Goal: Task Accomplishment & Management: Complete application form

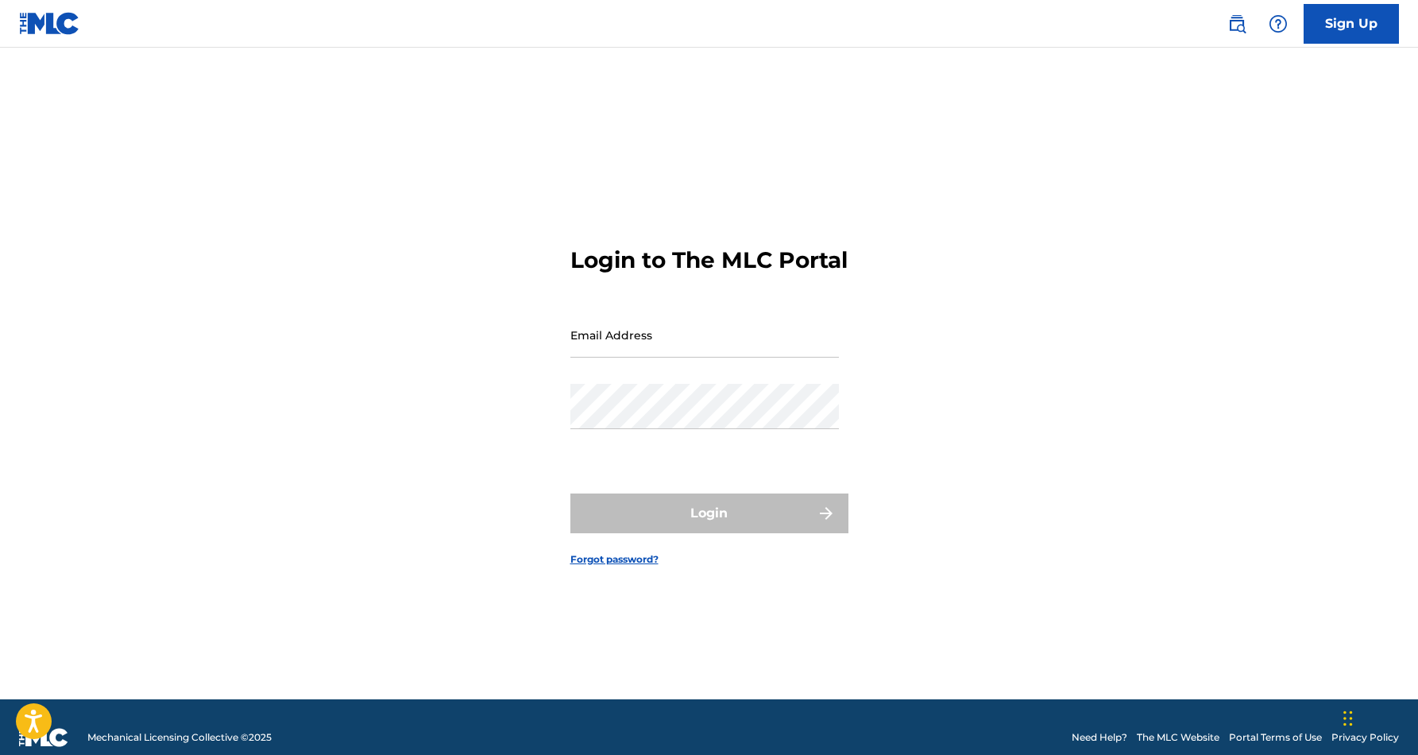
click at [683, 357] on input "Email Address" at bounding box center [705, 334] width 269 height 45
type input "[EMAIL_ADDRESS][DOMAIN_NAME]"
click at [709, 527] on button "Login" at bounding box center [710, 513] width 278 height 40
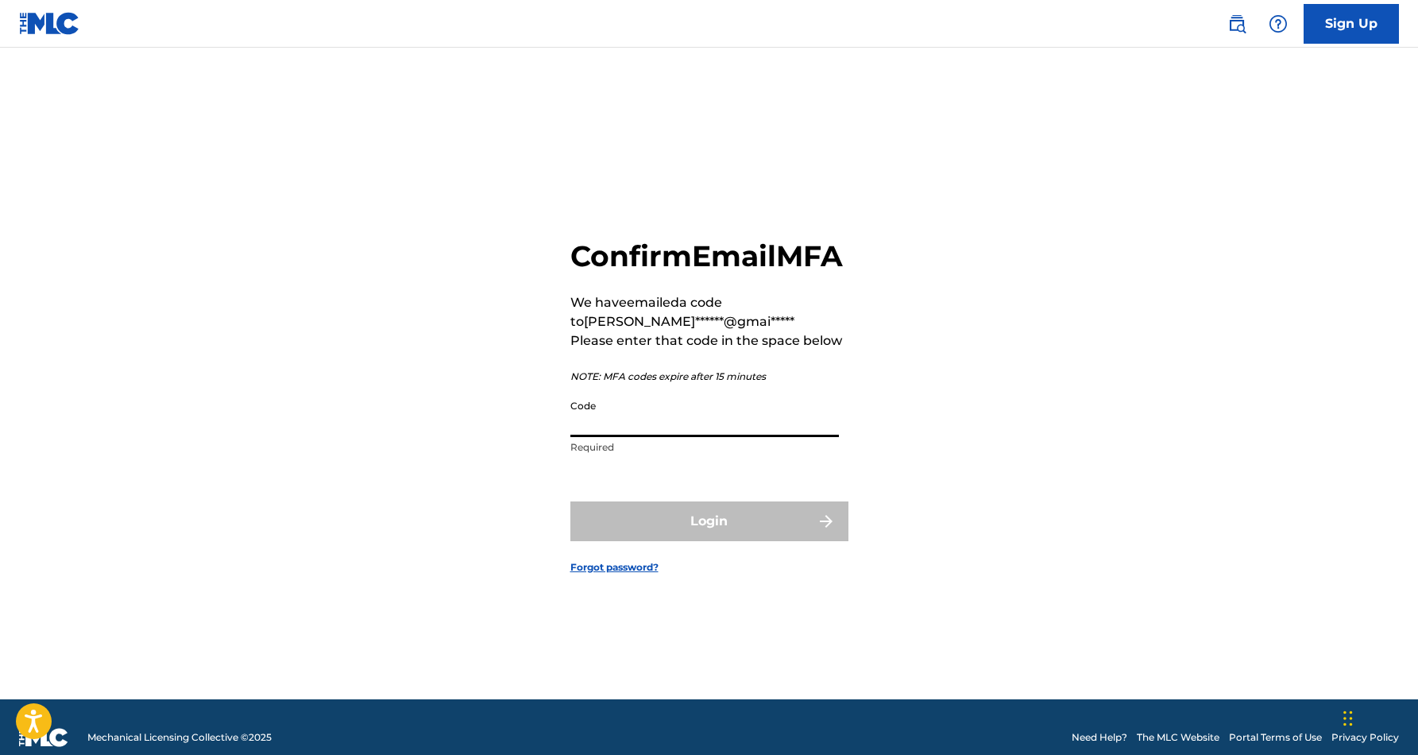
click at [626, 437] on input "Code" at bounding box center [705, 414] width 269 height 45
paste input "103170"
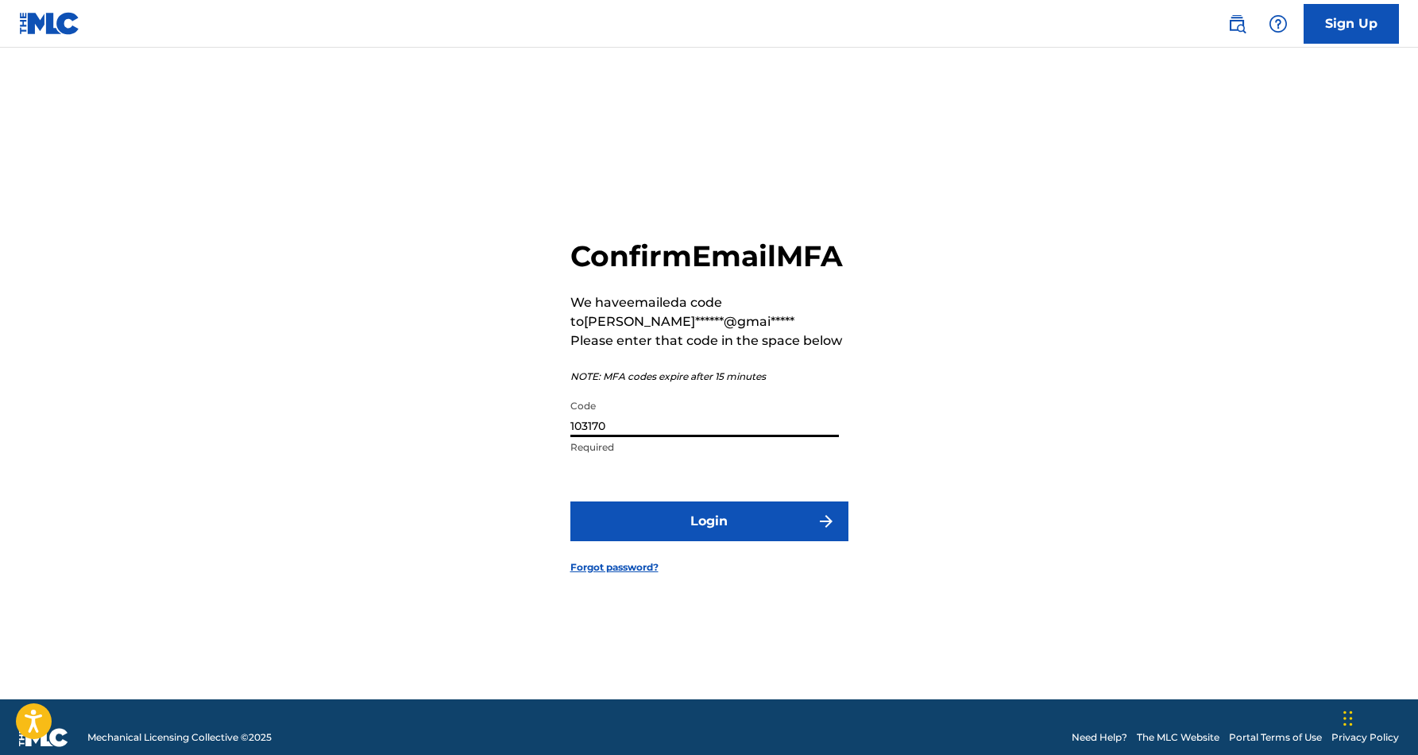
type input "103170"
click at [727, 536] on button "Login" at bounding box center [710, 521] width 278 height 40
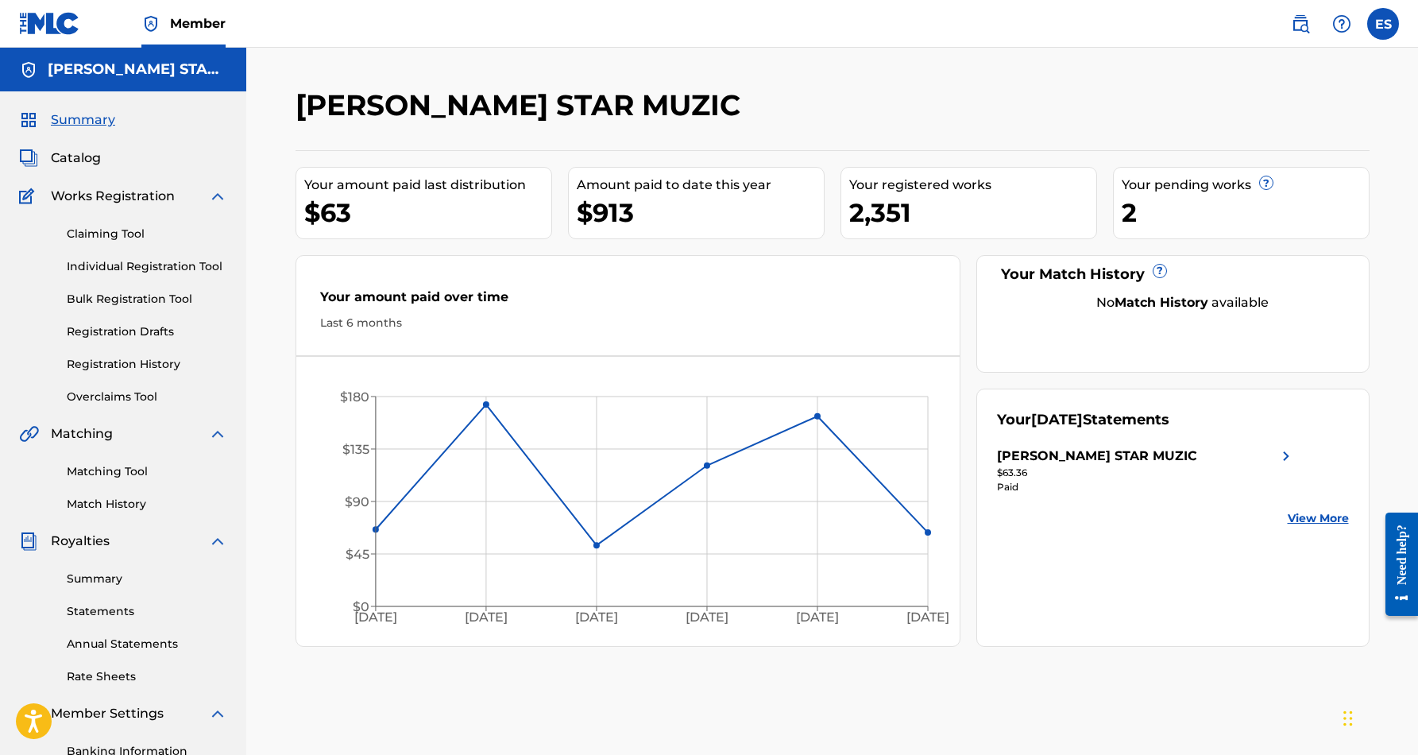
click at [188, 269] on link "Individual Registration Tool" at bounding box center [147, 266] width 161 height 17
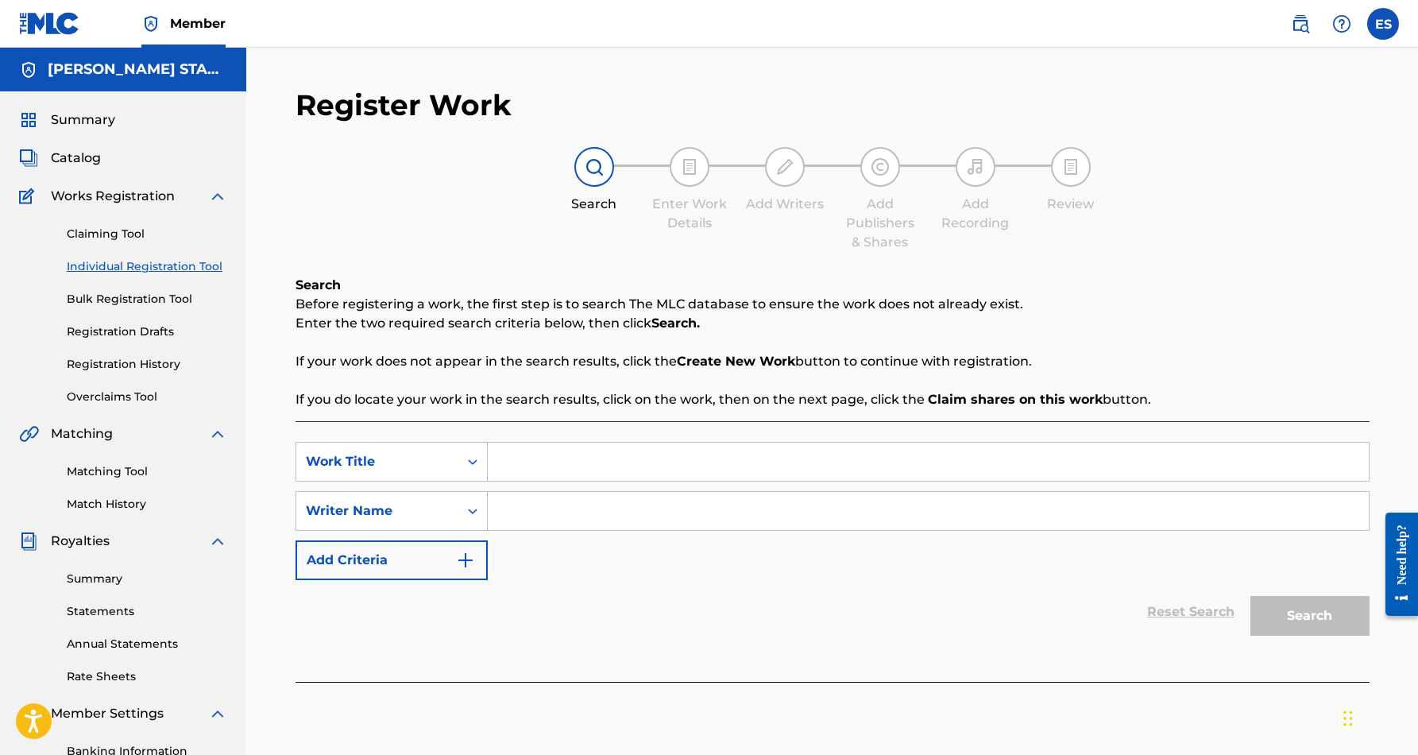
click at [544, 517] on input "Search Form" at bounding box center [928, 511] width 881 height 38
type input "[PERSON_NAME] [PERSON_NAME]"
click at [631, 603] on div "Reset Search Search" at bounding box center [833, 612] width 1074 height 64
click at [514, 470] on input "Search Form" at bounding box center [928, 462] width 881 height 38
paste input "Rainforest"
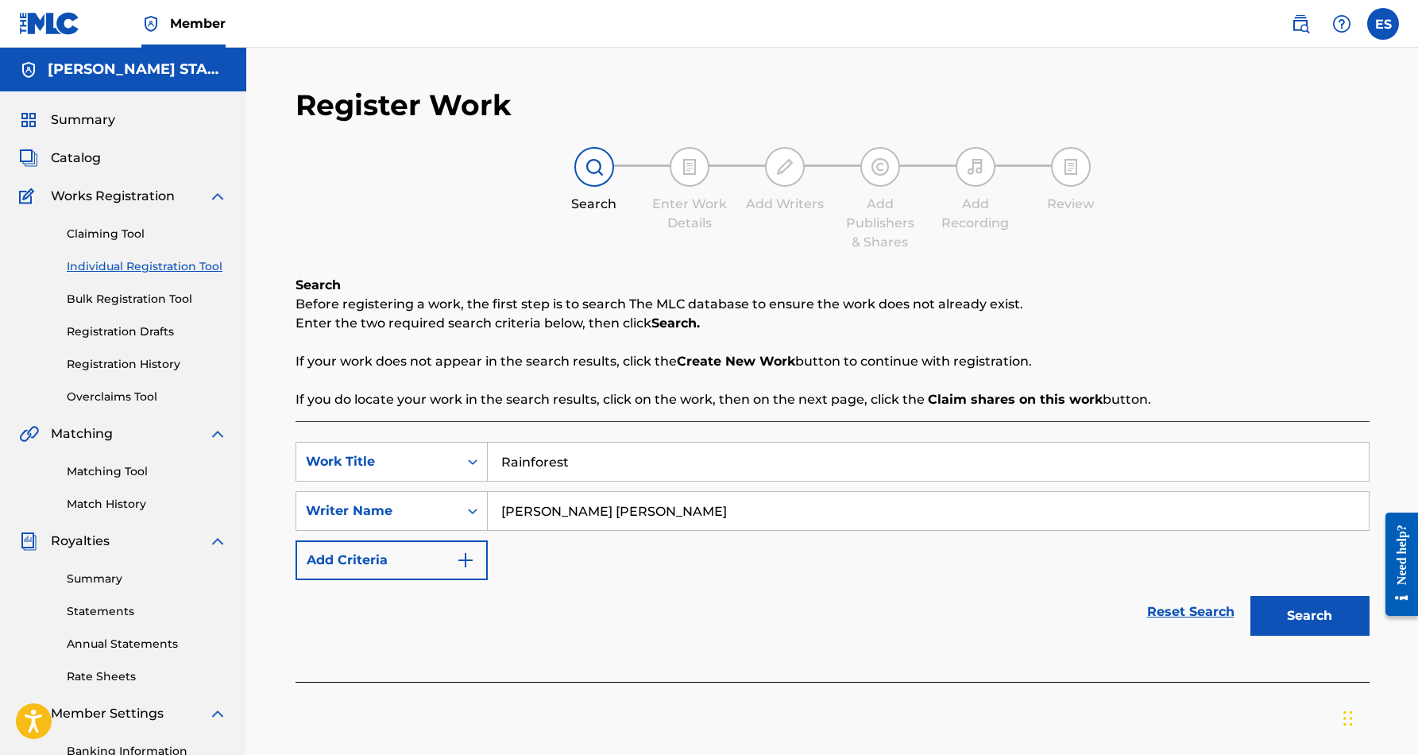
type input "Rainforest"
click at [847, 556] on div "SearchWithCriteria742510cb-c13c-472c-b239-b9abd8a6194d Work Title Rainforest Se…" at bounding box center [833, 511] width 1074 height 138
click at [1291, 608] on button "Search" at bounding box center [1310, 616] width 119 height 40
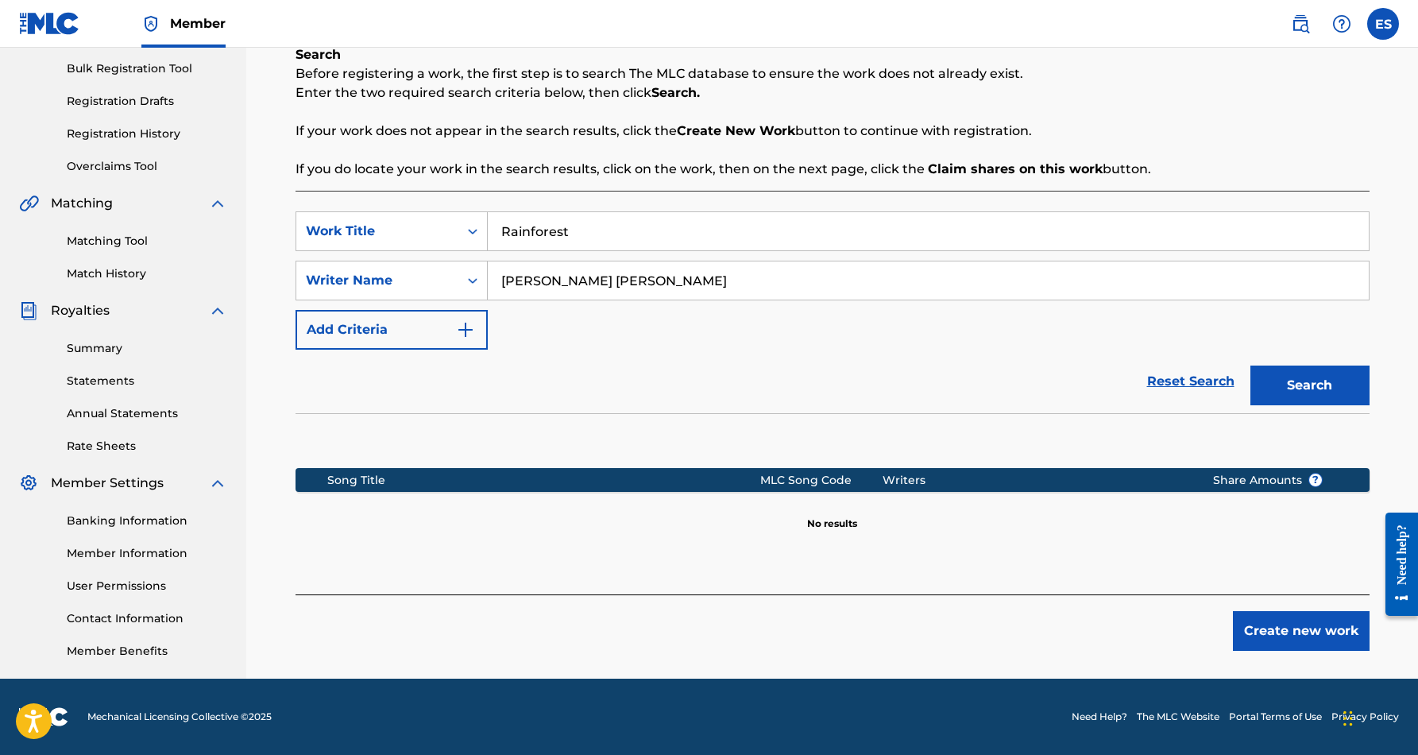
scroll to position [230, 0]
click at [1298, 632] on button "Create new work" at bounding box center [1301, 631] width 137 height 40
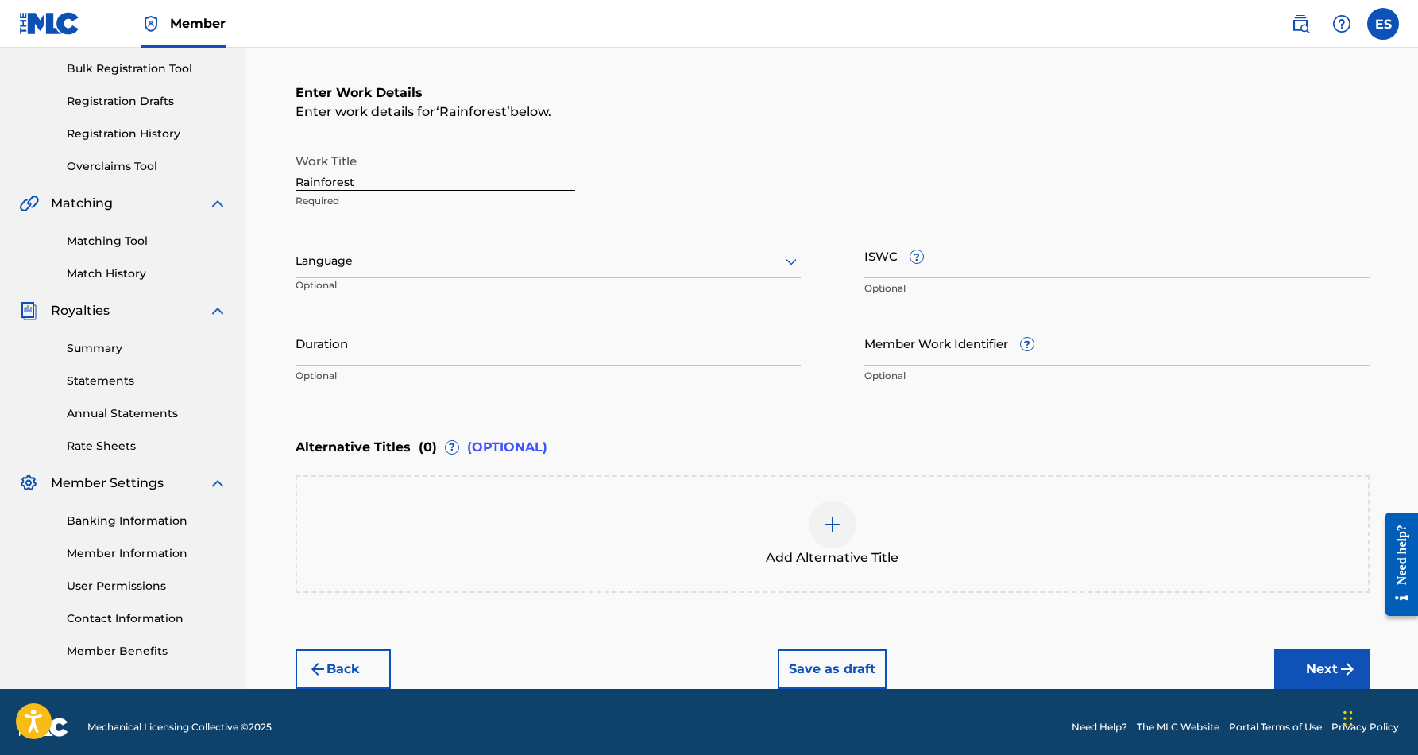
click at [791, 261] on icon at bounding box center [791, 261] width 19 height 19
click at [739, 298] on div "English" at bounding box center [548, 296] width 504 height 36
click at [477, 355] on input "Duration" at bounding box center [548, 342] width 505 height 45
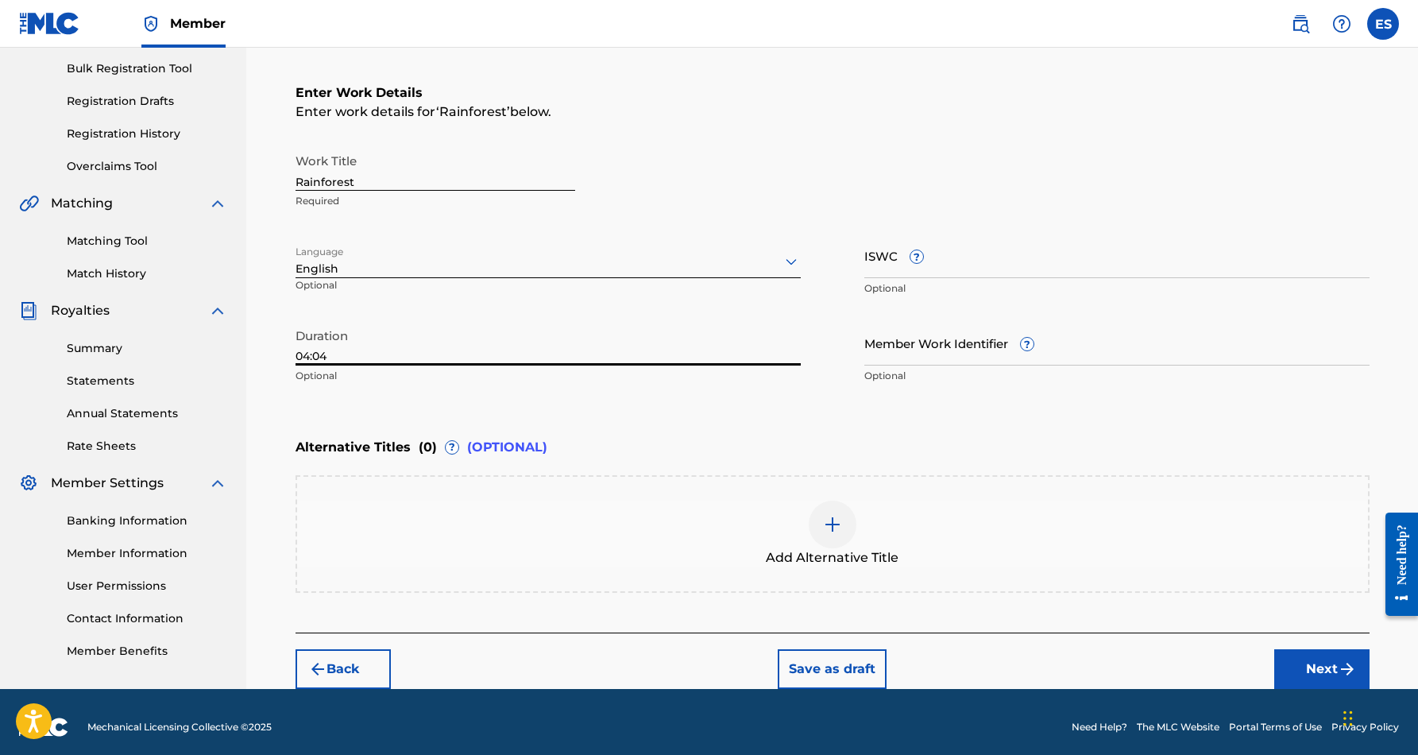
type input "04:04"
click at [571, 386] on div "Duration 04:04 Optional" at bounding box center [548, 356] width 505 height 72
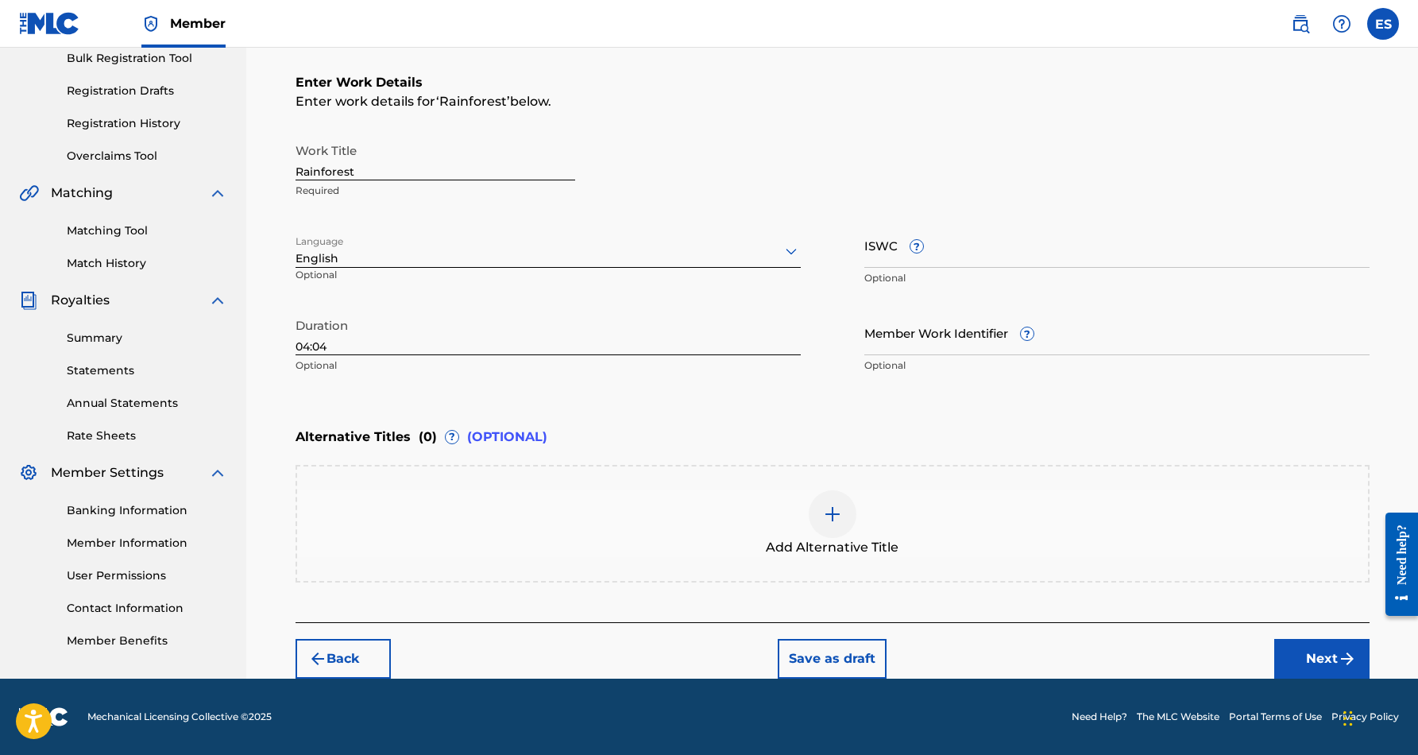
scroll to position [241, 0]
click at [1305, 655] on button "Next" at bounding box center [1322, 659] width 95 height 40
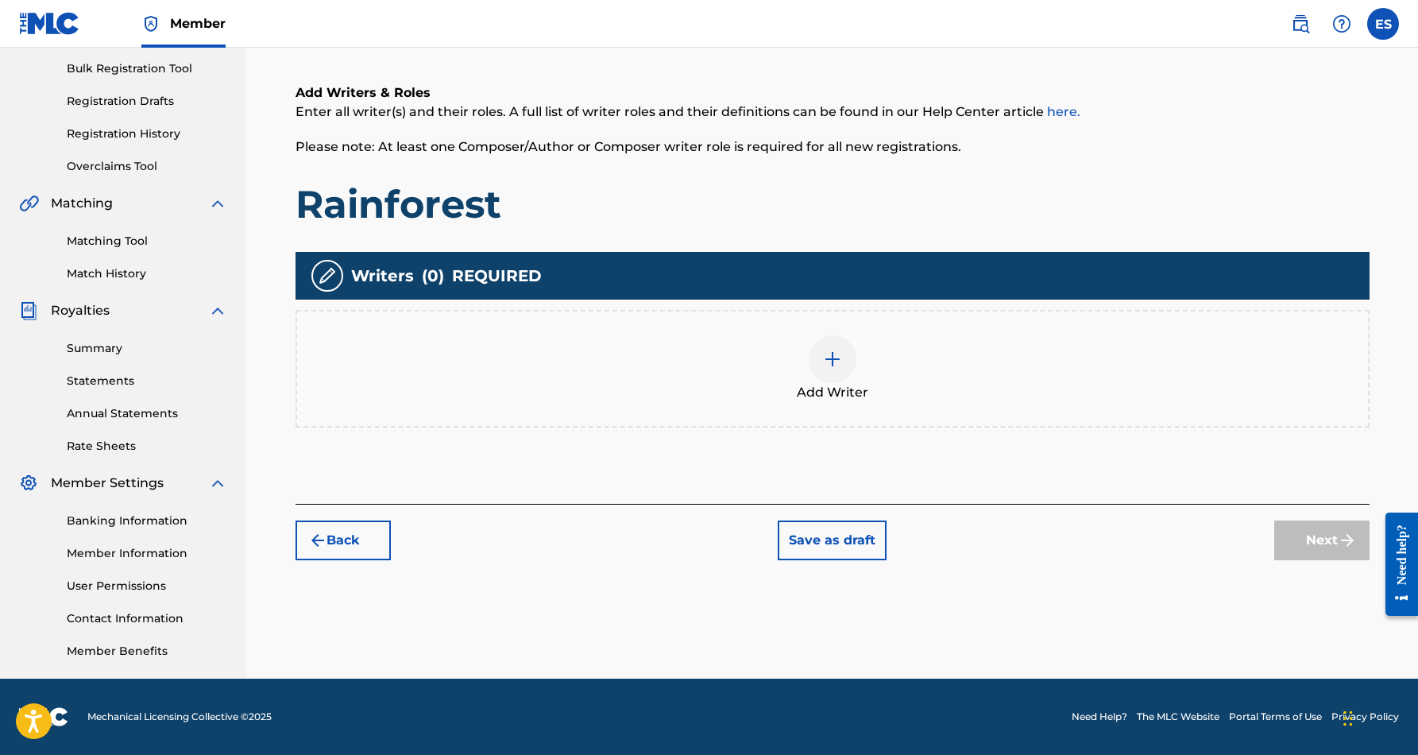
scroll to position [230, 0]
click at [838, 362] on img at bounding box center [832, 359] width 19 height 19
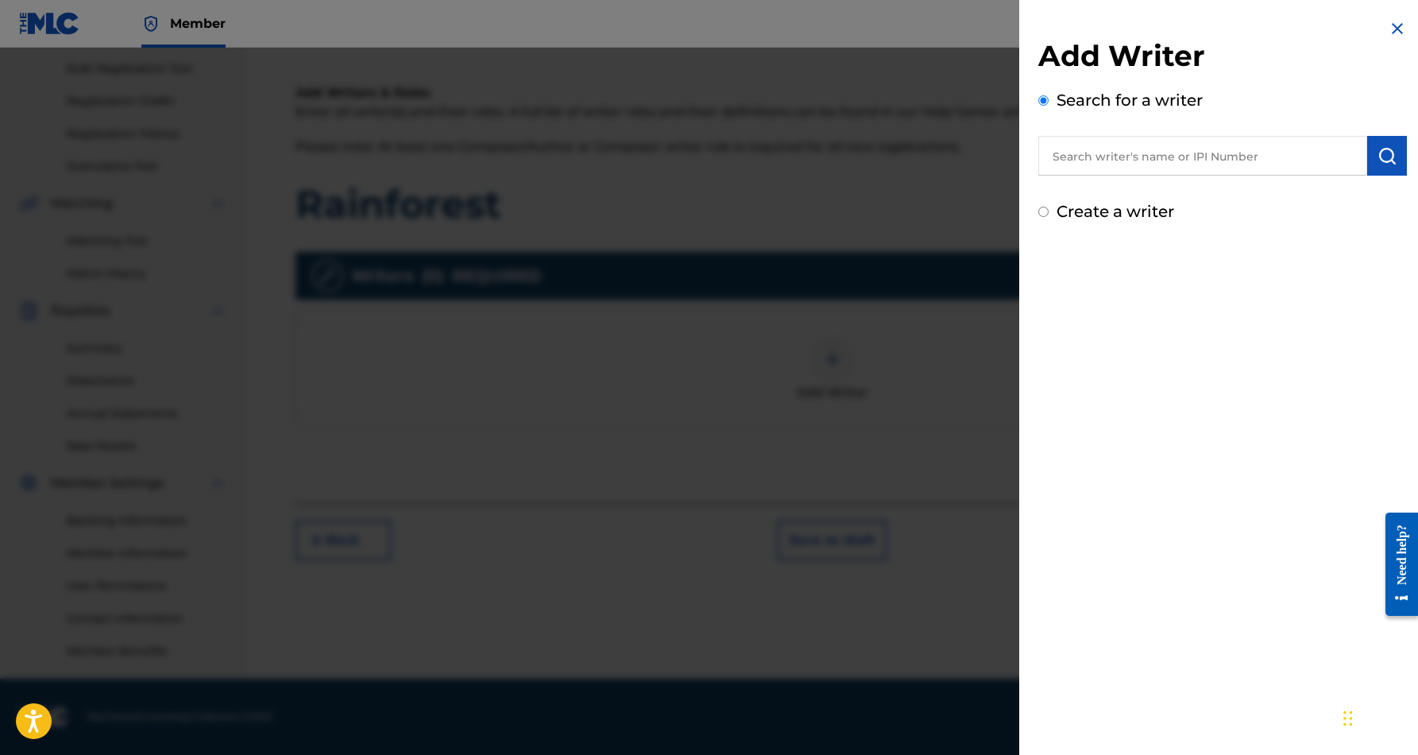
click at [1074, 164] on input "text" at bounding box center [1203, 156] width 329 height 40
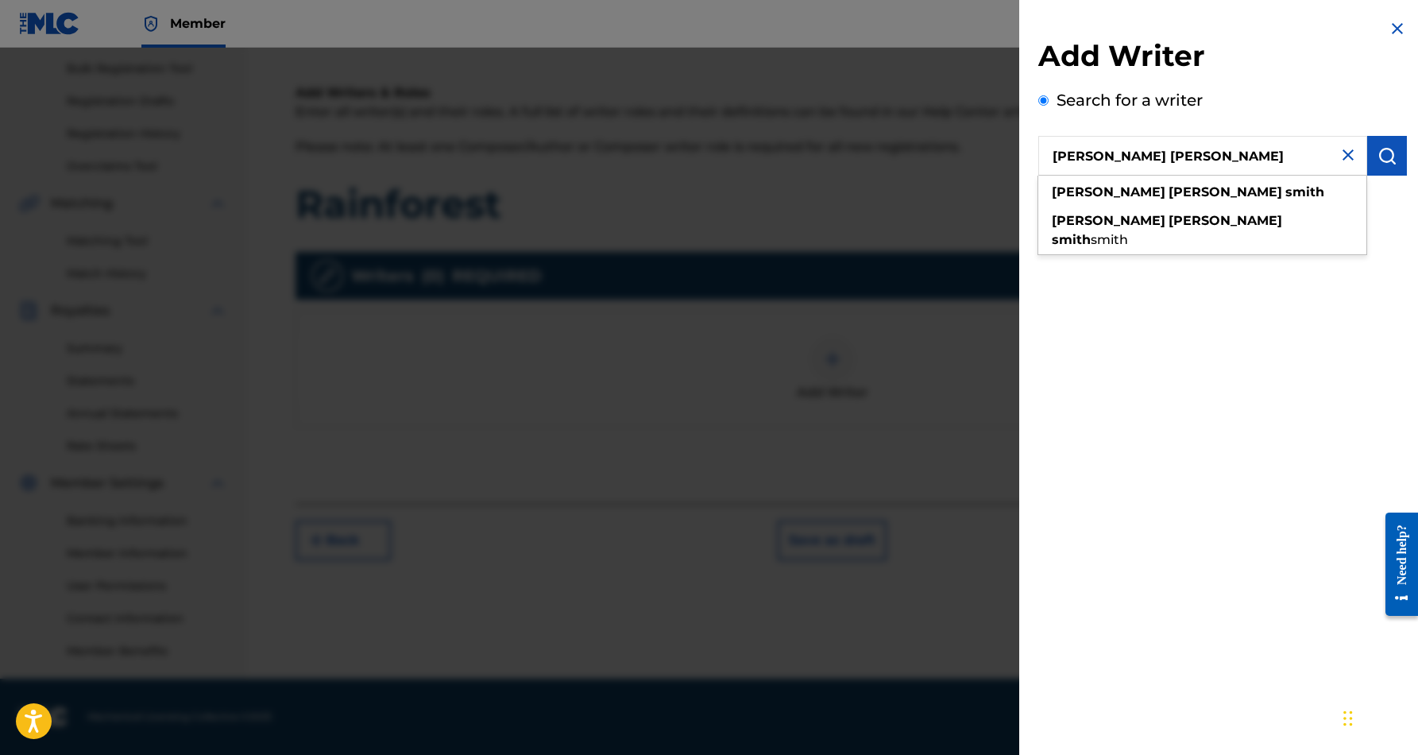
type input "[PERSON_NAME] [PERSON_NAME]"
click at [1390, 150] on img "submit" at bounding box center [1387, 155] width 19 height 19
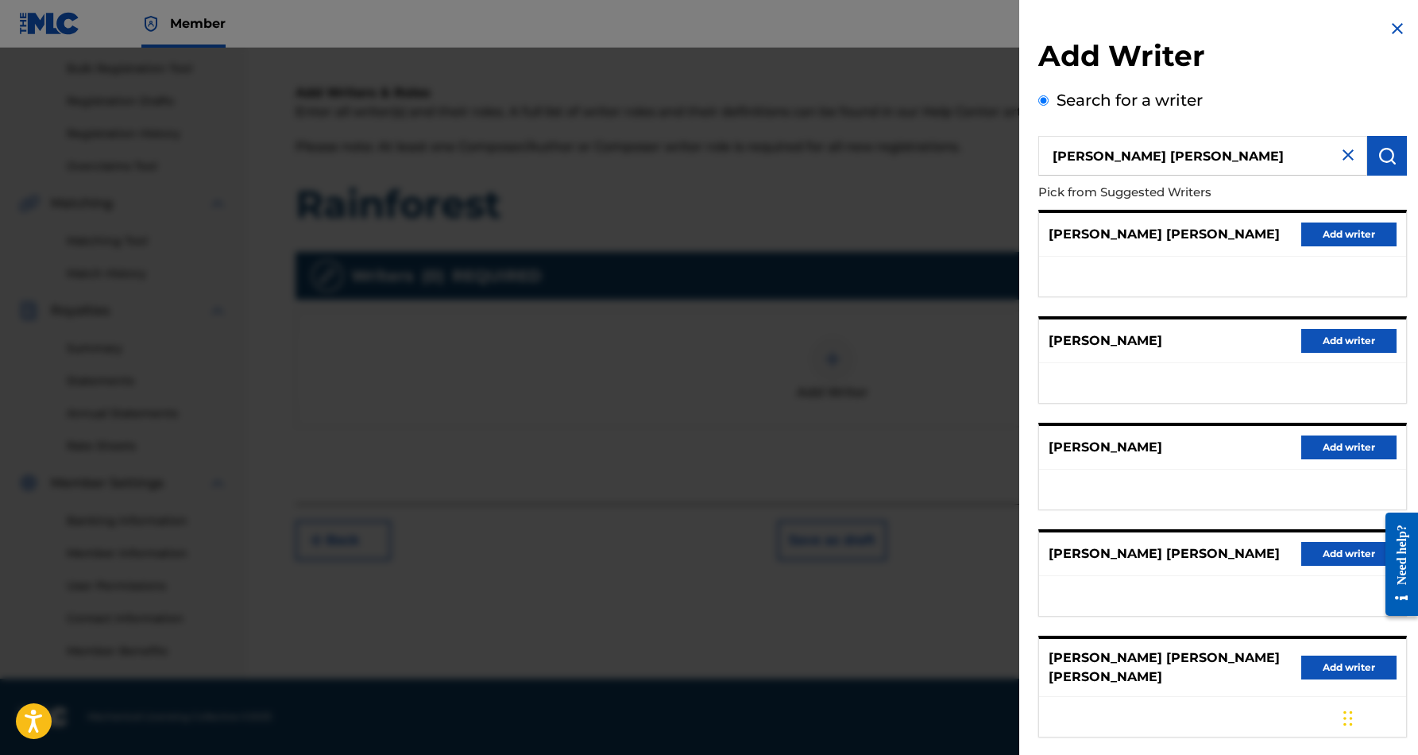
click at [1338, 228] on button "Add writer" at bounding box center [1349, 235] width 95 height 24
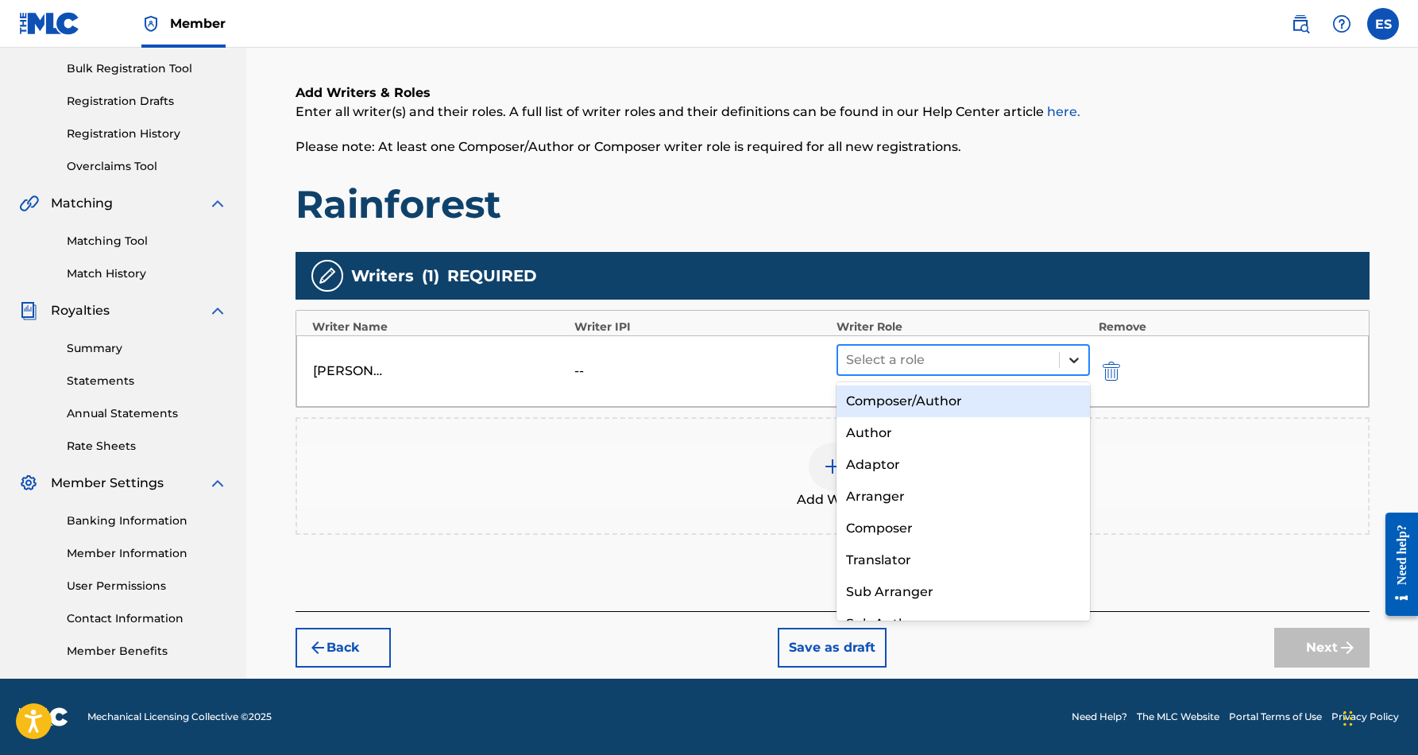
click at [1070, 356] on icon at bounding box center [1074, 360] width 16 height 16
click at [1006, 397] on div "Composer/Author" at bounding box center [964, 401] width 254 height 32
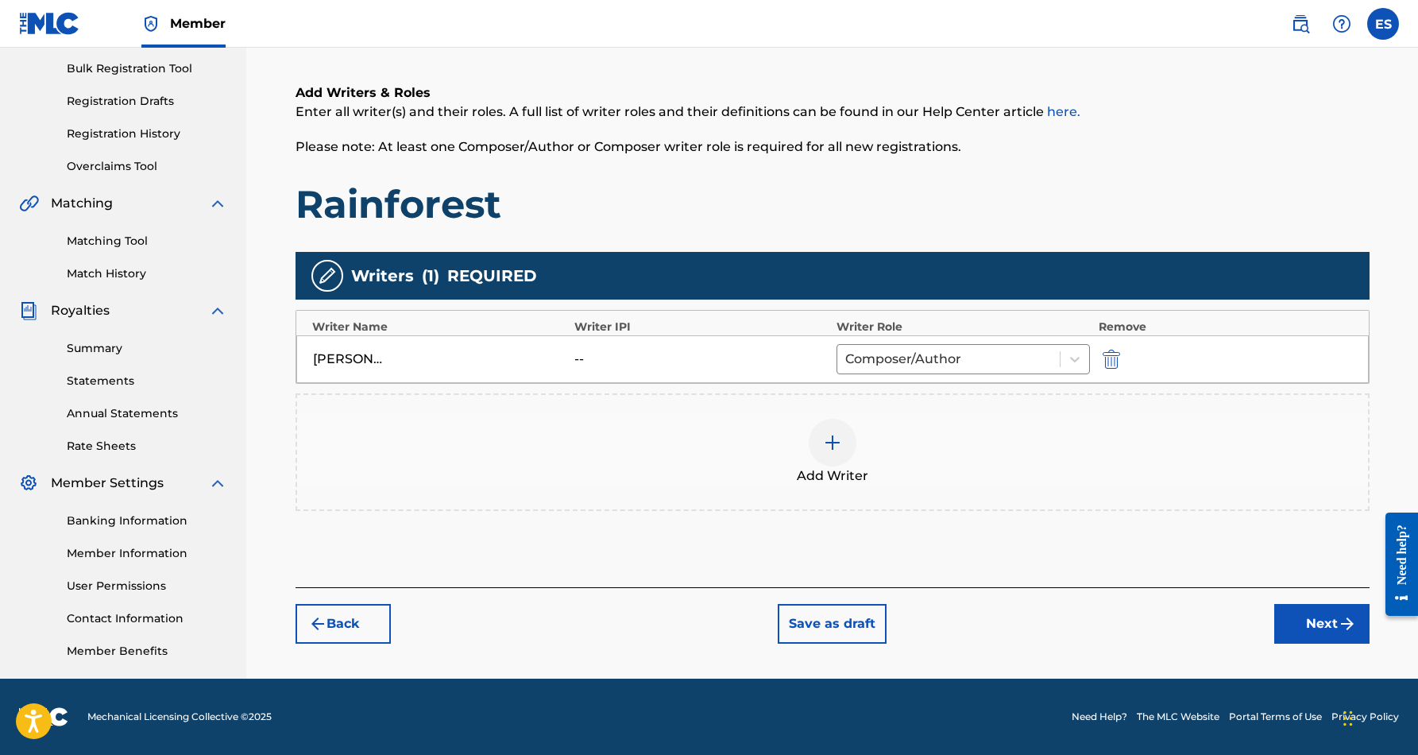
click at [1313, 625] on button "Next" at bounding box center [1322, 624] width 95 height 40
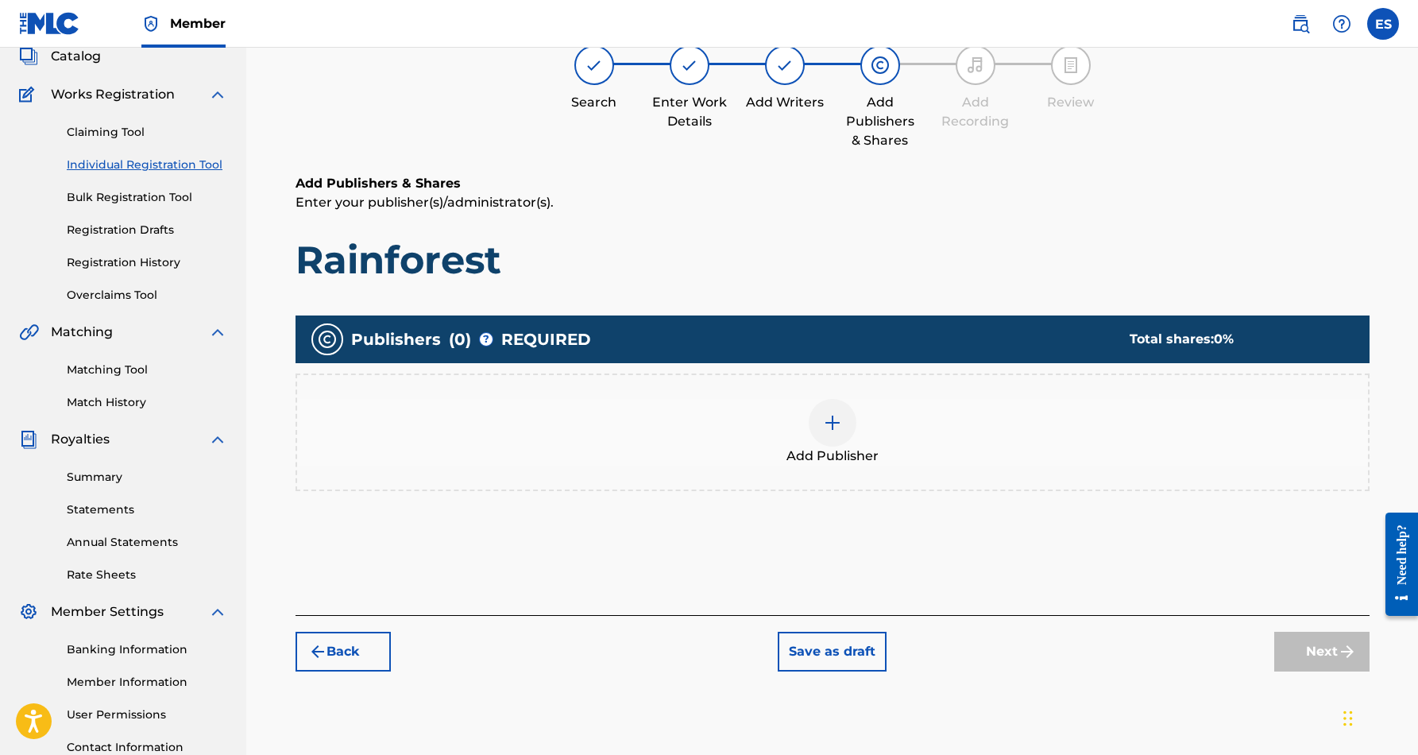
scroll to position [72, 0]
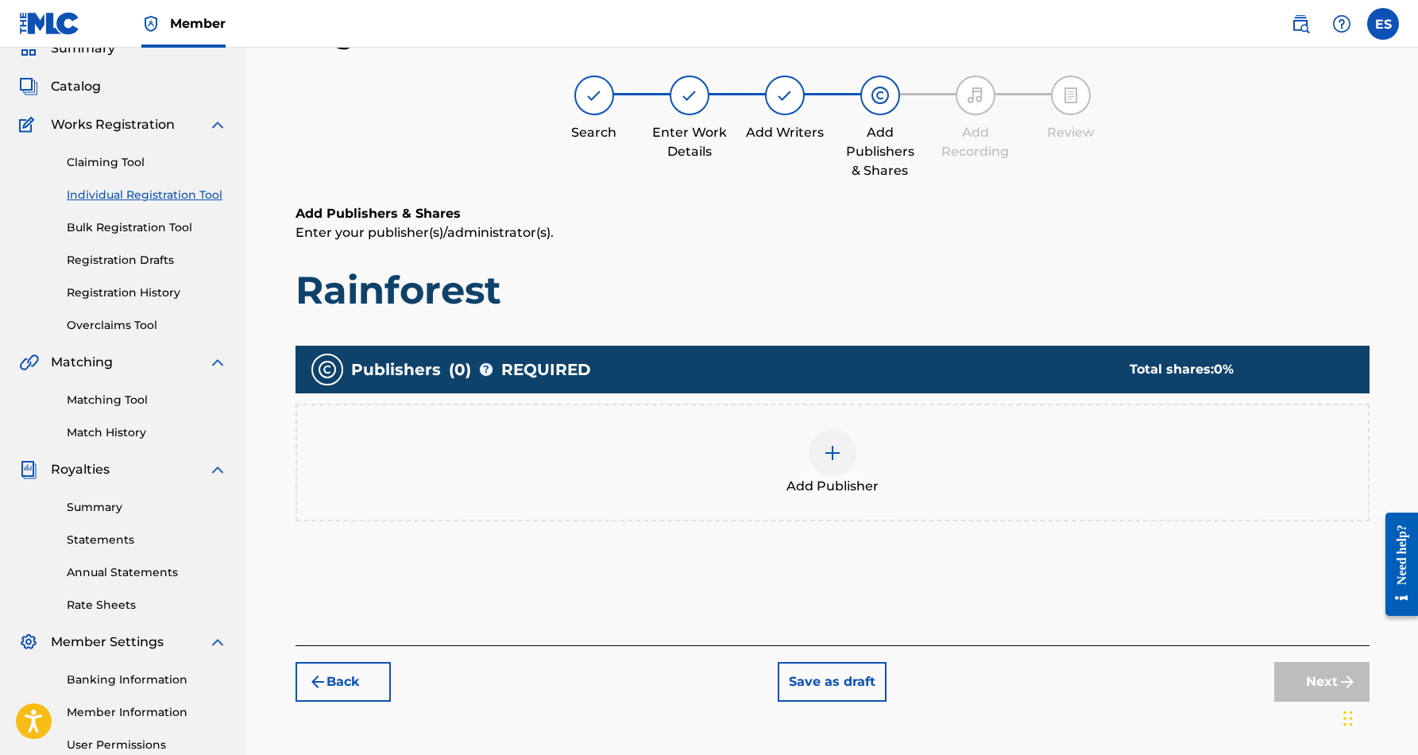
click at [831, 453] on img at bounding box center [832, 452] width 19 height 19
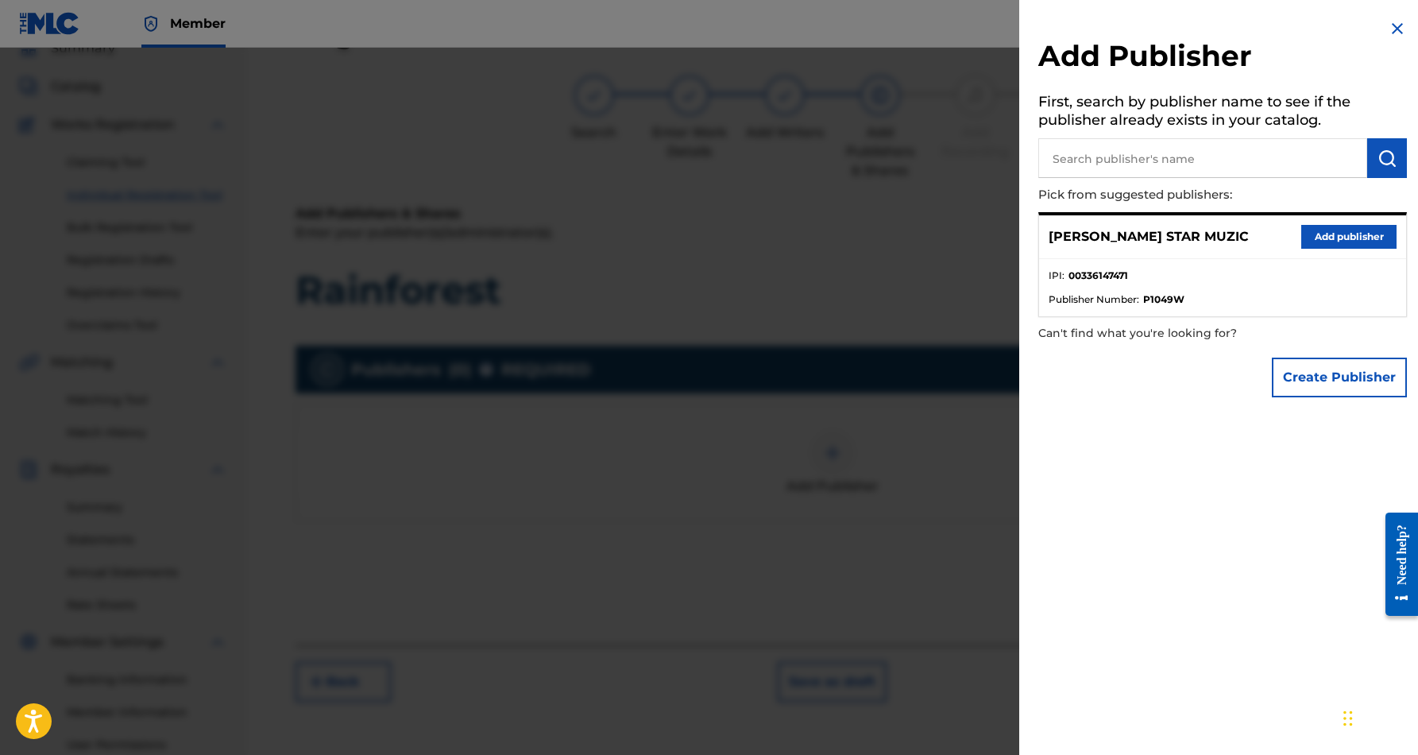
click at [1333, 229] on button "Add publisher" at bounding box center [1349, 237] width 95 height 24
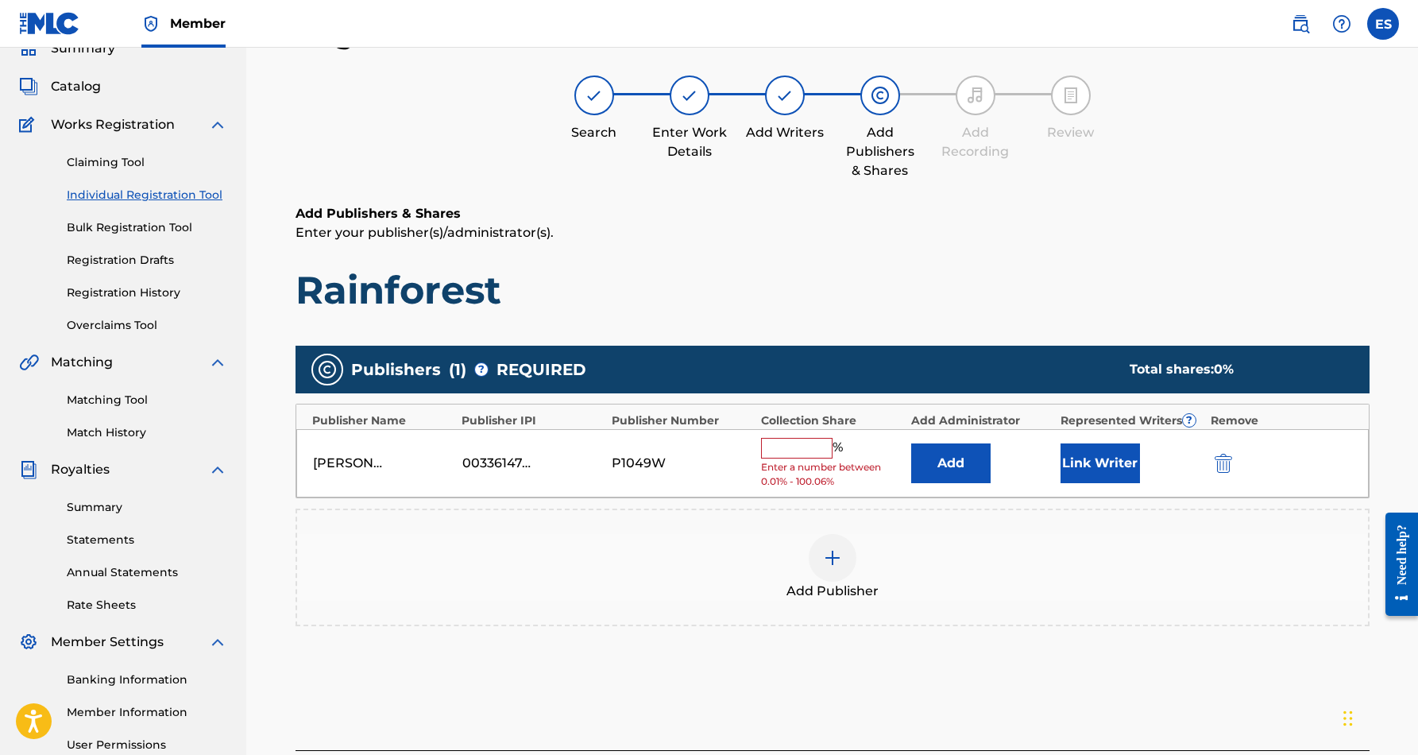
click at [803, 446] on input "text" at bounding box center [797, 448] width 72 height 21
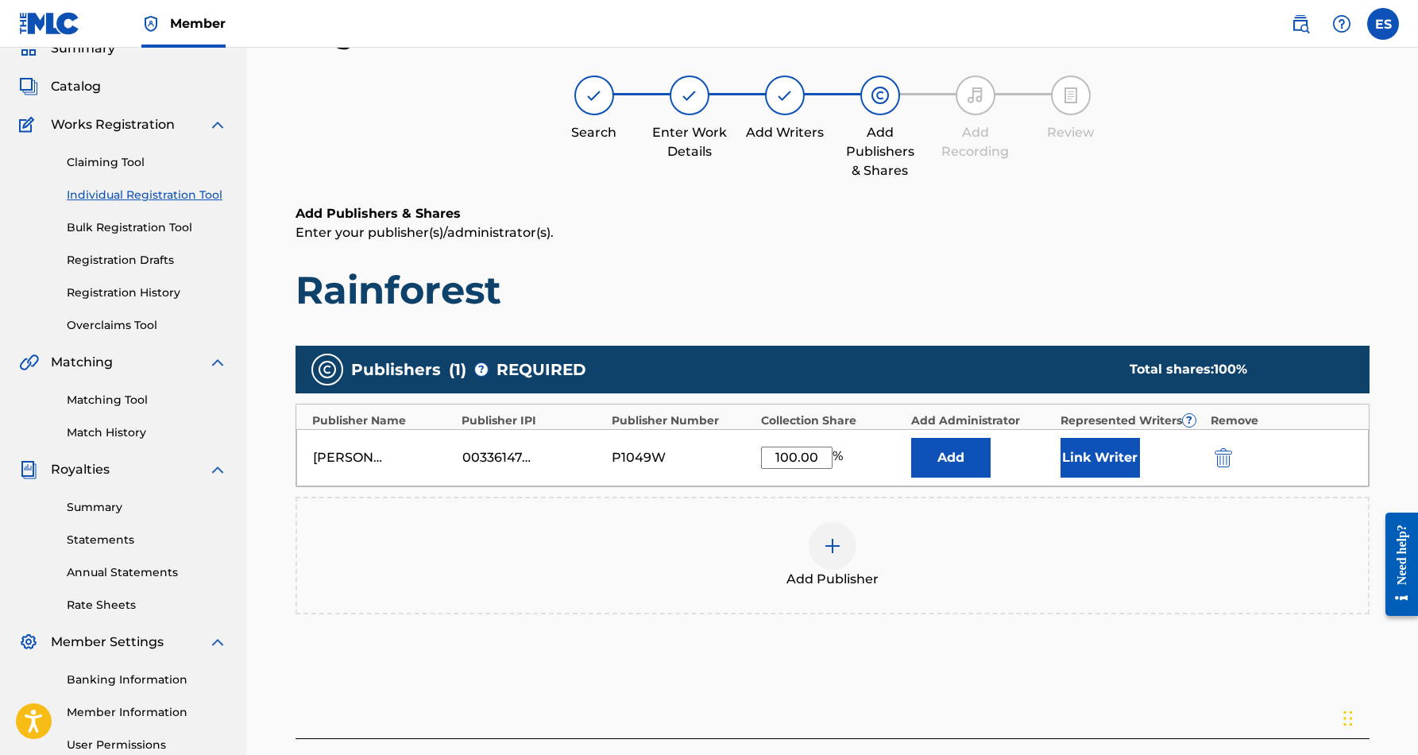
type input "100.00"
click at [808, 325] on div "Add Publishers & Shares Enter your publisher(s)/administrator(s). Rainforest Pu…" at bounding box center [833, 471] width 1074 height 534
click at [1106, 455] on button "Link Writer" at bounding box center [1100, 458] width 79 height 40
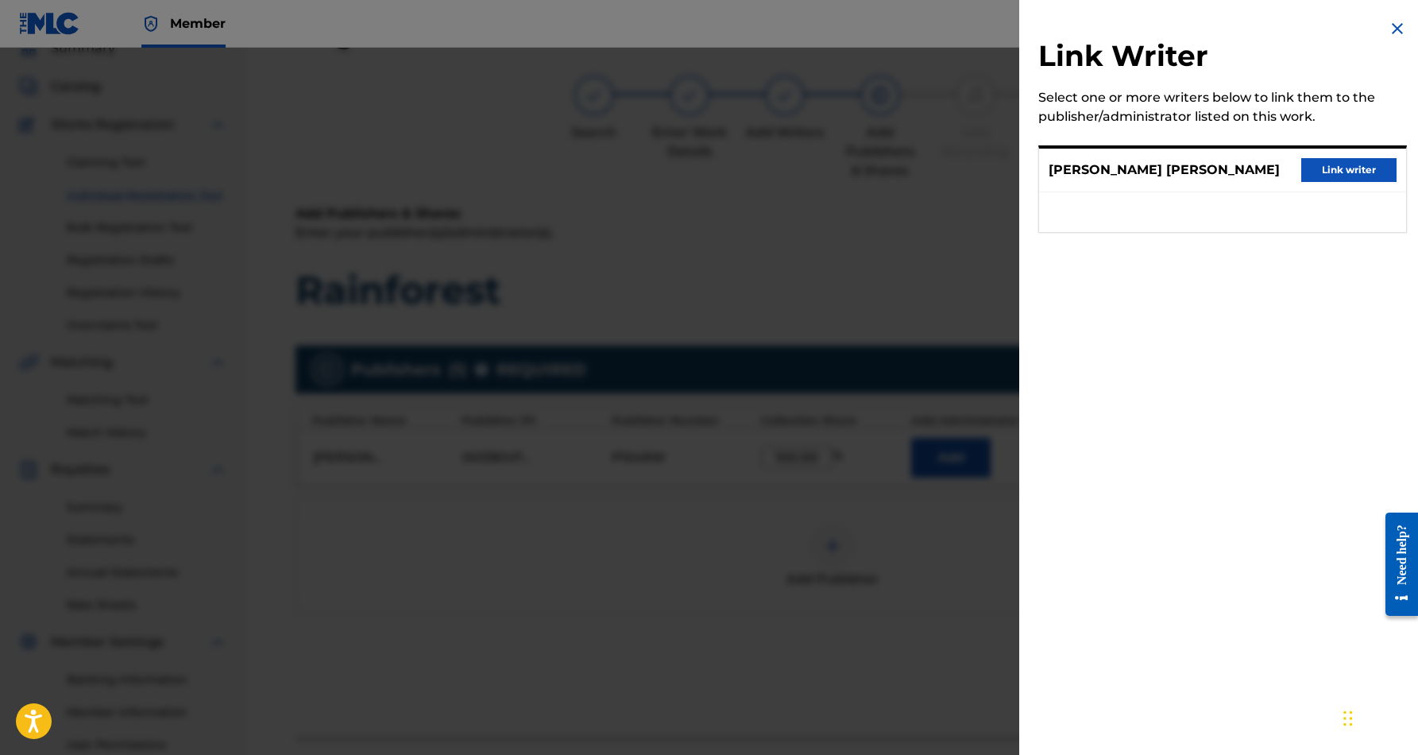
click at [1355, 163] on button "Link writer" at bounding box center [1349, 170] width 95 height 24
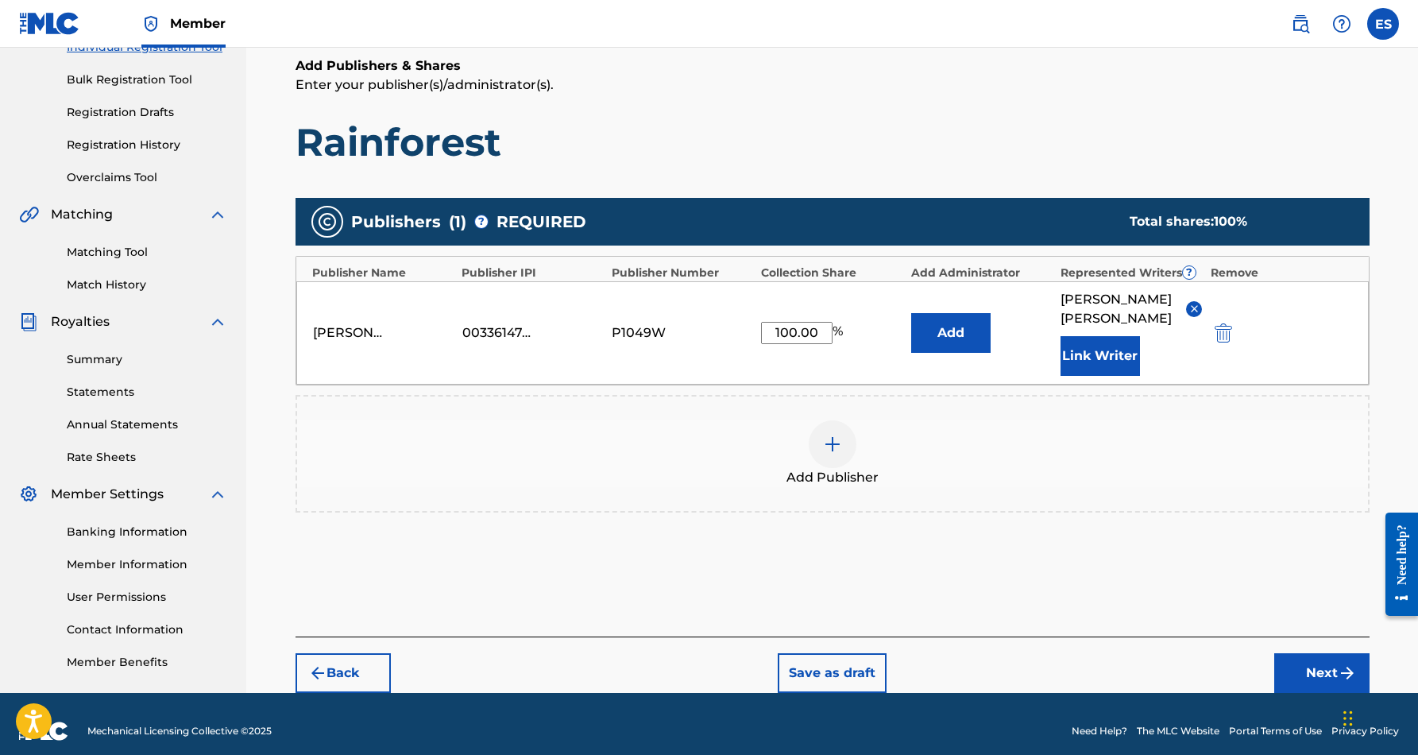
scroll to position [222, 0]
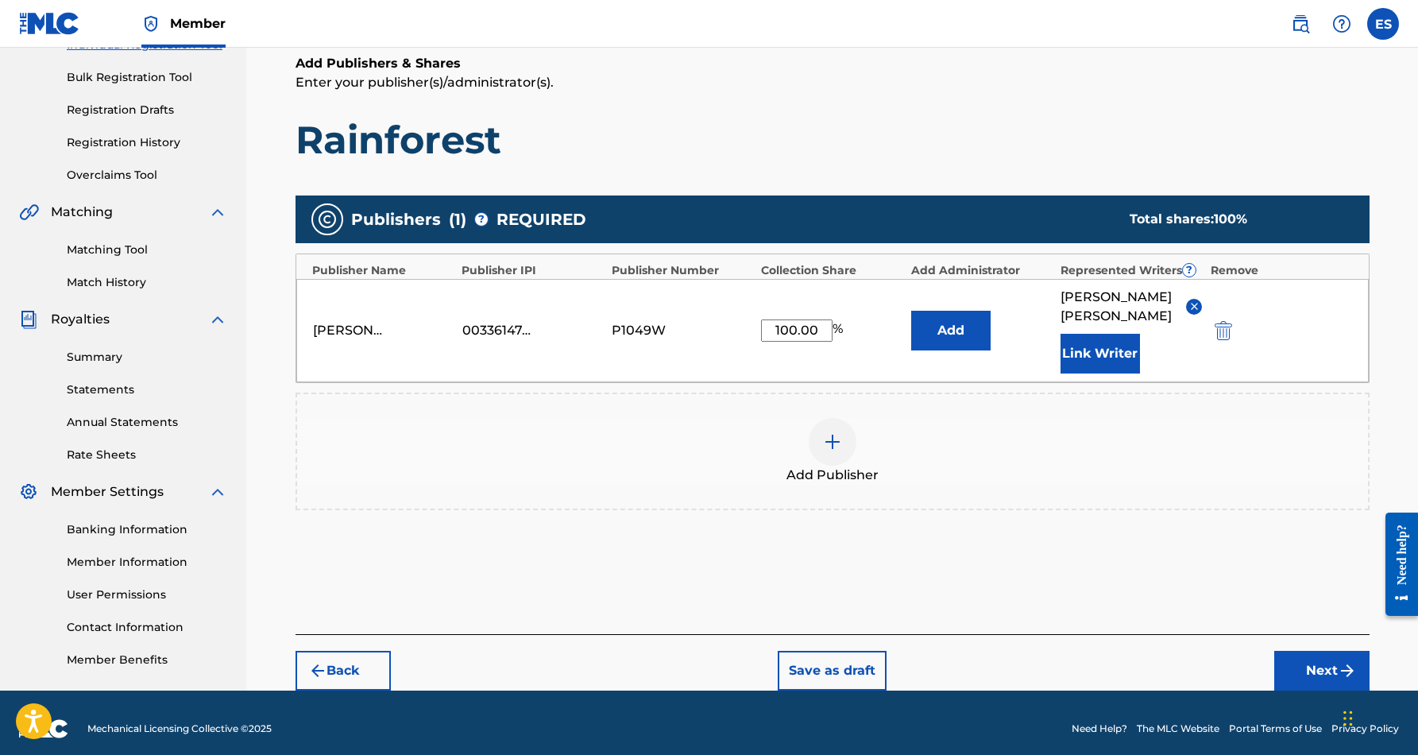
click at [1324, 667] on button "Next" at bounding box center [1322, 671] width 95 height 40
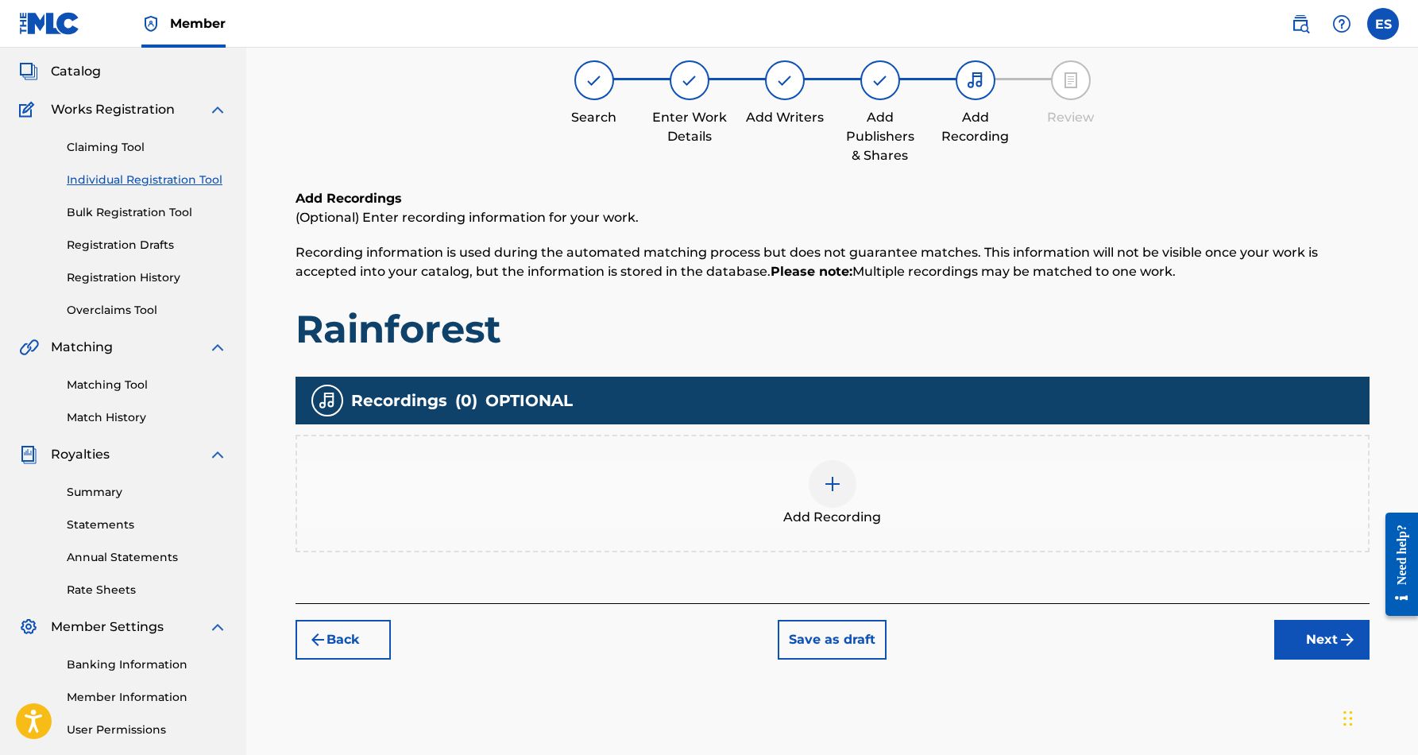
scroll to position [72, 0]
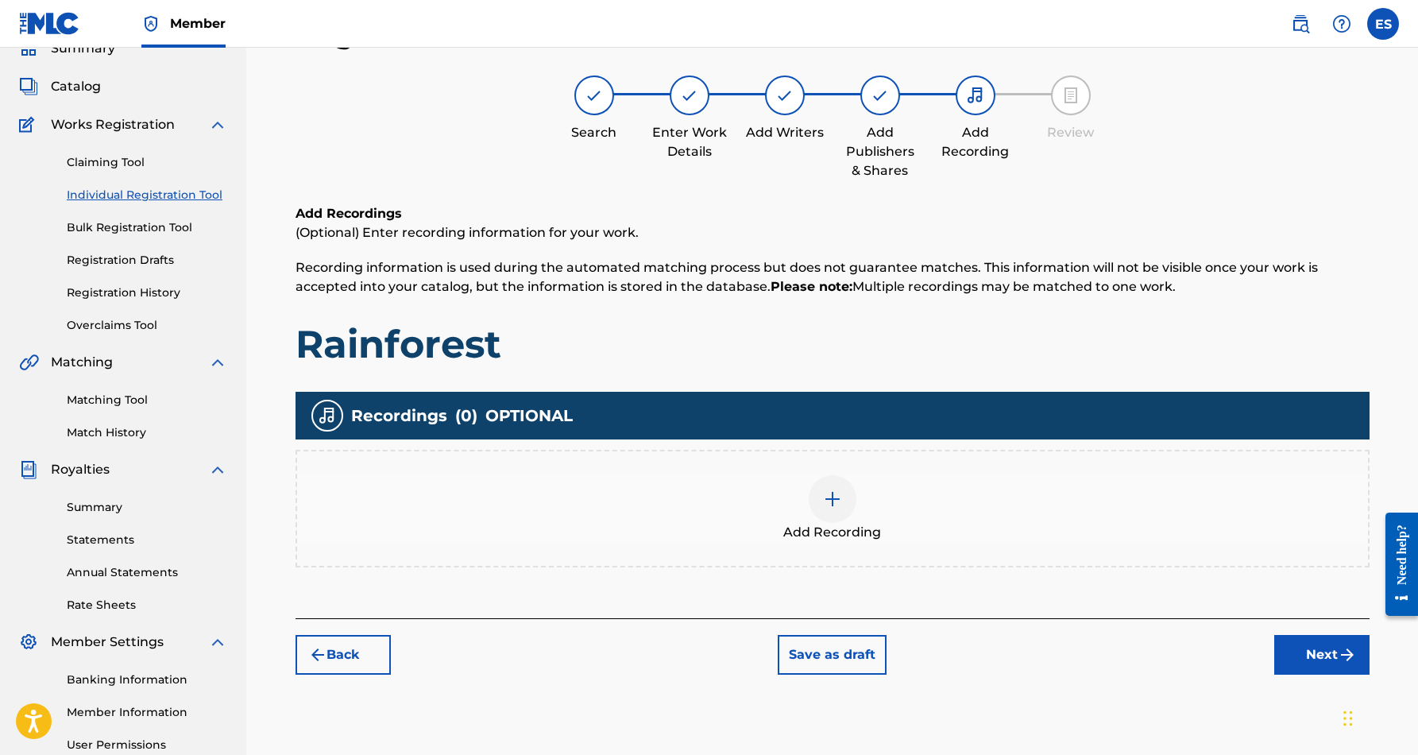
click at [827, 503] on img at bounding box center [832, 499] width 19 height 19
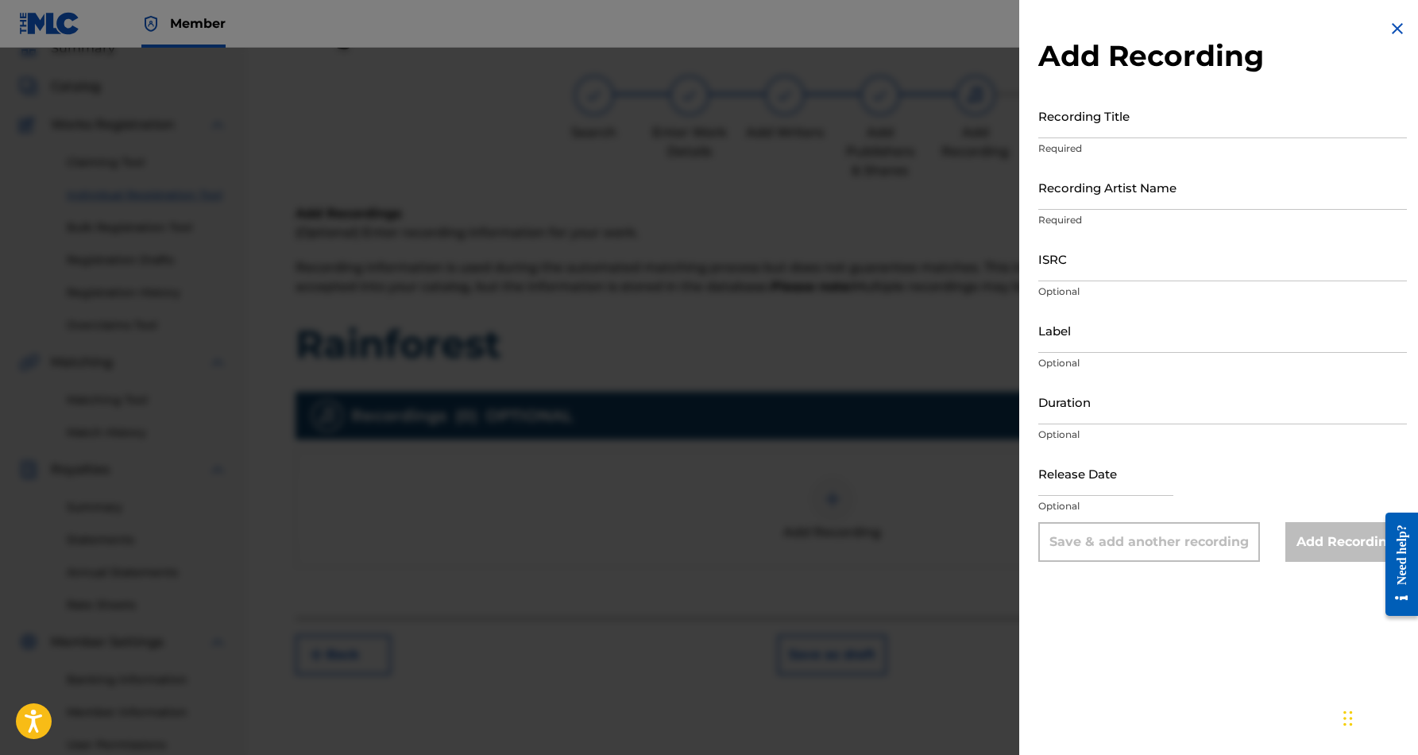
click at [1113, 122] on input "Recording Title" at bounding box center [1223, 115] width 369 height 45
paste input "Rainforest"
type input "Rainforest"
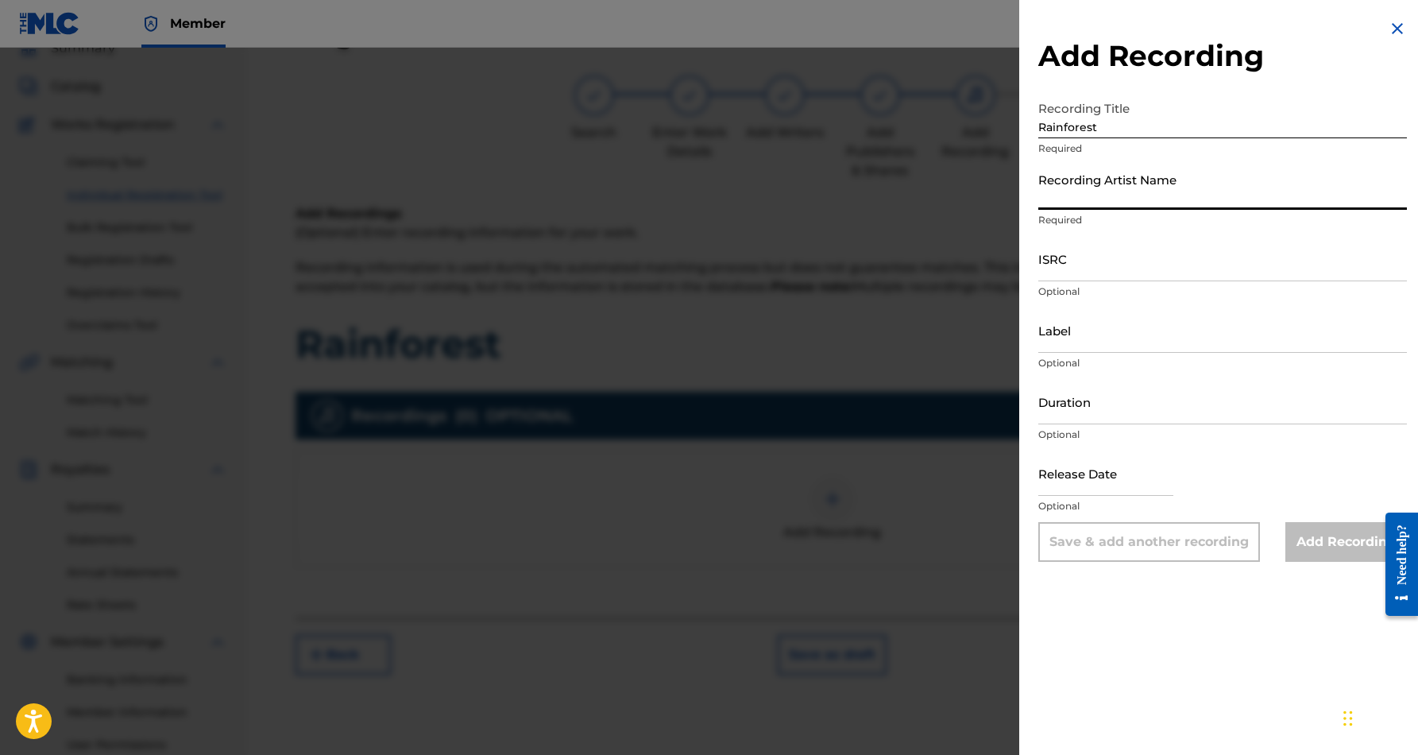
click at [1075, 192] on input "Recording Artist Name" at bounding box center [1223, 186] width 369 height 45
paste input "[PERSON_NAME] “[PERSON_NAME]” [PERSON_NAME]"
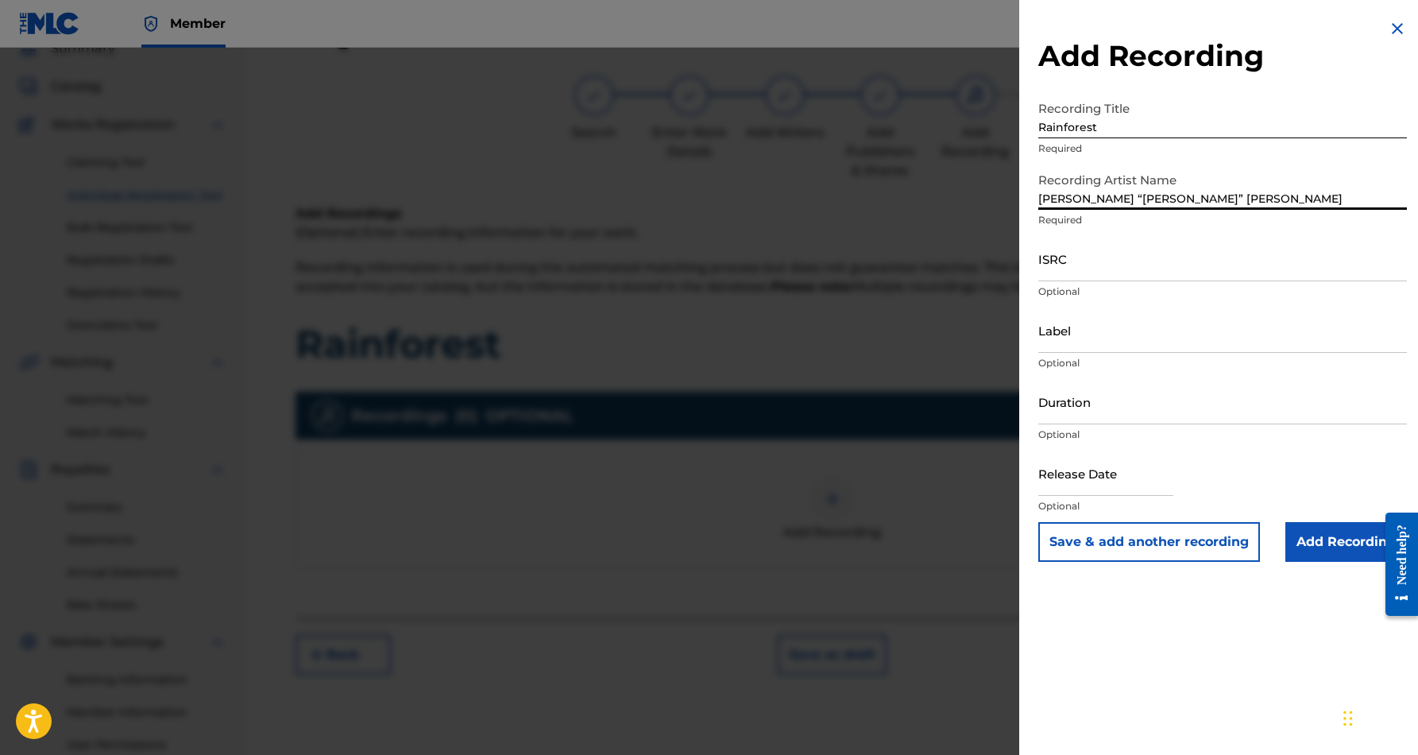
type input "[PERSON_NAME] “[PERSON_NAME]” [PERSON_NAME]"
click at [1077, 263] on input "ISRC" at bounding box center [1223, 258] width 369 height 45
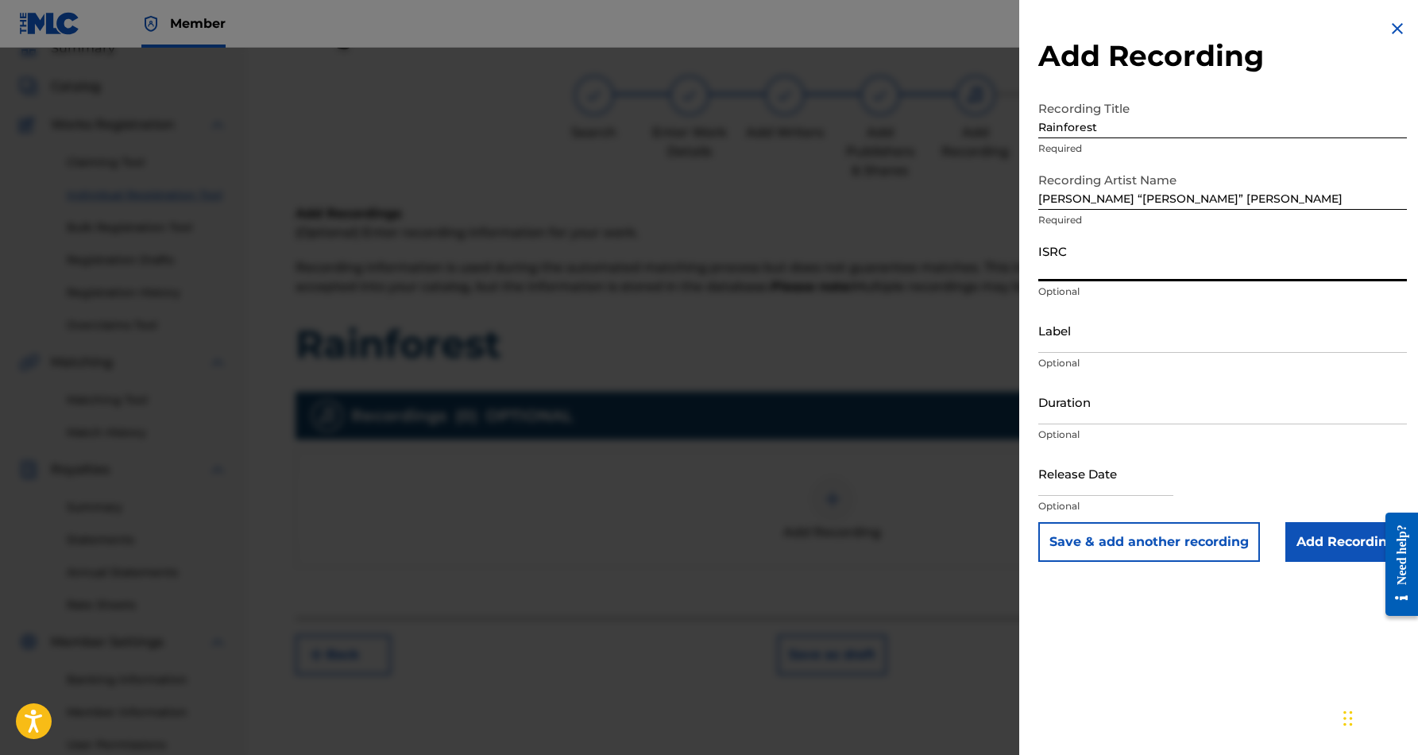
paste input "QZZ7M2541140"
type input "QZZ7M2541140"
click at [1088, 345] on input "Label" at bounding box center [1223, 330] width 369 height 45
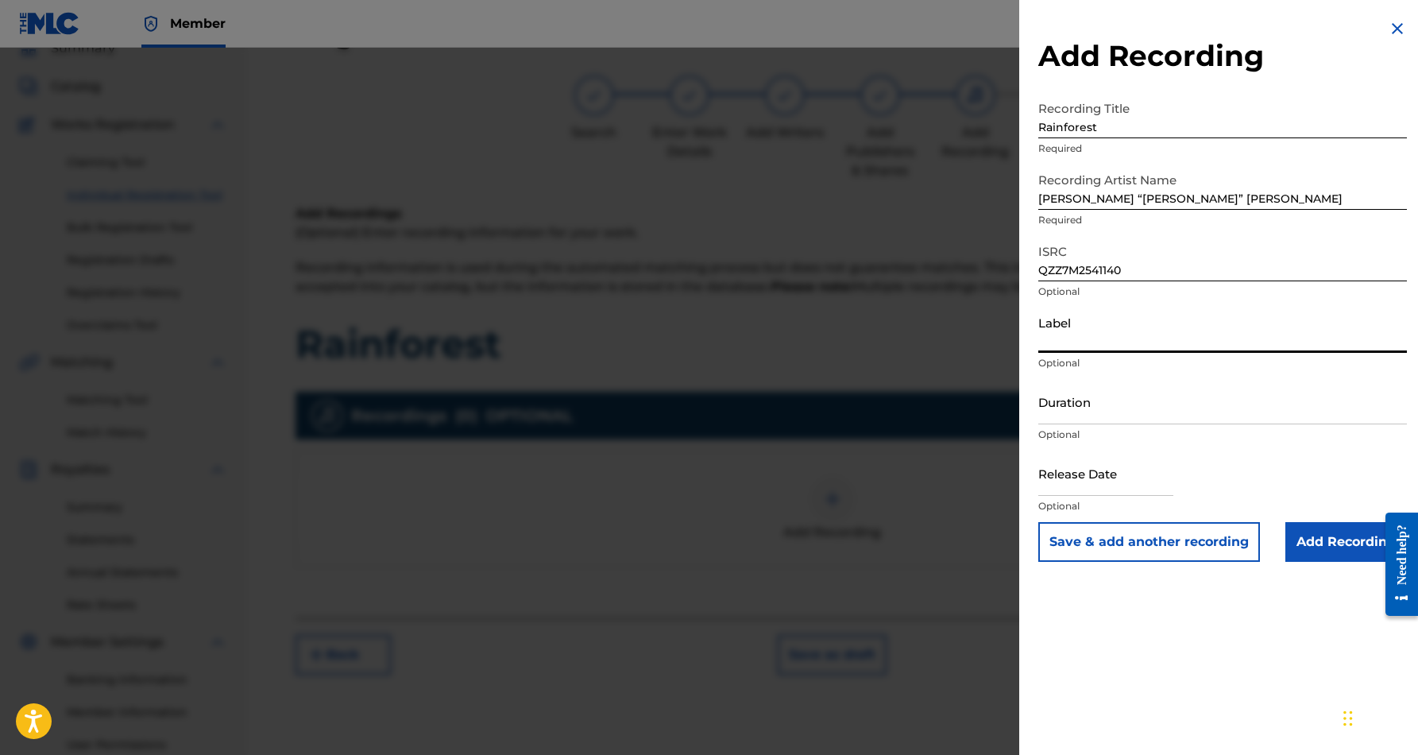
paste input "[PERSON_NAME] Beats Market Records"
type input "[PERSON_NAME] Beats Market Records"
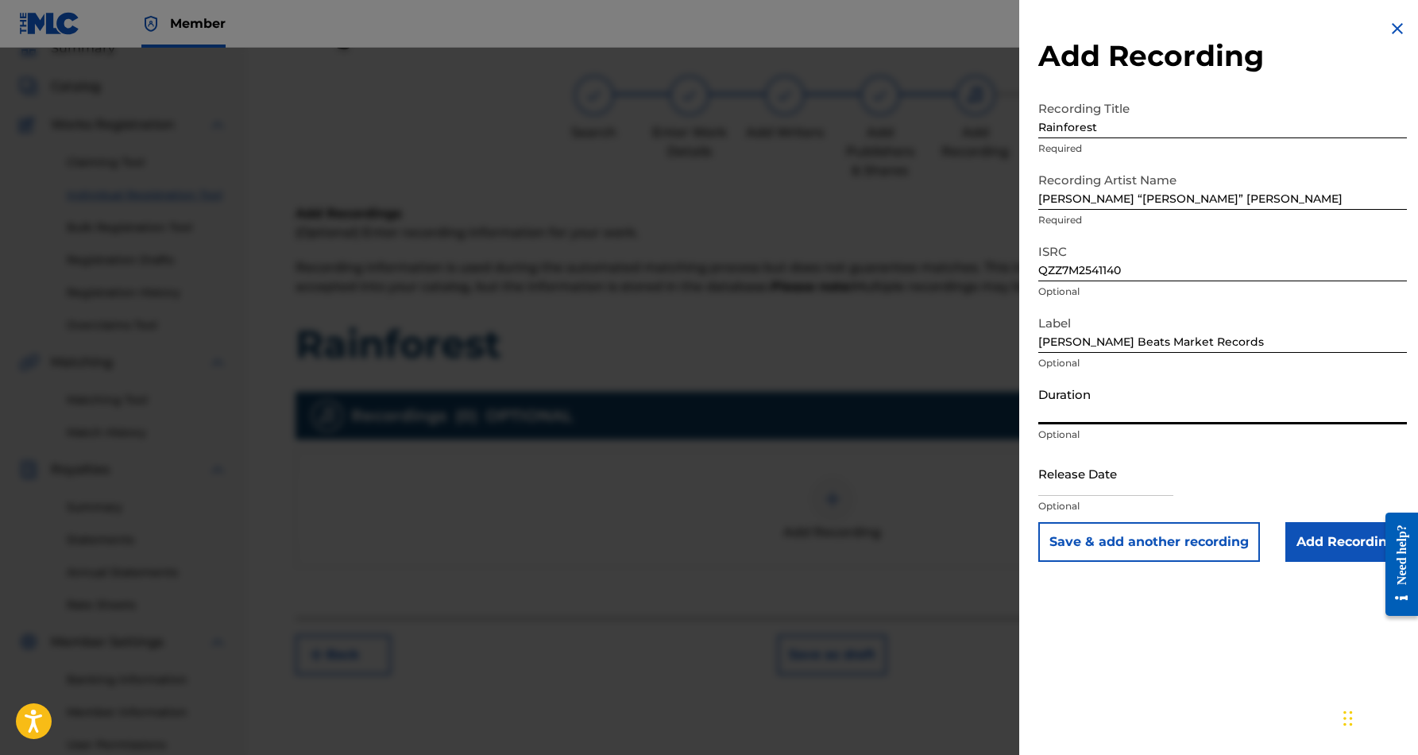
click at [1151, 405] on input "Duration" at bounding box center [1223, 401] width 369 height 45
type input "04:04"
click at [1111, 470] on input "text" at bounding box center [1106, 473] width 135 height 45
select select "7"
select select "2025"
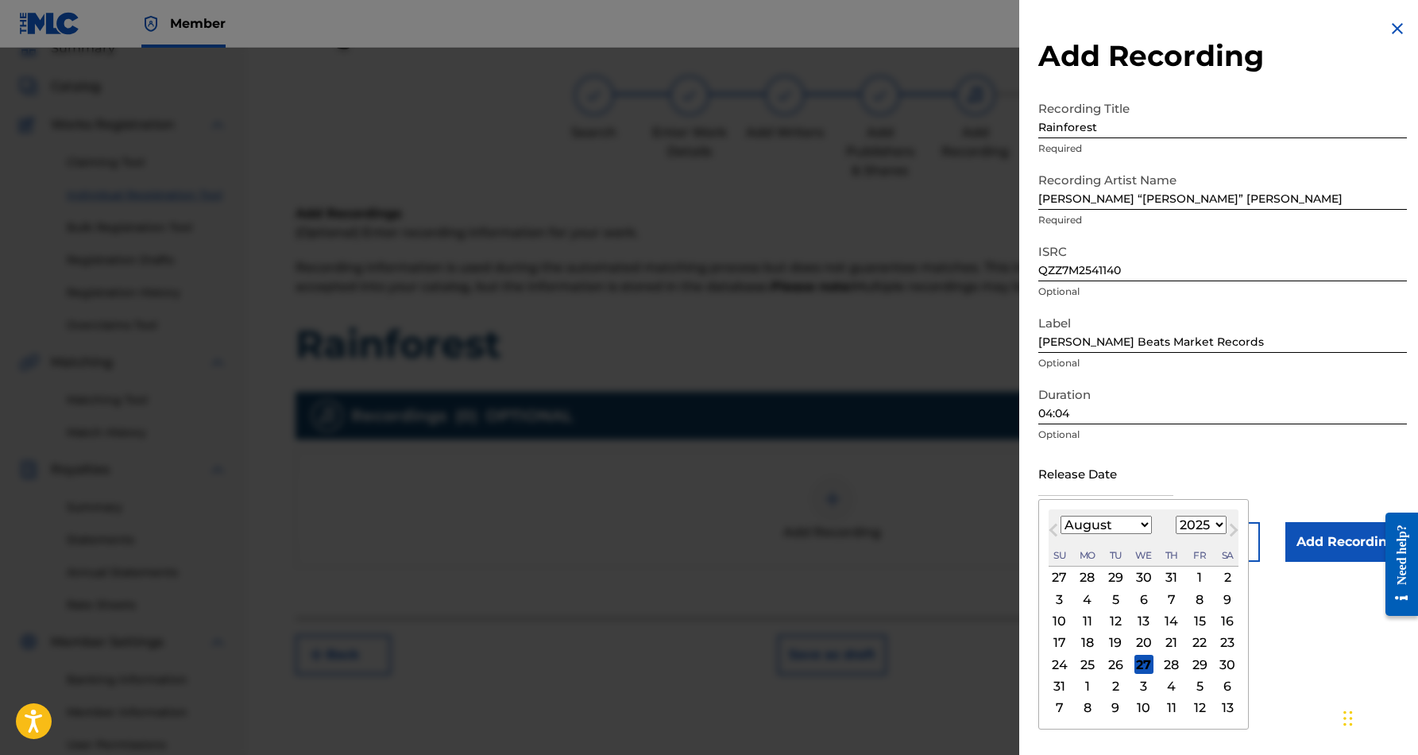
click at [1140, 664] on div "27" at bounding box center [1144, 664] width 19 height 19
type input "[DATE]"
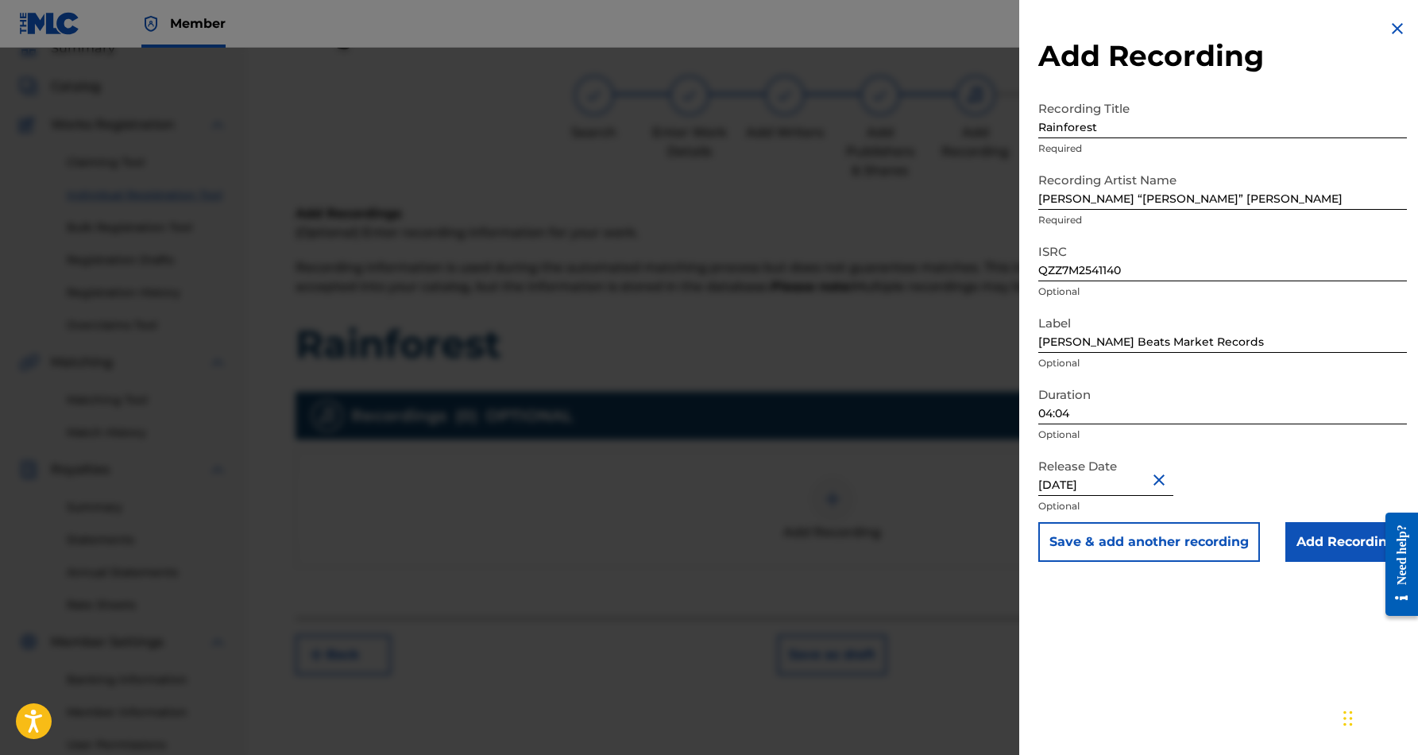
click at [1313, 546] on input "Add Recording" at bounding box center [1347, 542] width 122 height 40
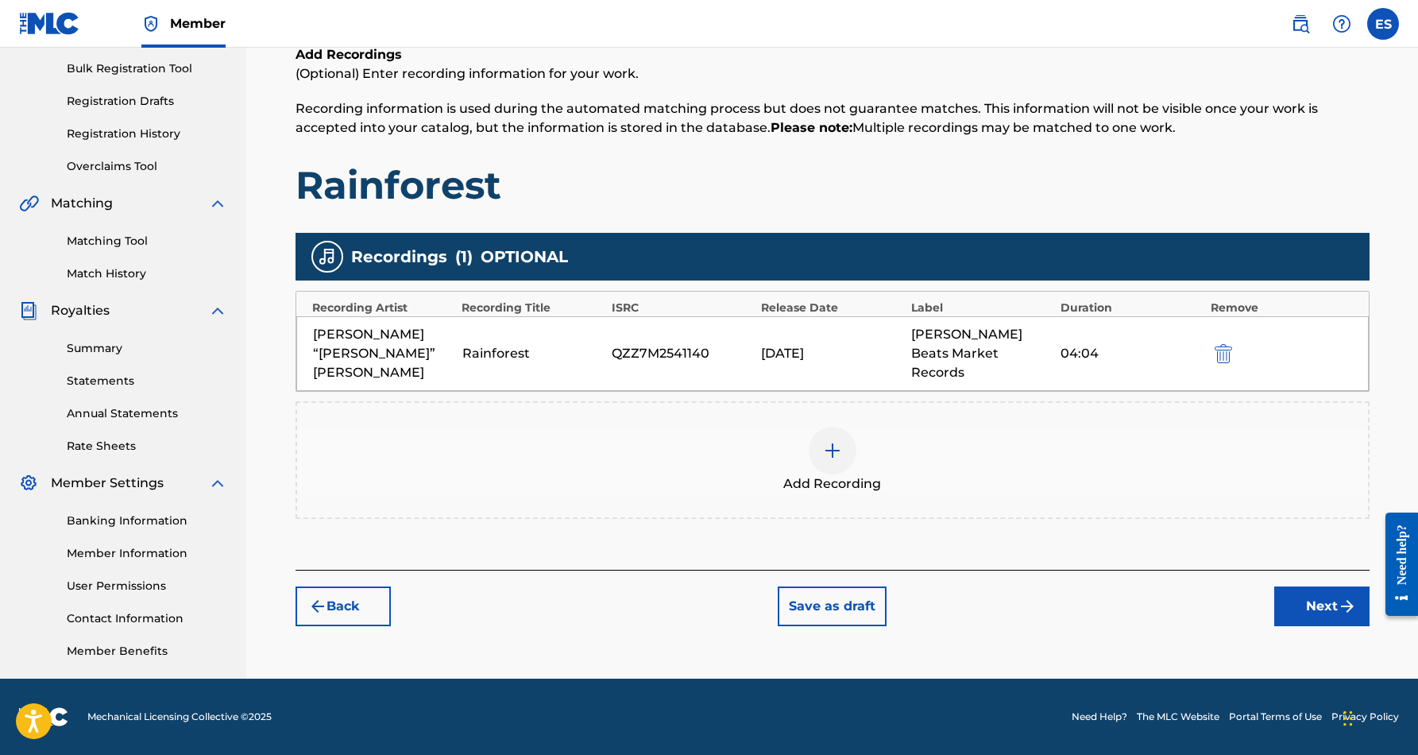
scroll to position [230, 0]
click at [1311, 586] on button "Next" at bounding box center [1322, 606] width 95 height 40
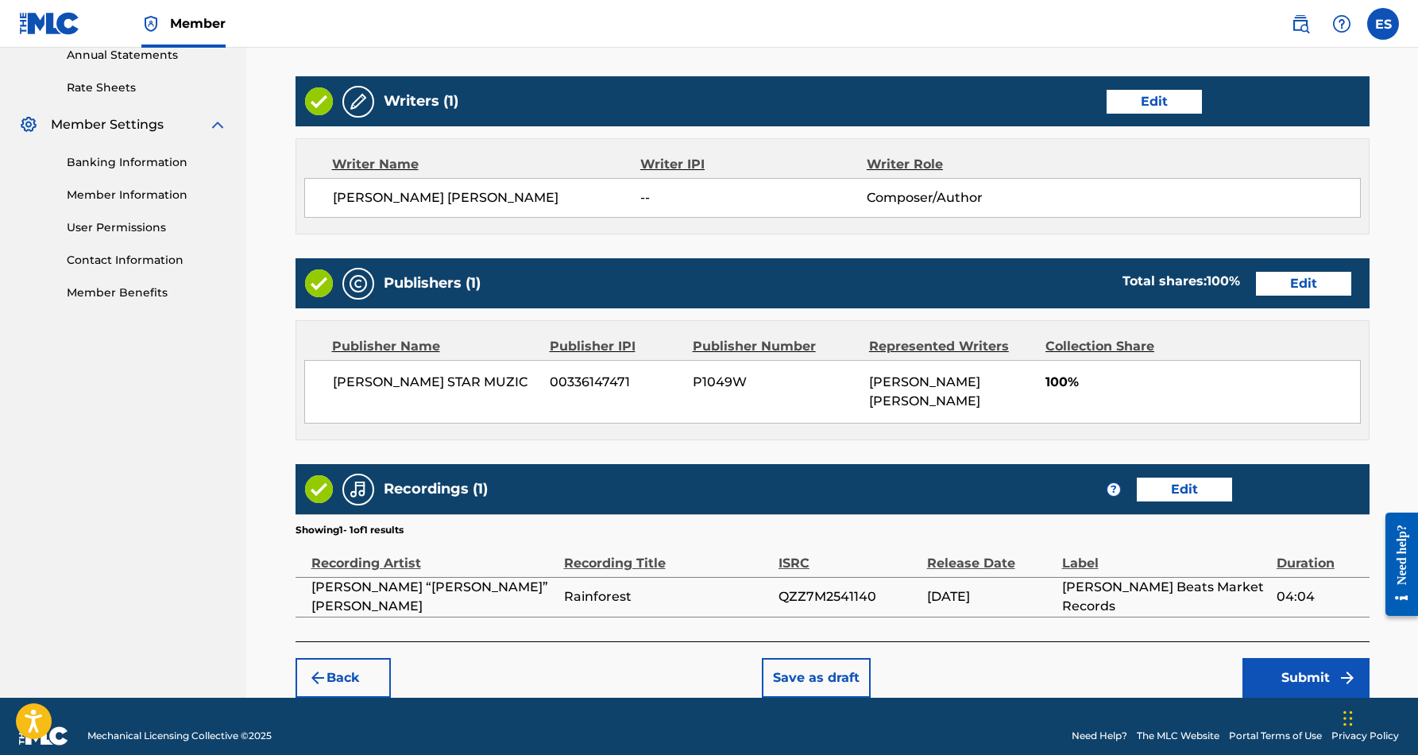
scroll to position [588, 0]
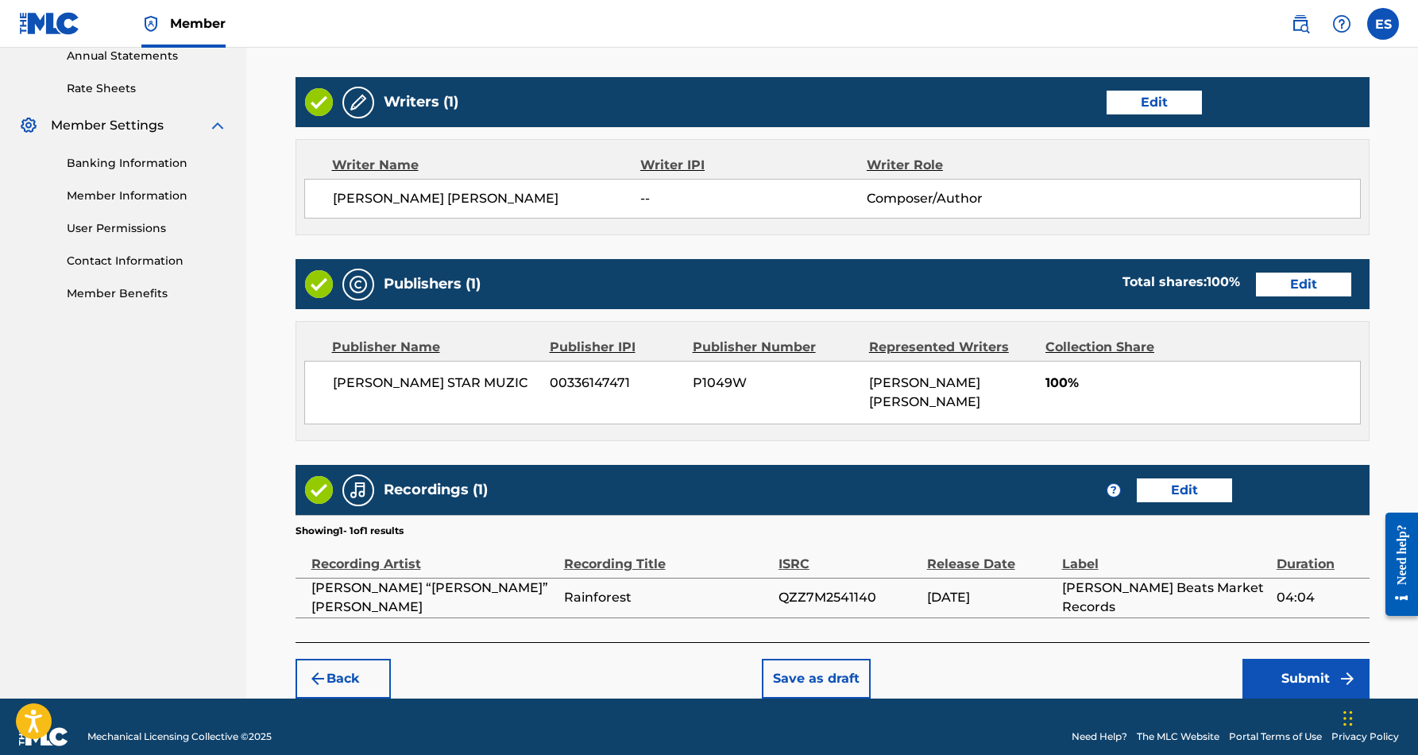
click at [1308, 659] on button "Submit" at bounding box center [1306, 679] width 127 height 40
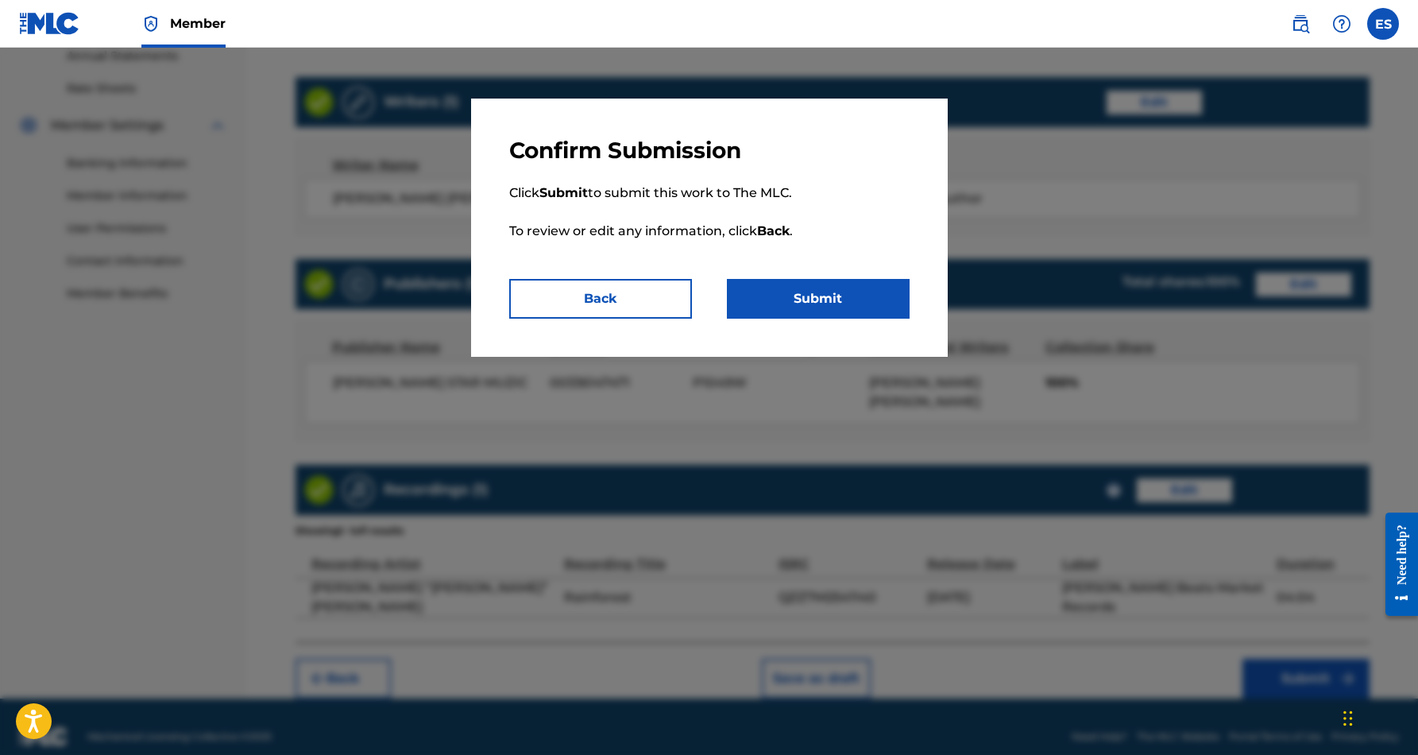
click at [822, 292] on button "Submit" at bounding box center [818, 299] width 183 height 40
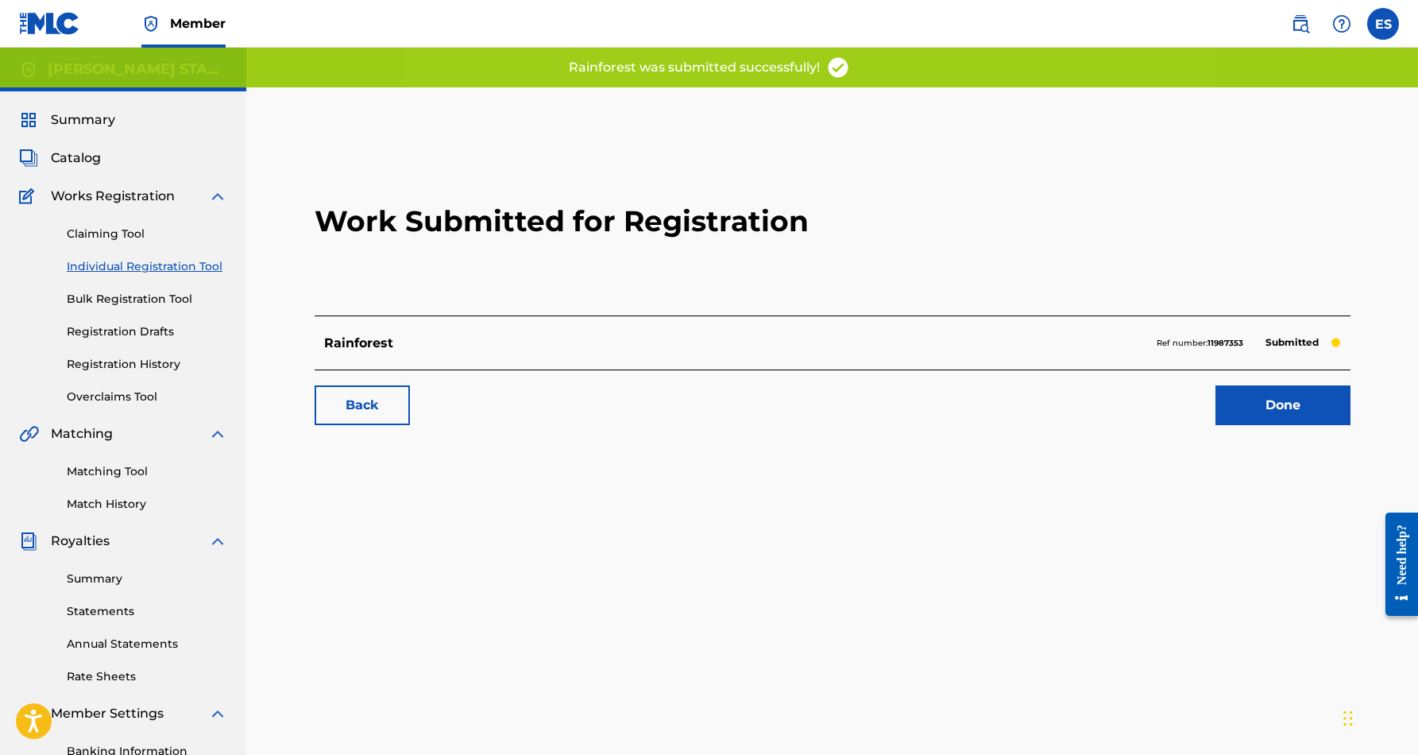
click at [169, 266] on link "Individual Registration Tool" at bounding box center [147, 266] width 161 height 17
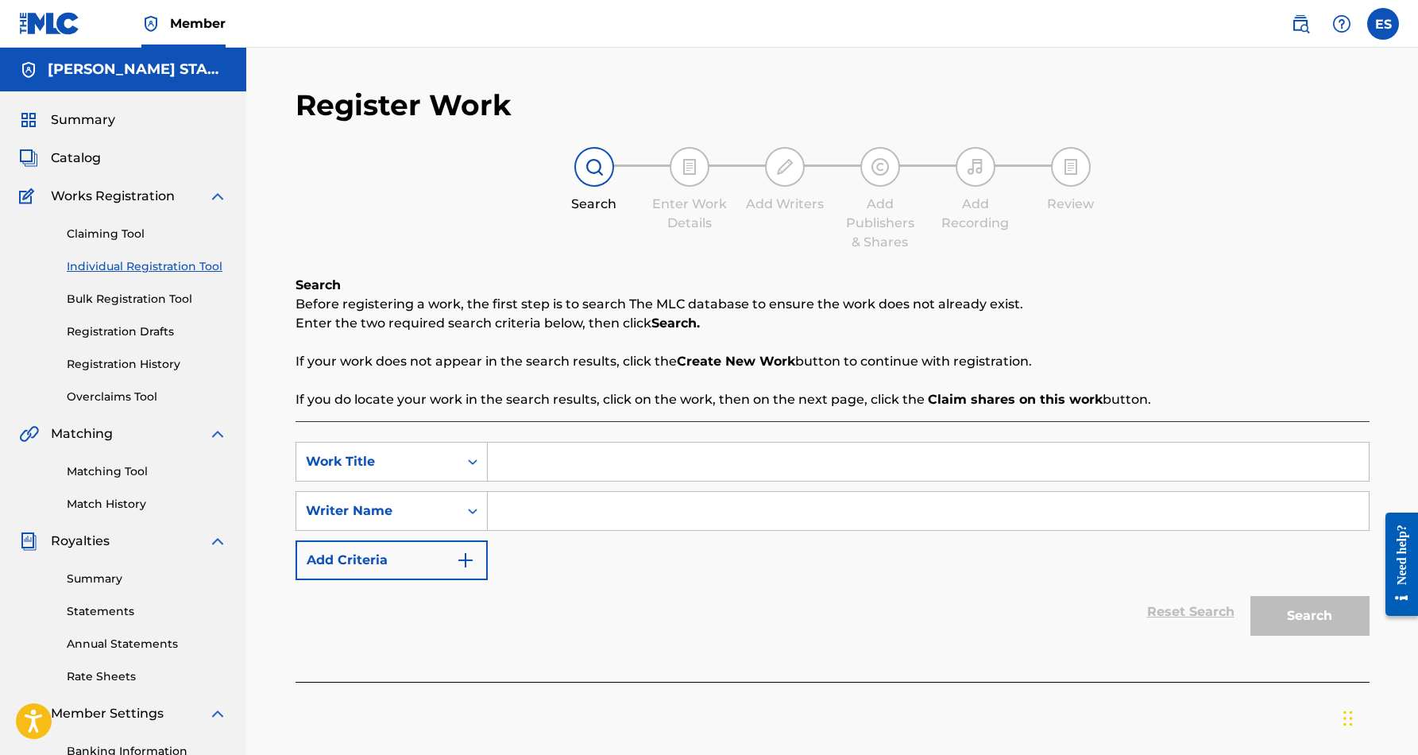
click at [498, 505] on input "Search Form" at bounding box center [928, 511] width 881 height 38
type input "[PERSON_NAME] [PERSON_NAME]"
click at [571, 579] on div "SearchWithCriteria742510cb-c13c-472c-b239-b9abd8a6194d Work Title SearchWithCri…" at bounding box center [833, 511] width 1074 height 138
click at [518, 468] on input "Search Form" at bounding box center [928, 462] width 881 height 38
paste input "Wordplay"
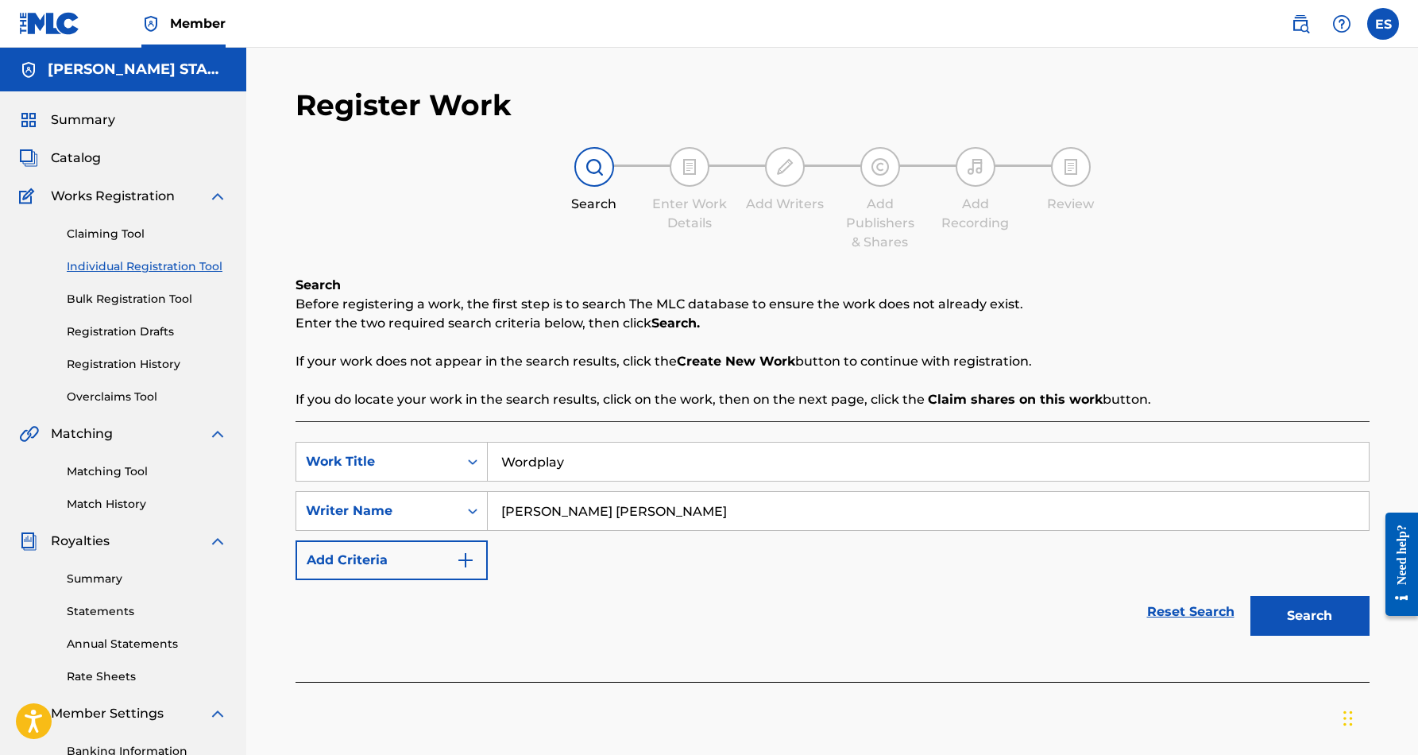
type input "Wordplay"
click at [1282, 613] on button "Search" at bounding box center [1310, 616] width 119 height 40
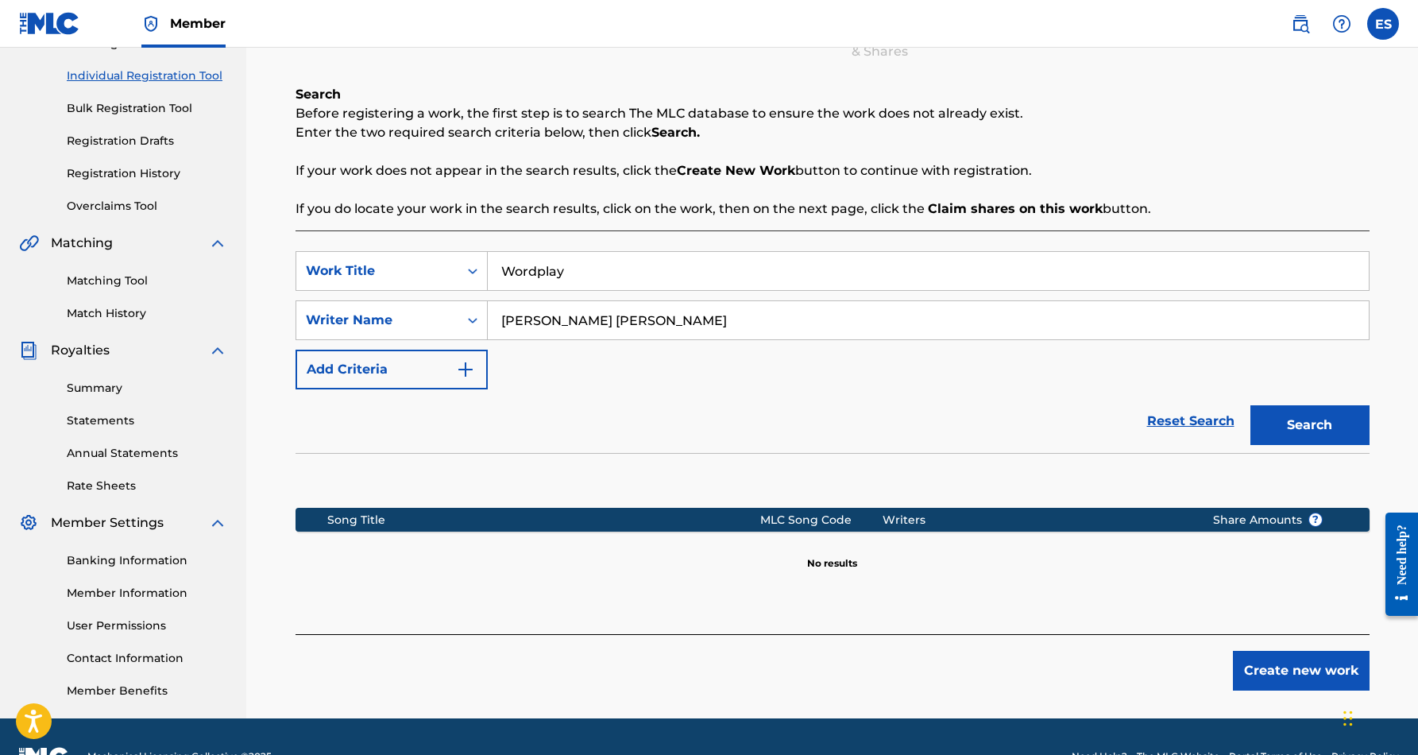
scroll to position [192, 0]
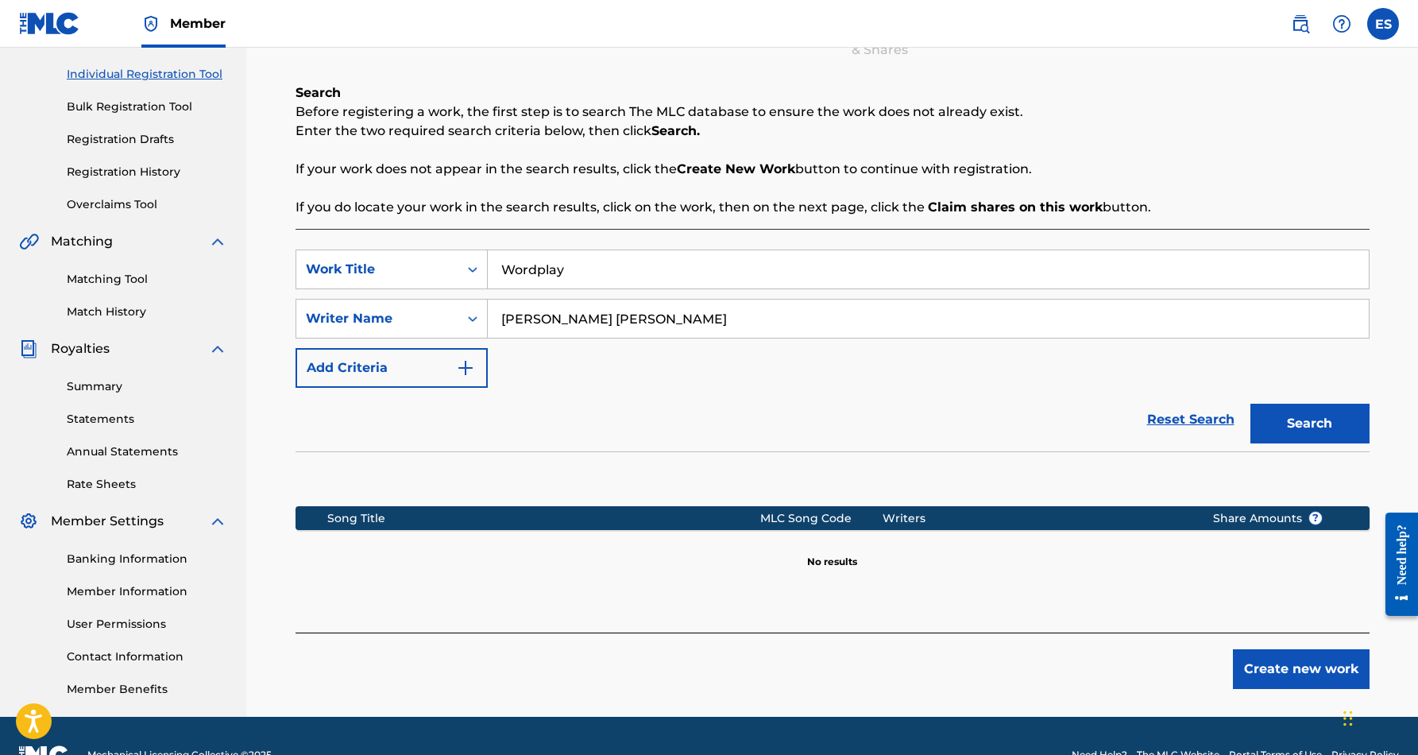
click at [1303, 671] on button "Create new work" at bounding box center [1301, 669] width 137 height 40
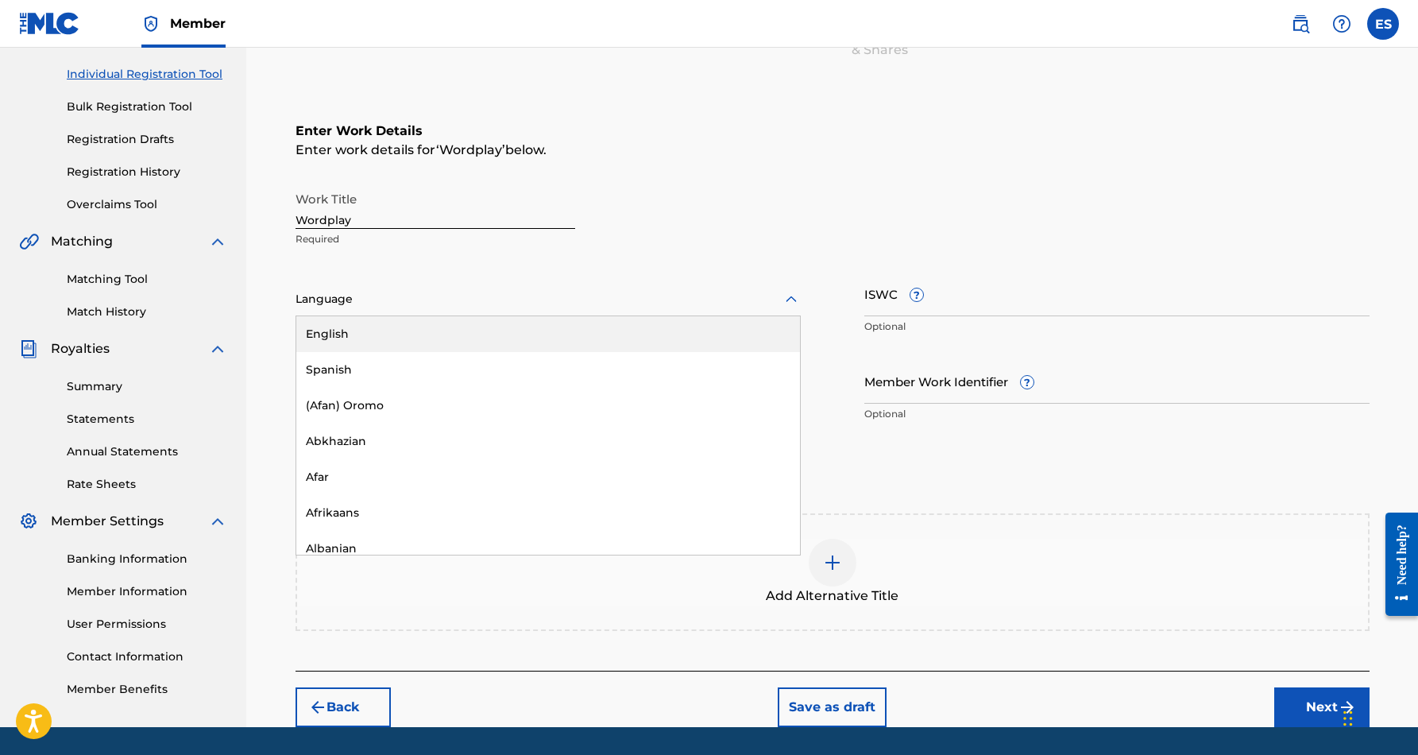
click at [789, 300] on icon at bounding box center [791, 299] width 11 height 6
click at [688, 340] on div "English" at bounding box center [548, 334] width 504 height 36
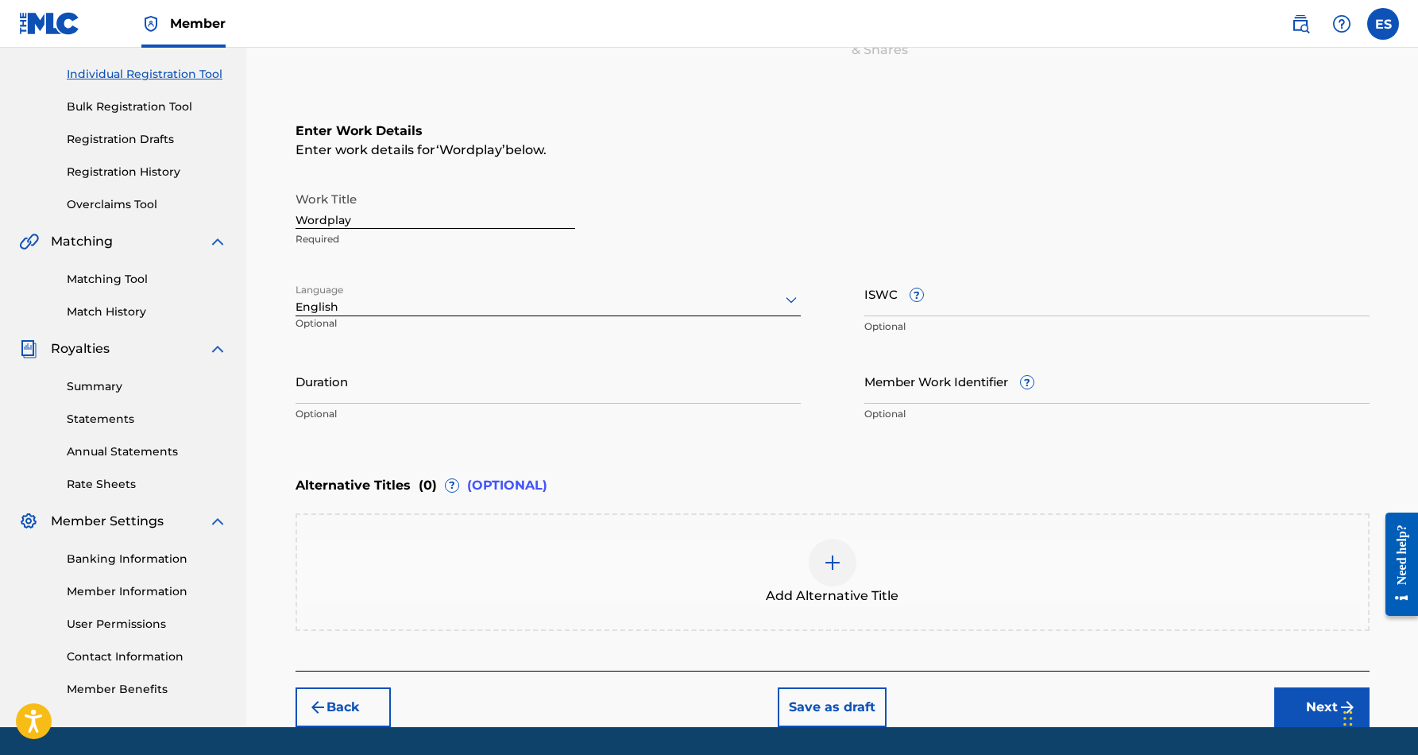
click at [474, 381] on input "Duration" at bounding box center [548, 380] width 505 height 45
type input "04:01"
click at [522, 439] on div "Enter Work Details Enter work details for ‘ Wordplay ’ below. Work Title Wordpl…" at bounding box center [833, 275] width 1074 height 385
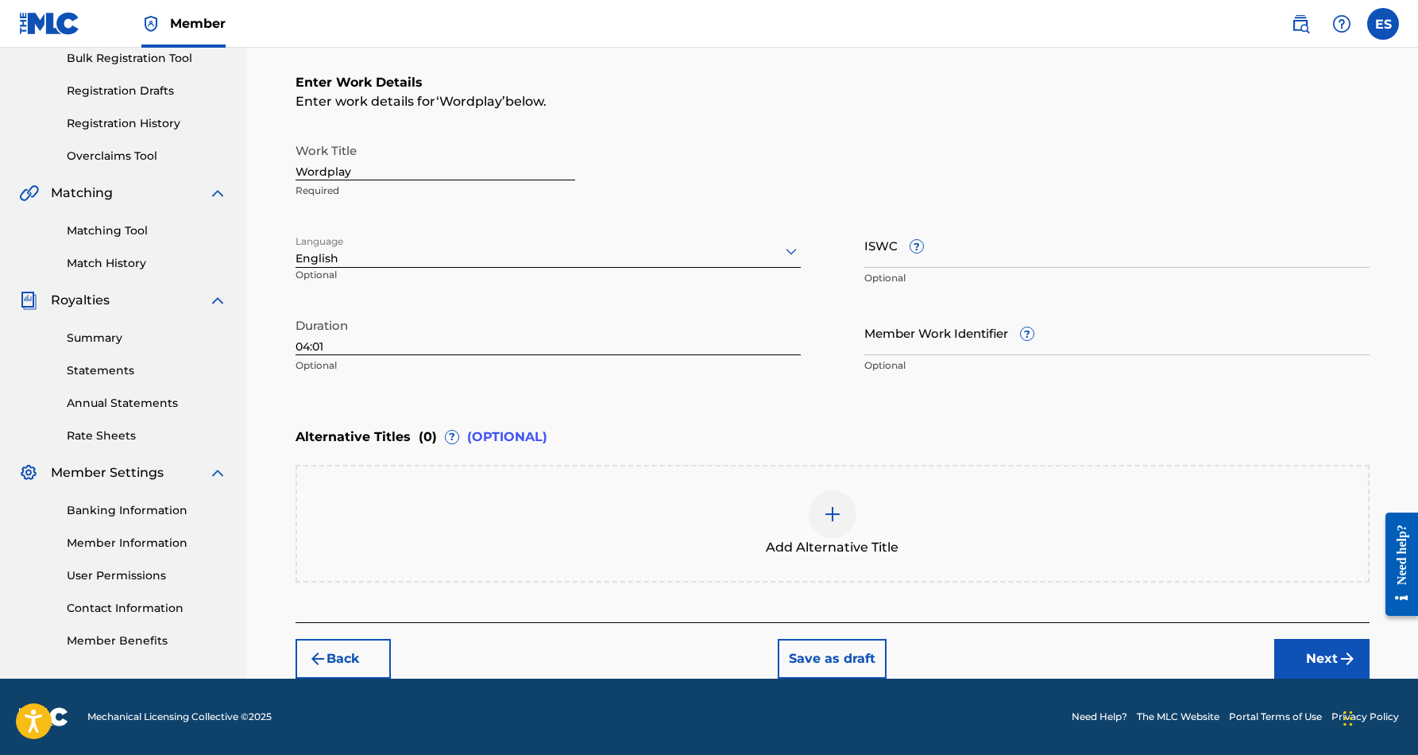
scroll to position [241, 0]
click at [1322, 649] on button "Next" at bounding box center [1322, 659] width 95 height 40
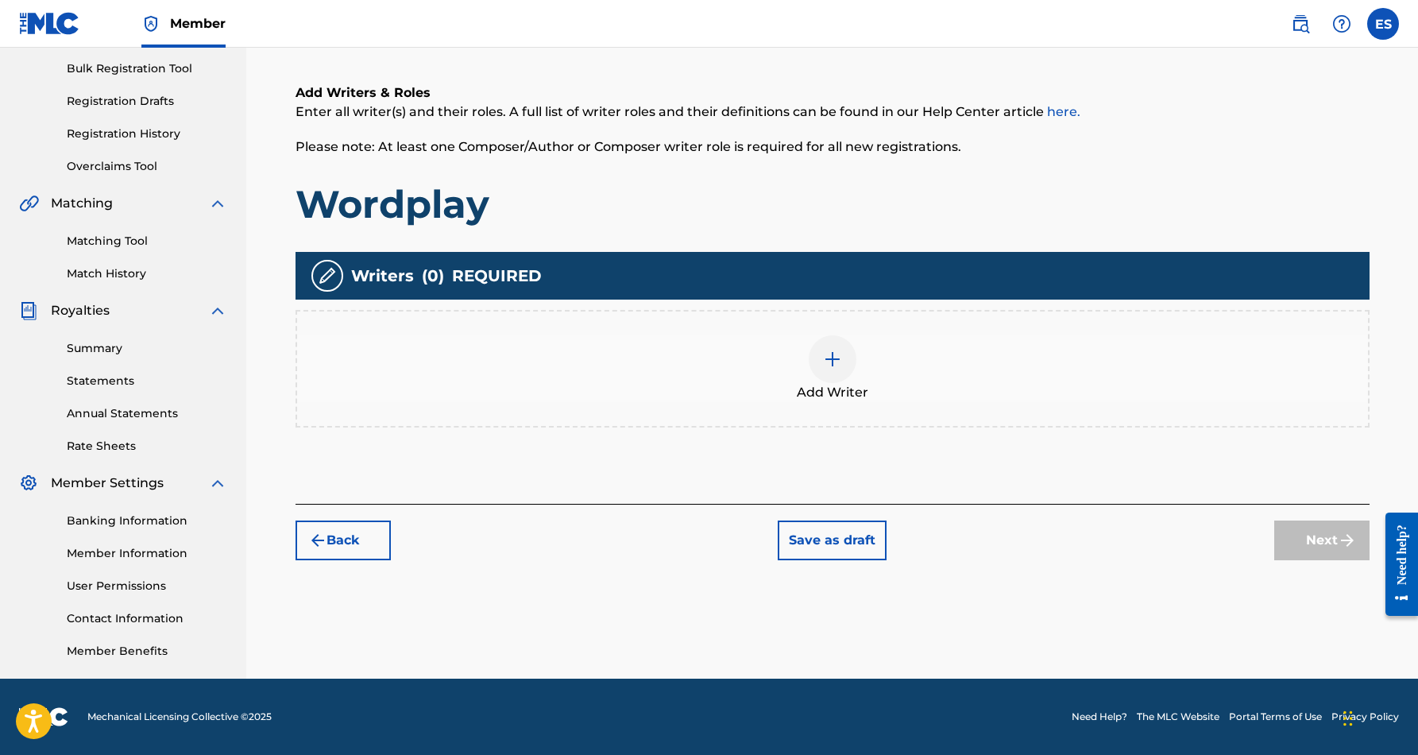
scroll to position [230, 0]
click at [841, 358] on img at bounding box center [832, 359] width 19 height 19
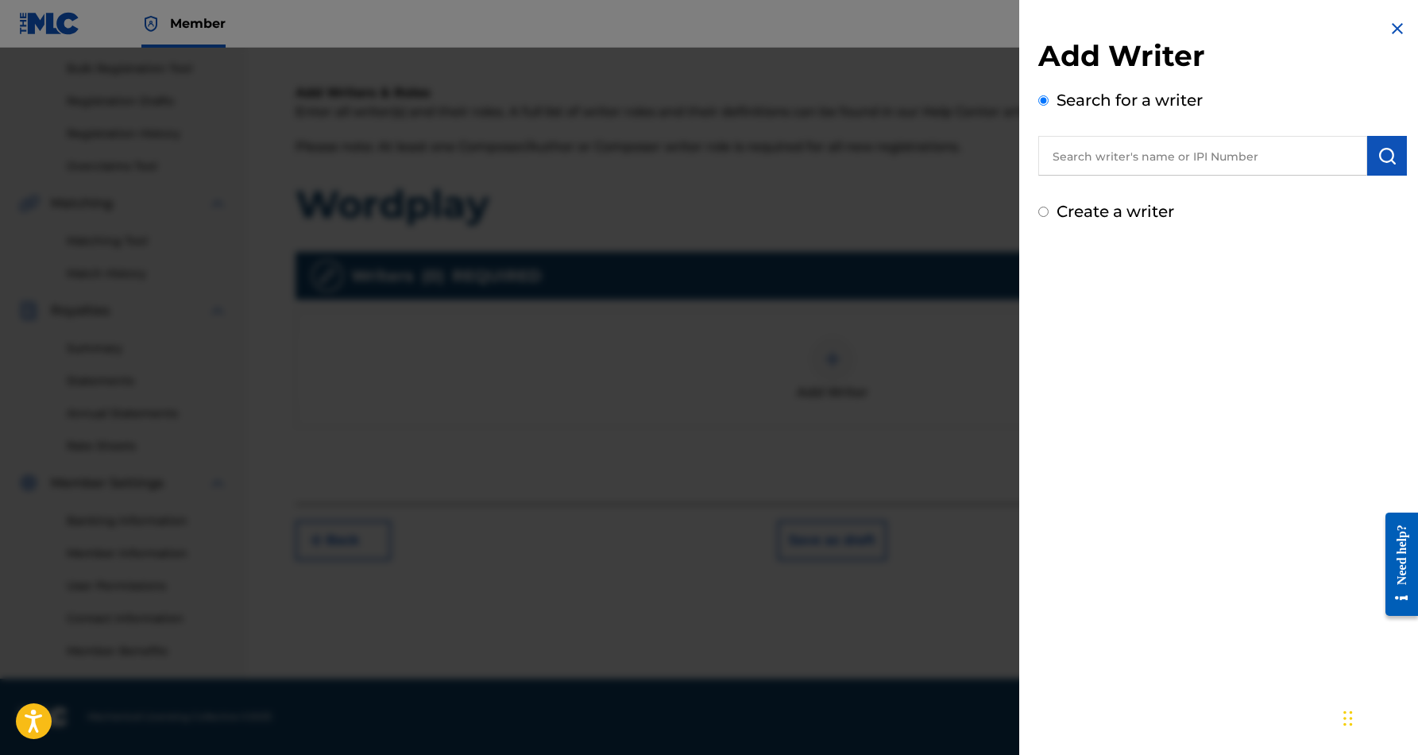
click at [1109, 155] on input "text" at bounding box center [1203, 156] width 329 height 40
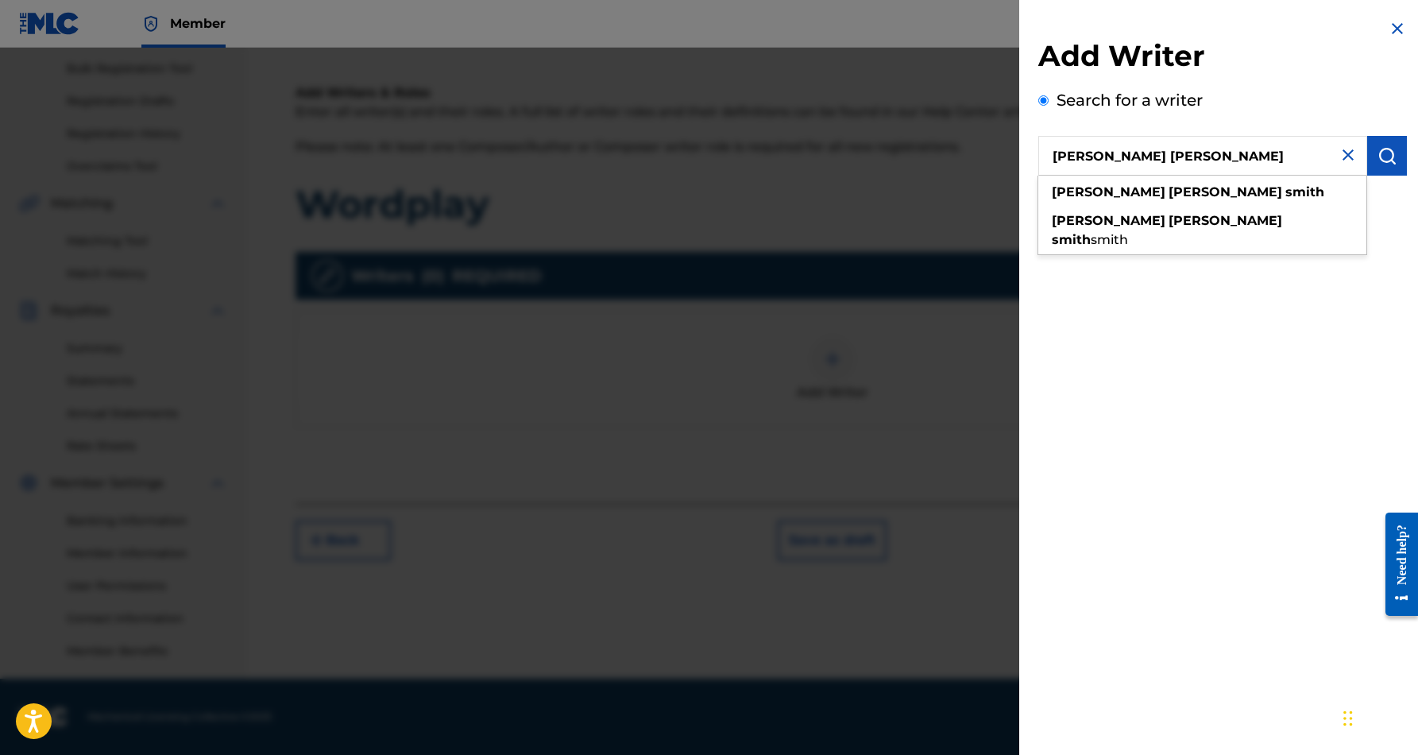
type input "[PERSON_NAME] [PERSON_NAME]"
click at [1388, 153] on img "submit" at bounding box center [1387, 155] width 19 height 19
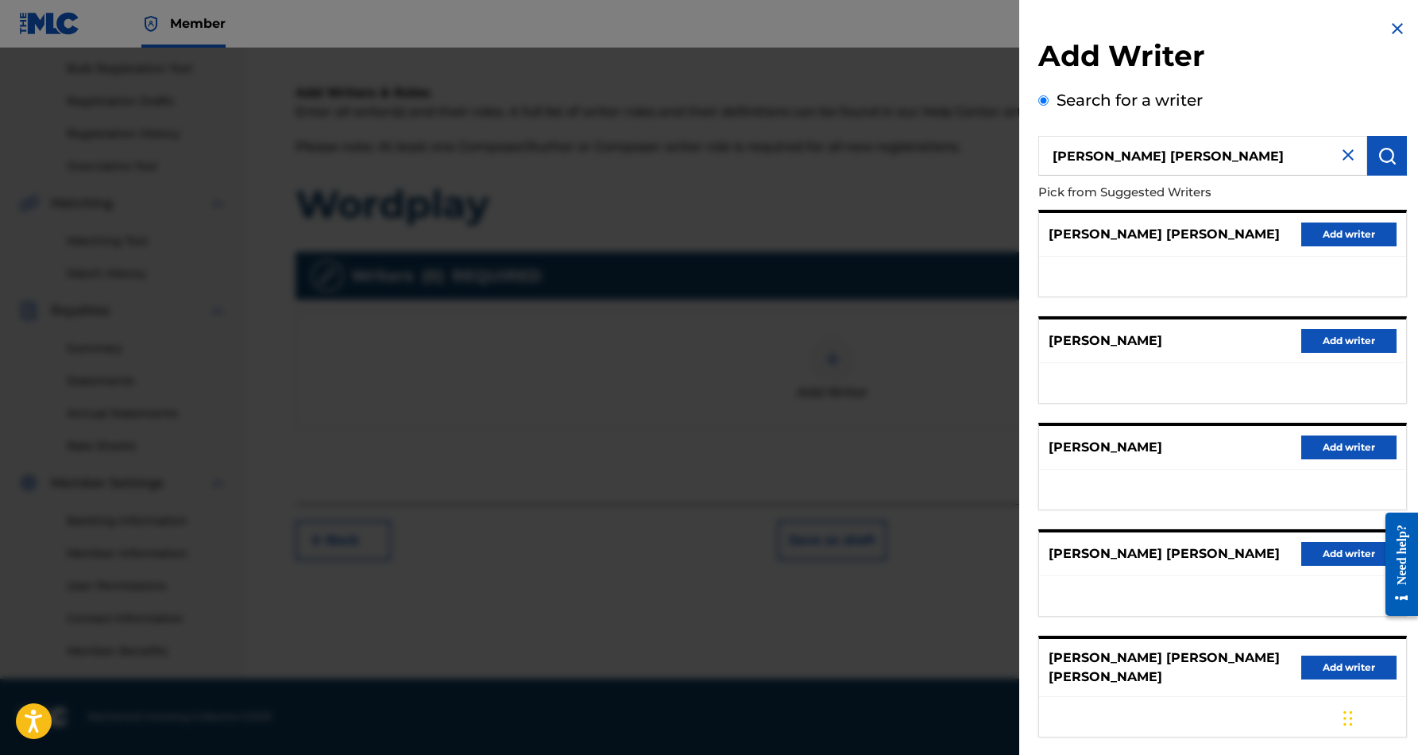
click at [1364, 230] on button "Add writer" at bounding box center [1349, 235] width 95 height 24
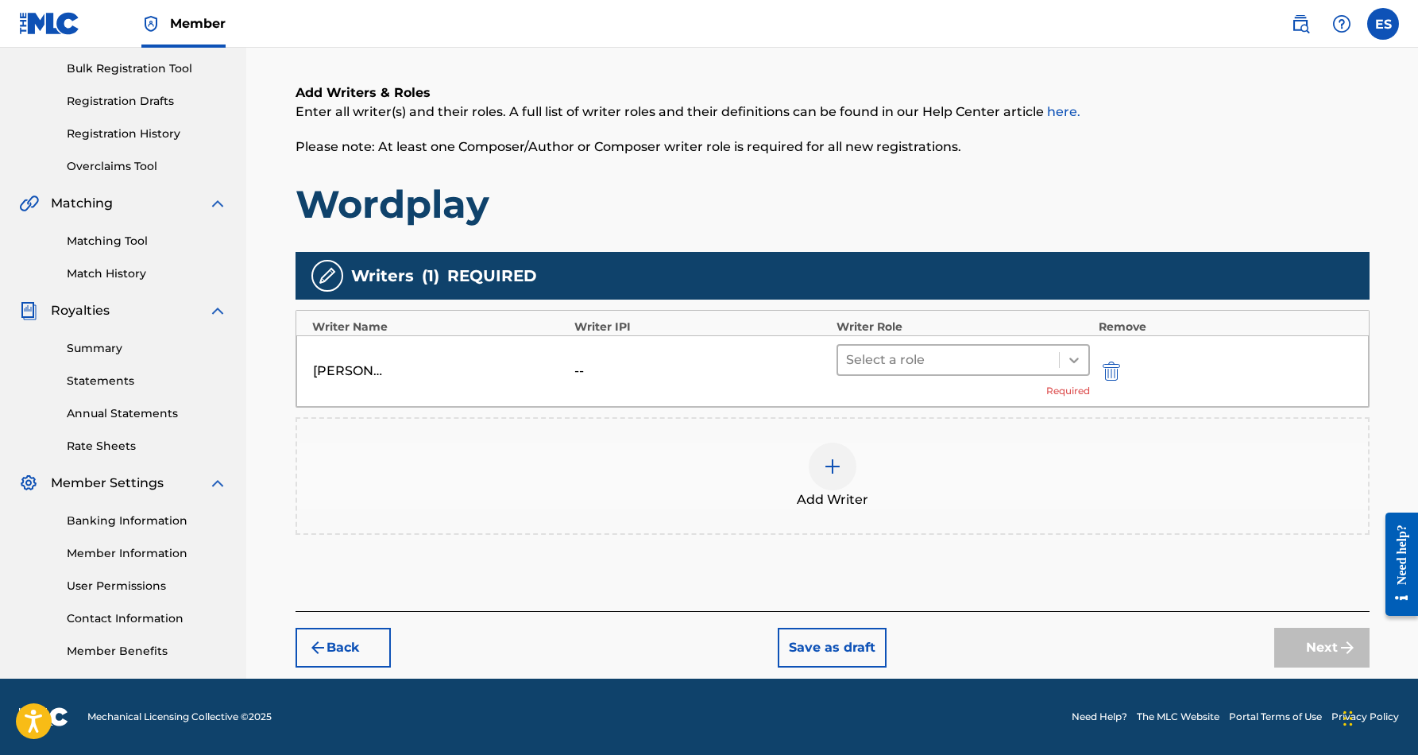
click at [1070, 357] on icon at bounding box center [1074, 360] width 16 height 16
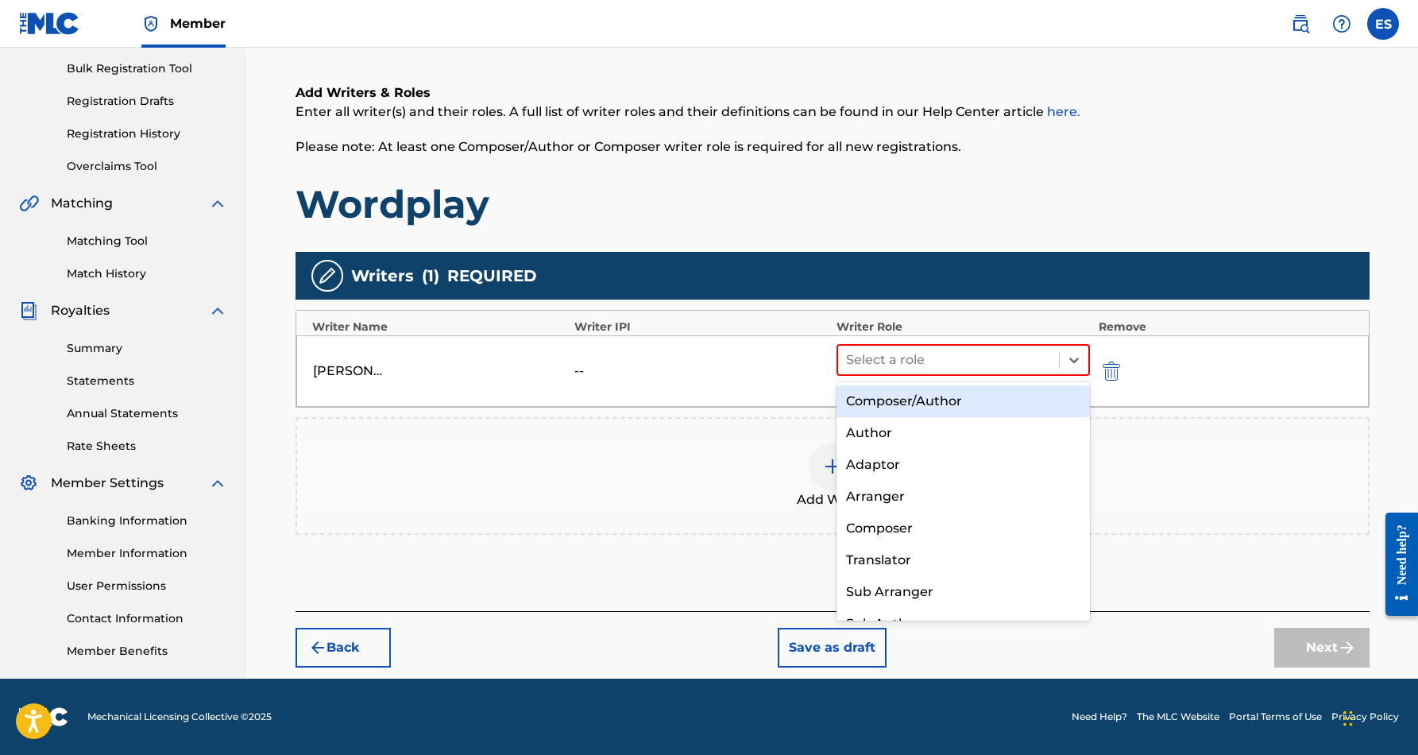
click at [1010, 405] on div "Composer/Author" at bounding box center [964, 401] width 254 height 32
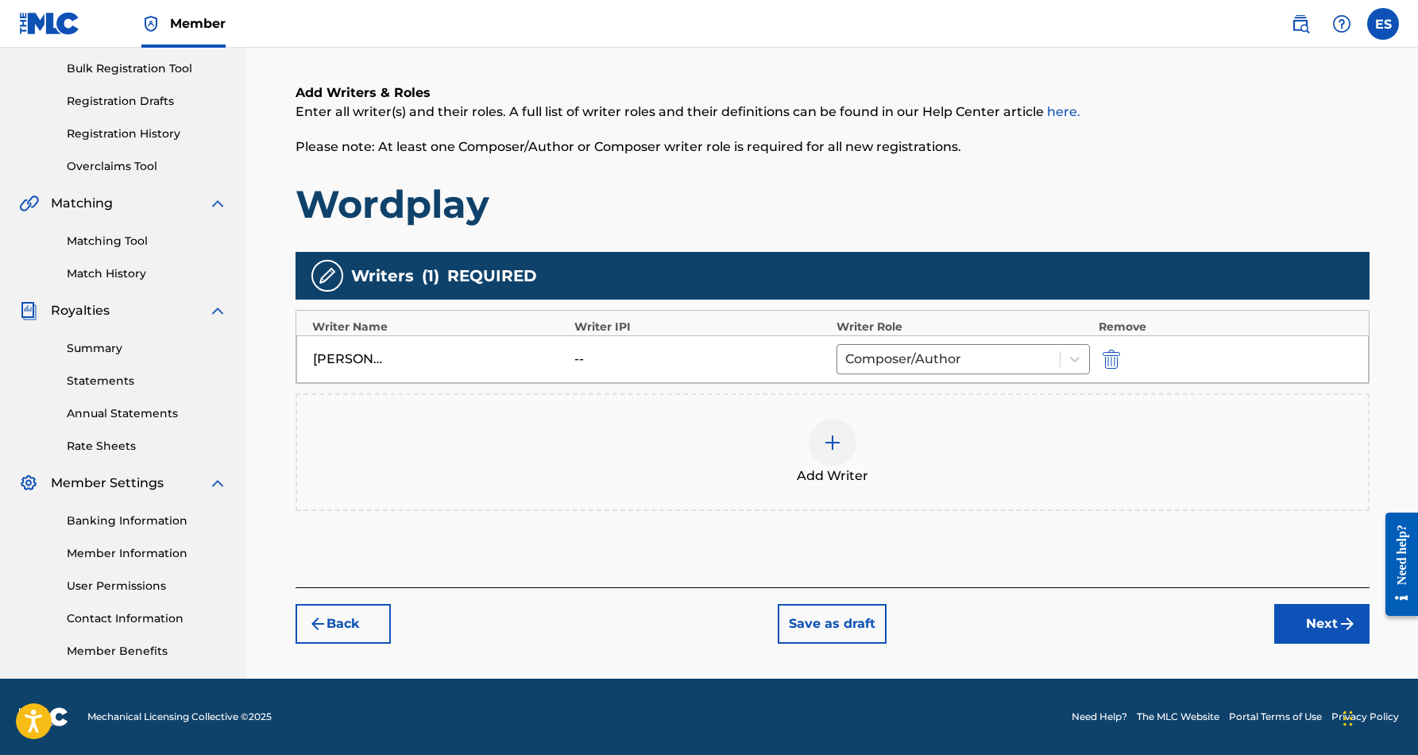
click at [1325, 621] on button "Next" at bounding box center [1322, 624] width 95 height 40
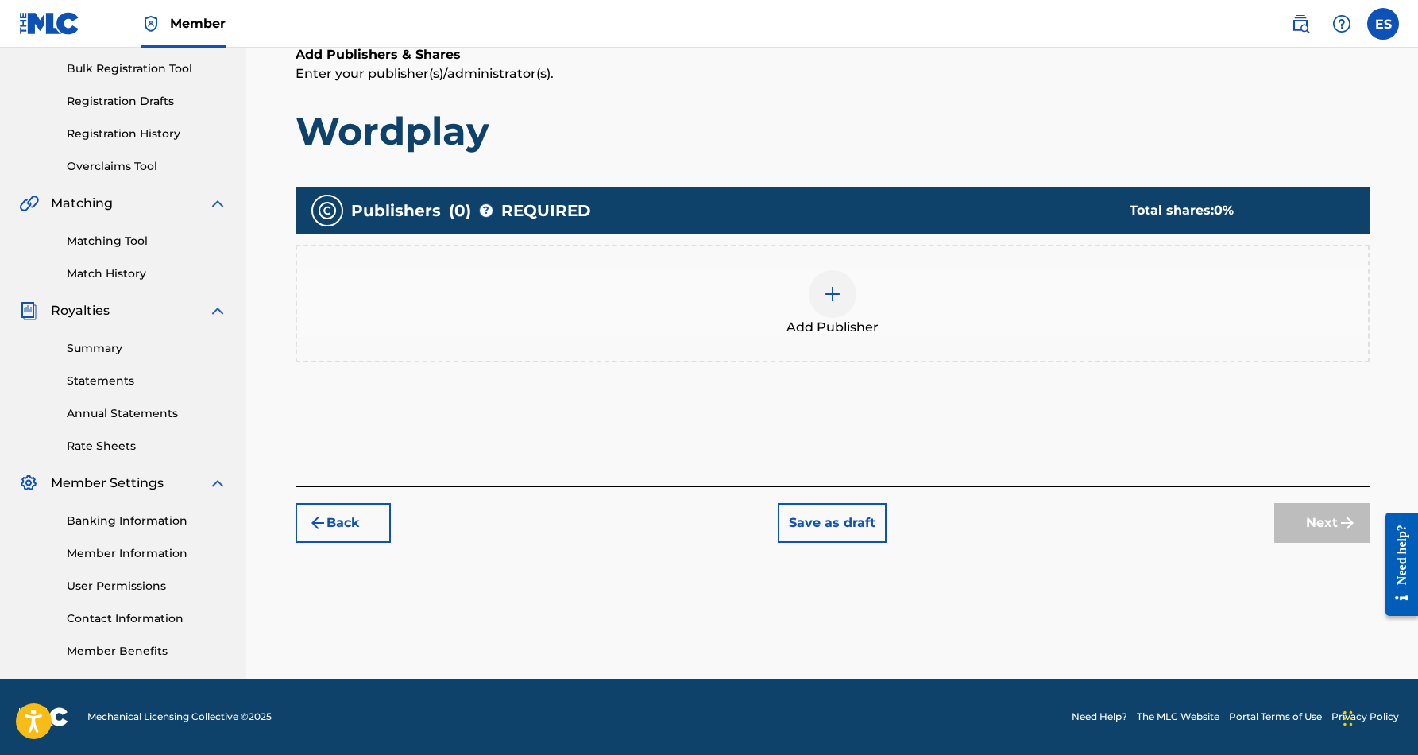
scroll to position [72, 0]
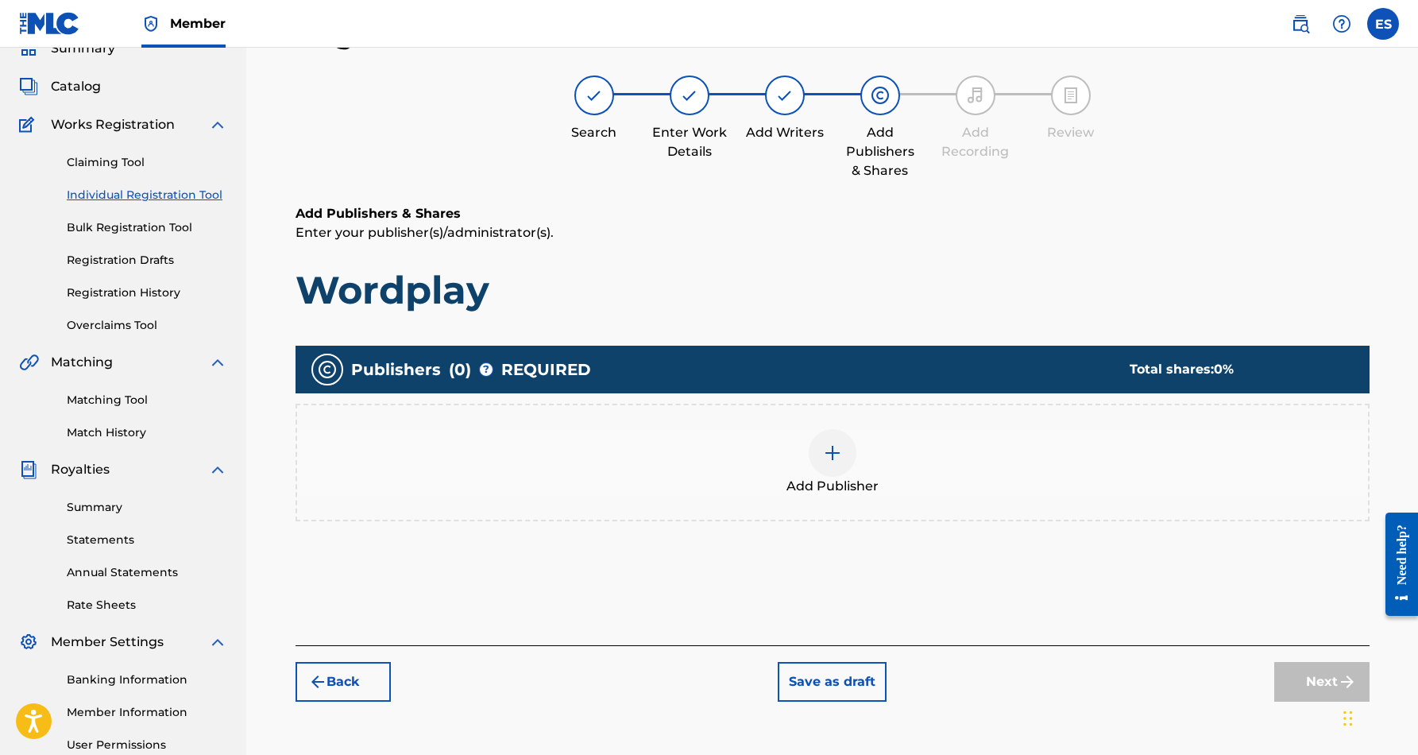
click at [828, 455] on img at bounding box center [832, 452] width 19 height 19
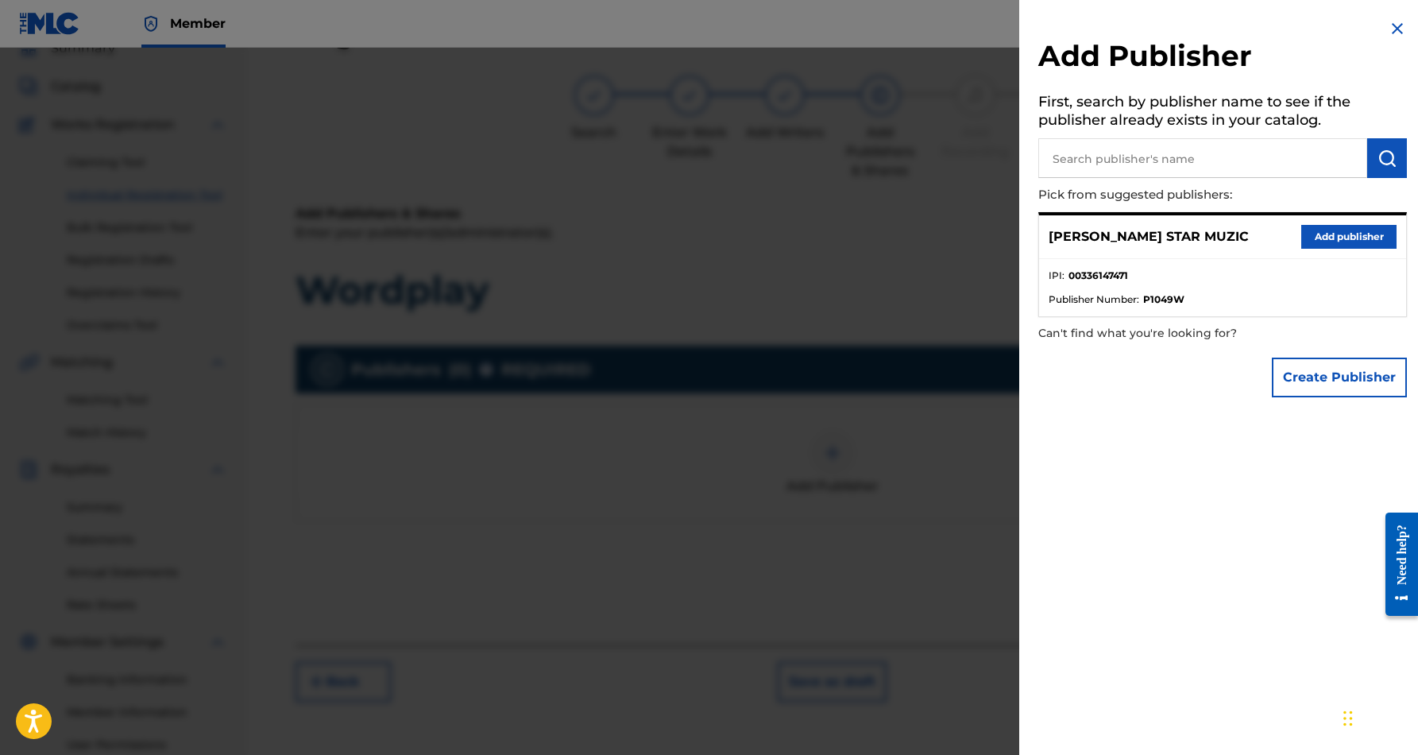
click at [1337, 232] on button "Add publisher" at bounding box center [1349, 237] width 95 height 24
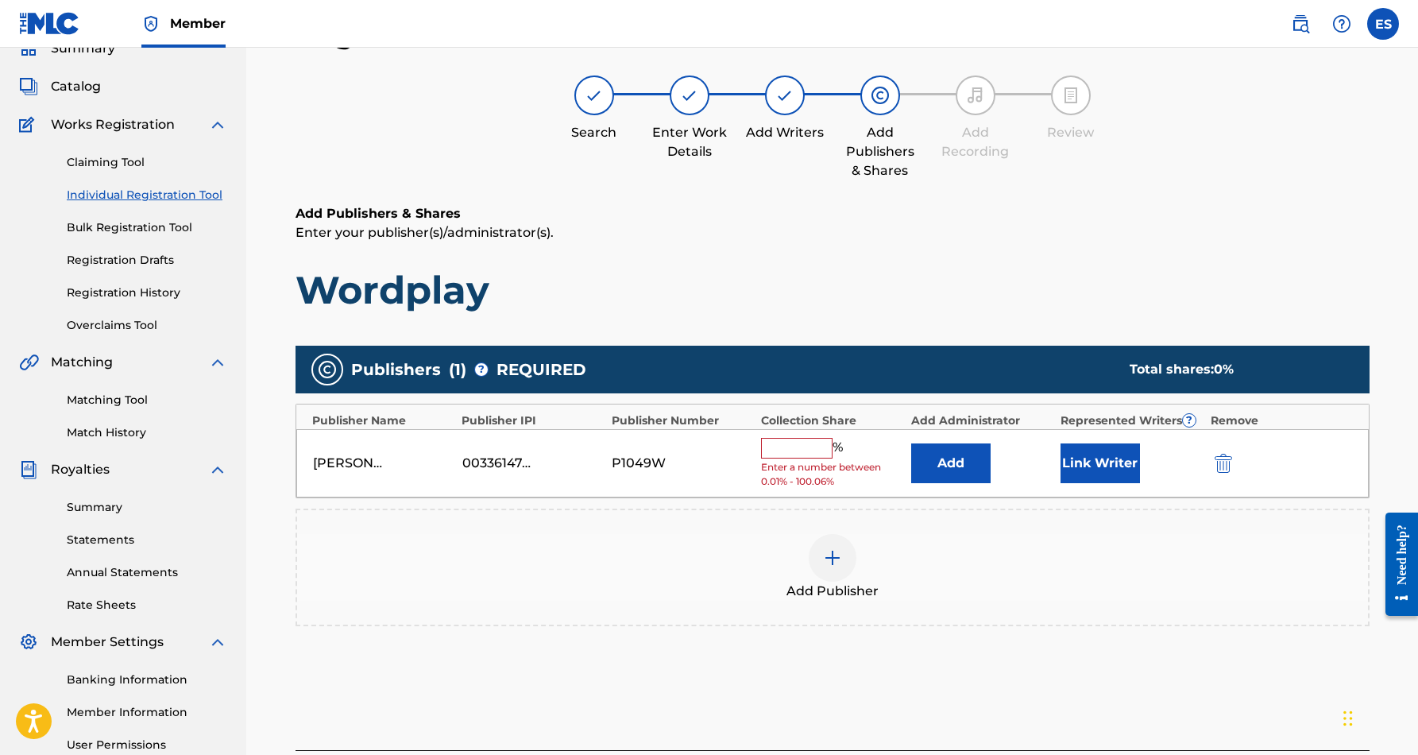
click at [807, 451] on input "text" at bounding box center [797, 448] width 72 height 21
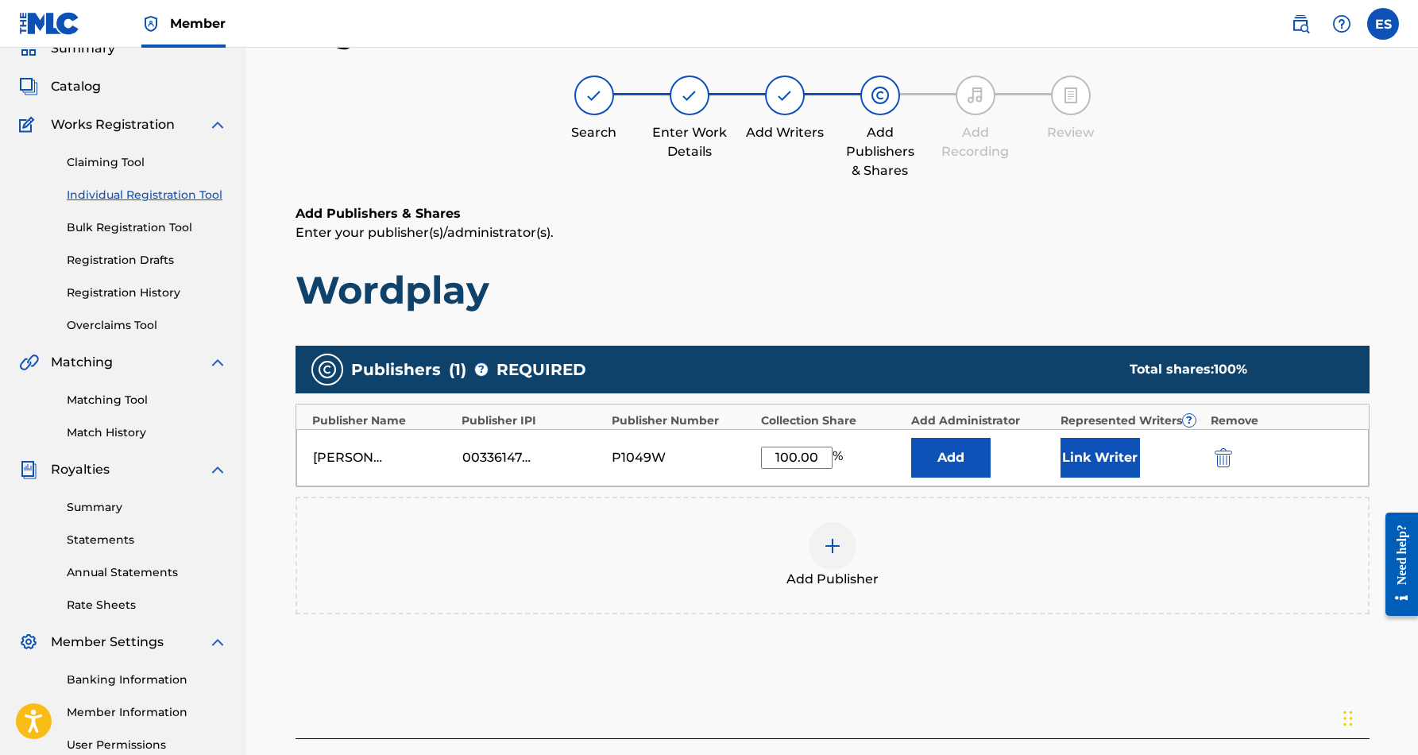
type input "100.00"
click at [835, 276] on h1 "Wordplay" at bounding box center [833, 290] width 1074 height 48
click at [1095, 455] on button "Link Writer" at bounding box center [1100, 458] width 79 height 40
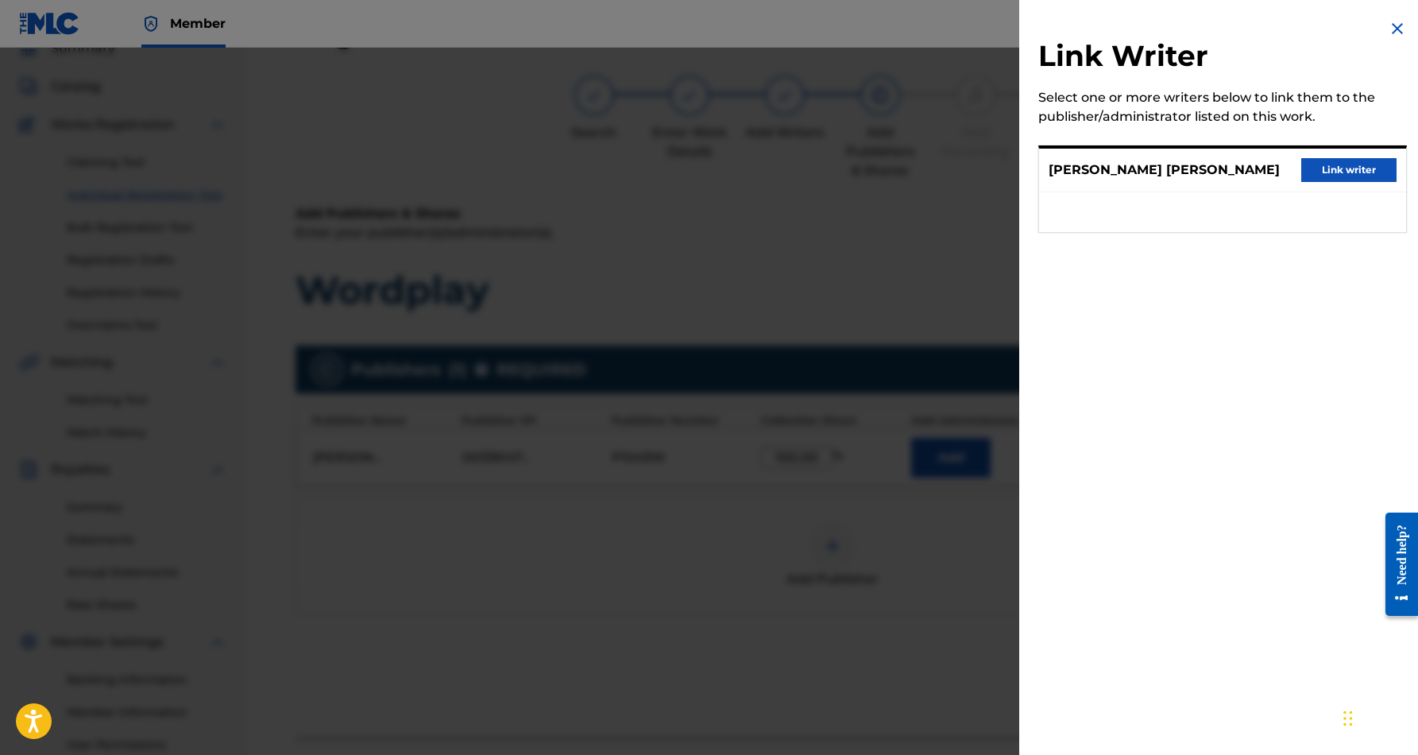
click at [1322, 173] on button "Link writer" at bounding box center [1349, 170] width 95 height 24
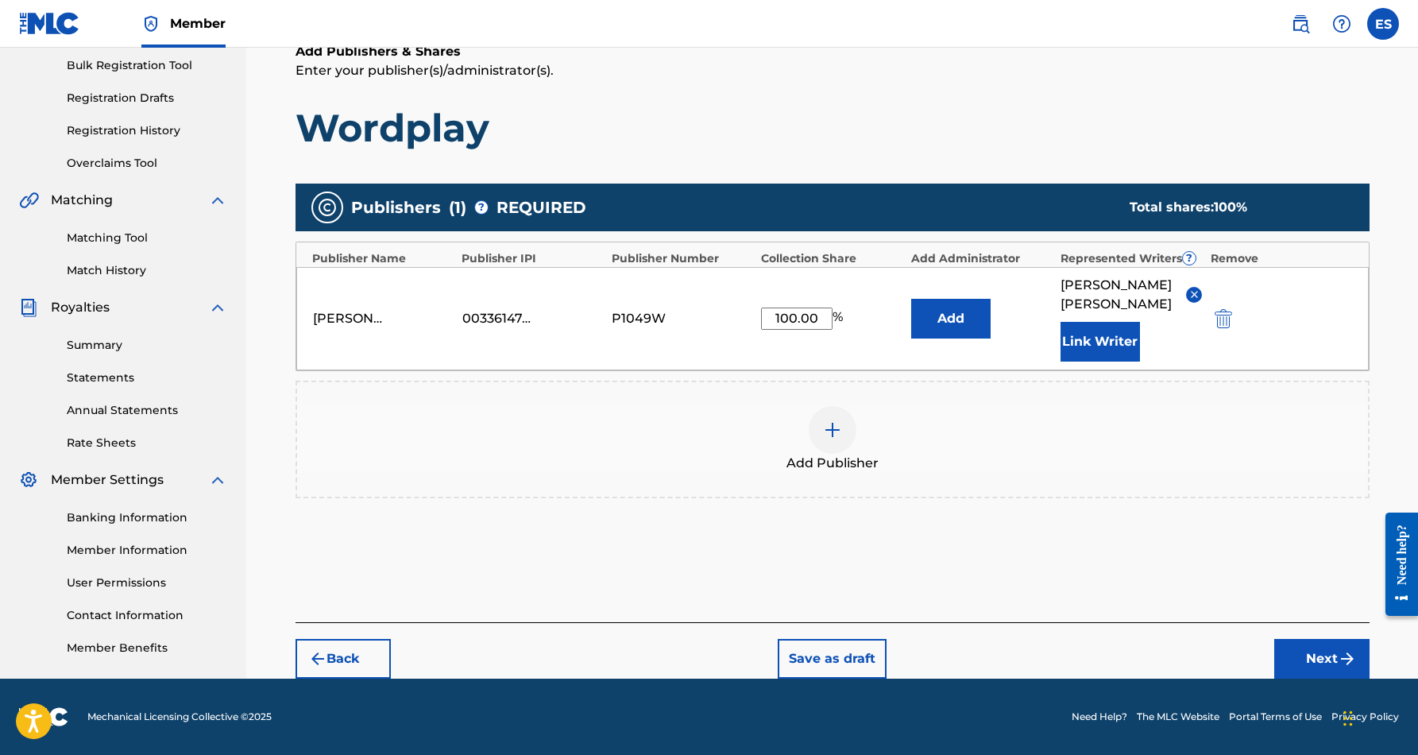
scroll to position [234, 0]
click at [1305, 658] on button "Next" at bounding box center [1322, 659] width 95 height 40
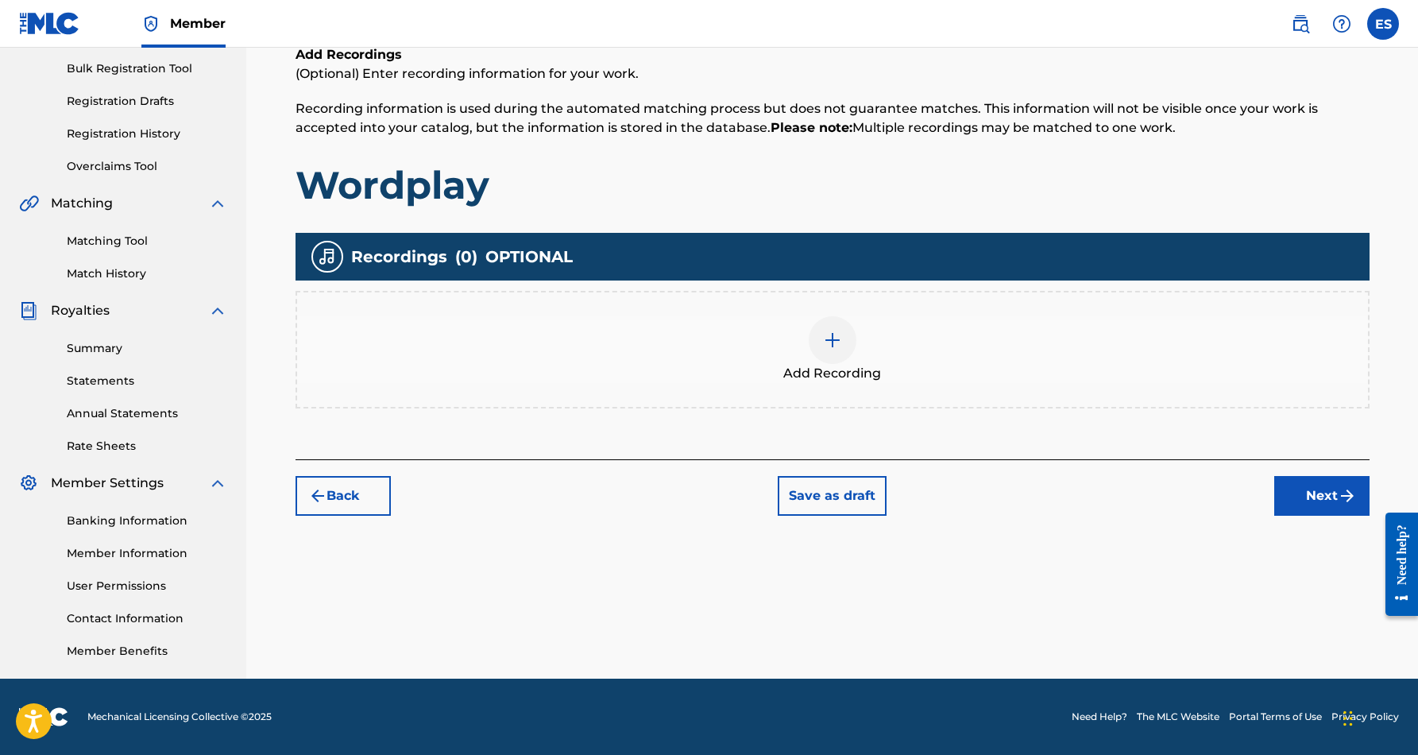
click at [838, 342] on img at bounding box center [832, 340] width 19 height 19
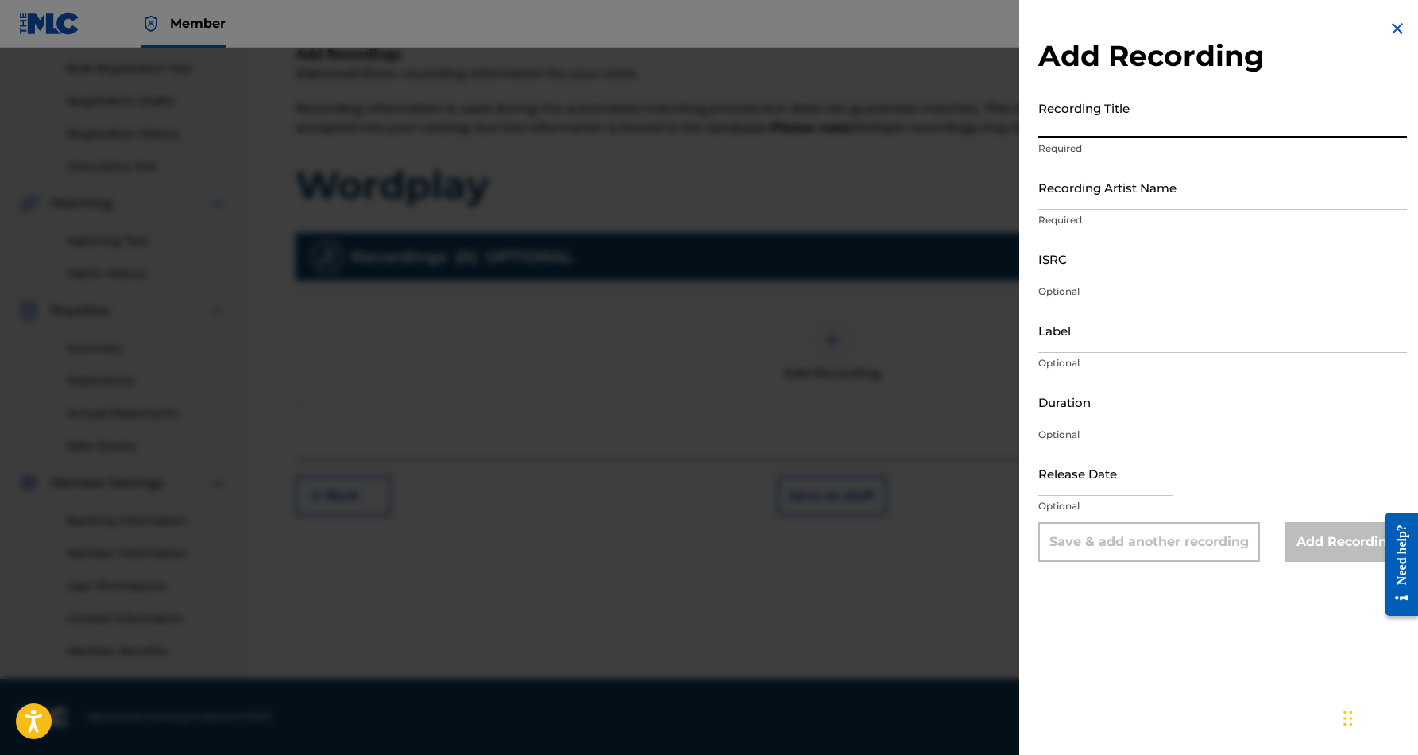
click at [1120, 128] on input "Recording Title" at bounding box center [1223, 115] width 369 height 45
paste input "Wordplay"
type input "Wordplay"
click at [1112, 188] on input "Recording Artist Name" at bounding box center [1223, 186] width 369 height 45
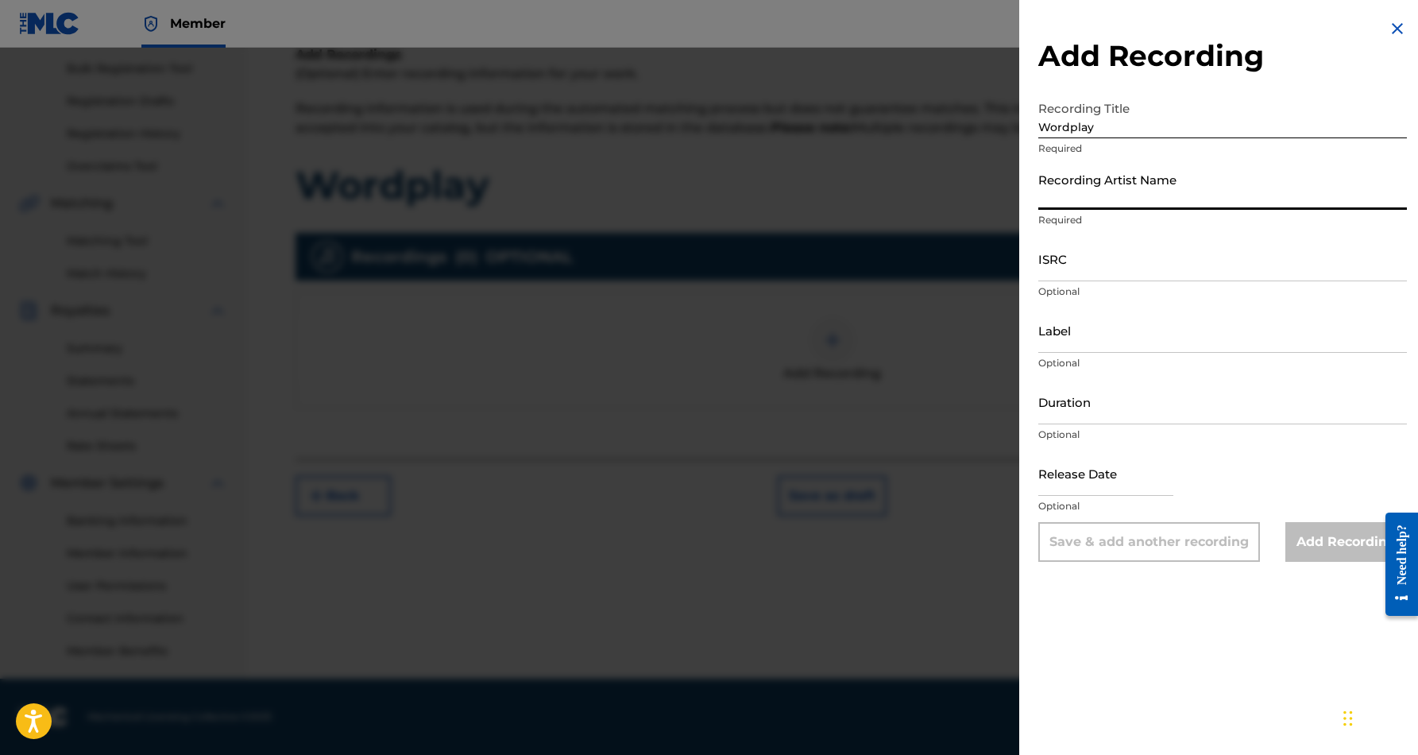
paste input "[PERSON_NAME] “[PERSON_NAME]” [PERSON_NAME]"
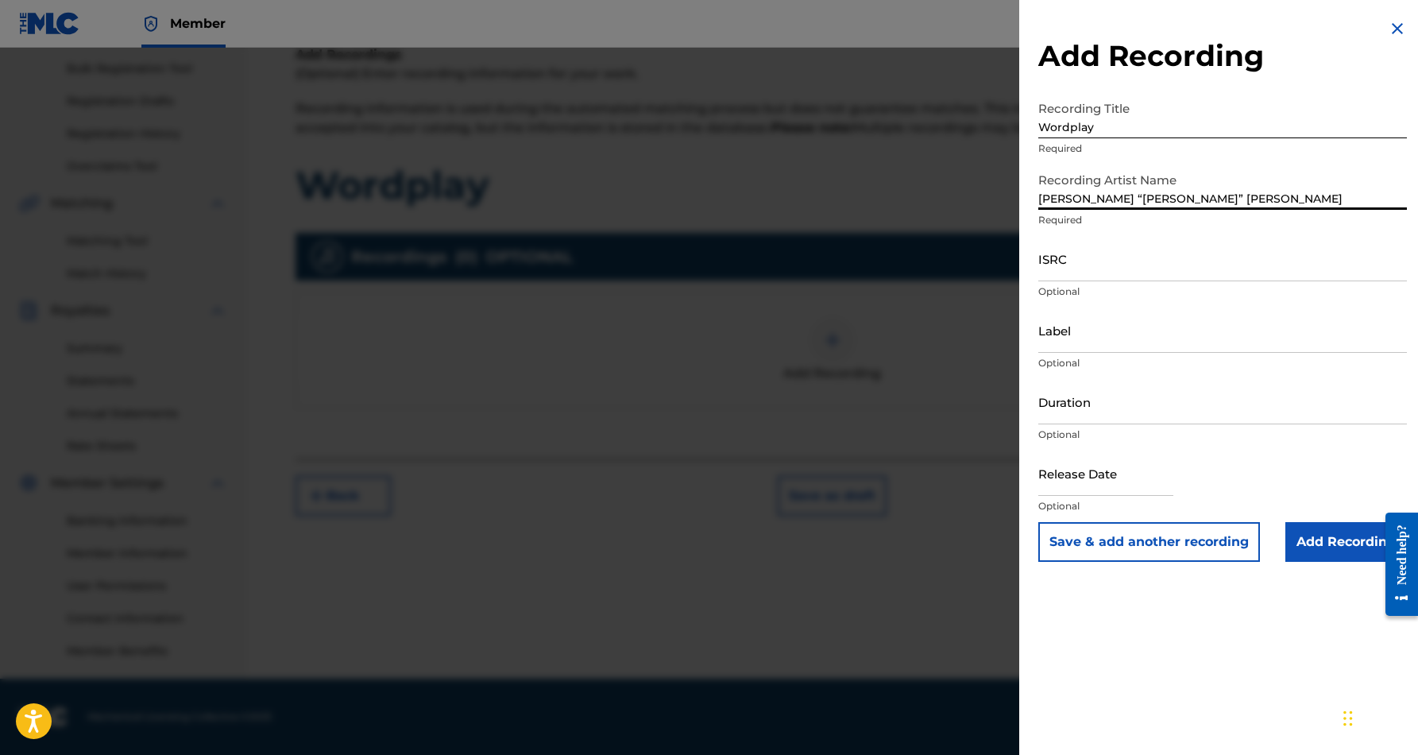
type input "[PERSON_NAME] “[PERSON_NAME]” [PERSON_NAME]"
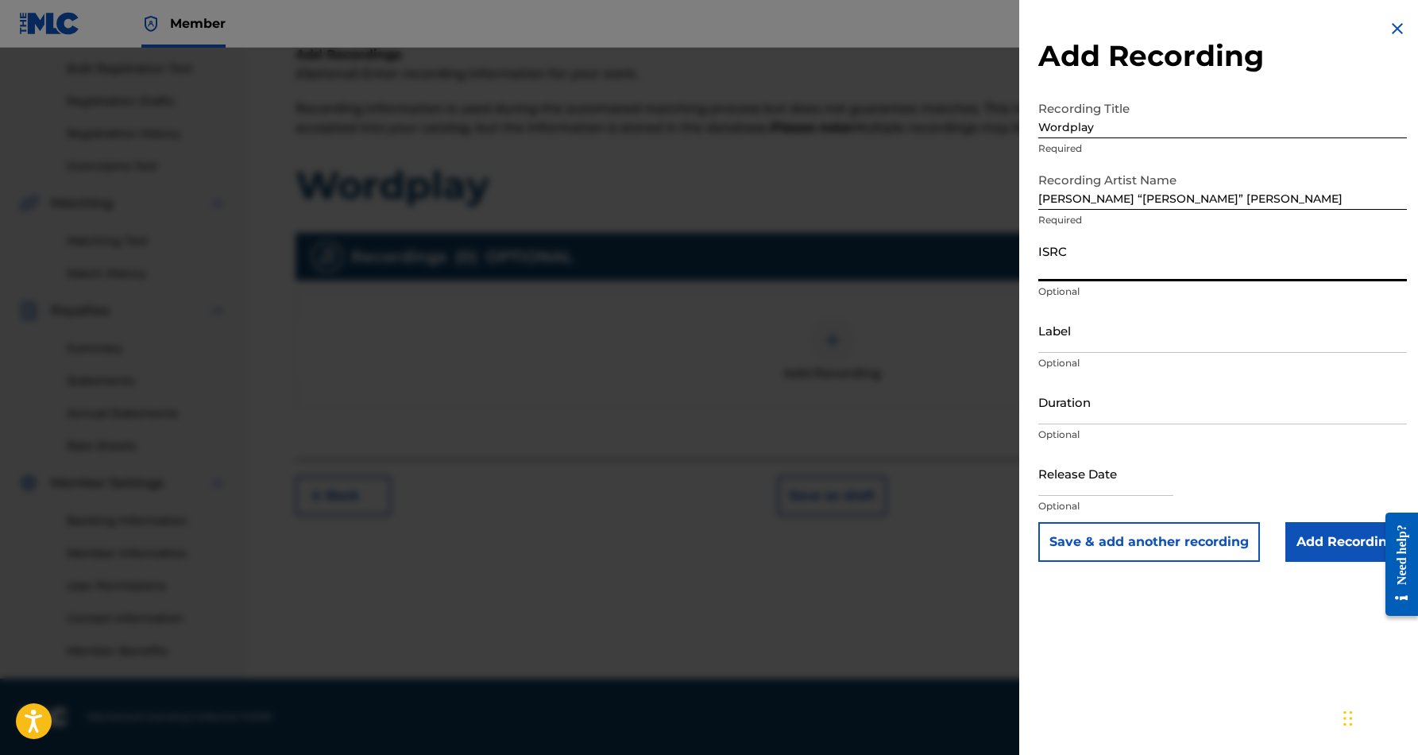
click at [1083, 265] on input "ISRC" at bounding box center [1223, 258] width 369 height 45
paste input "QZZ7M2536672"
type input "QZZ7M2536672"
click at [1109, 347] on input "Label" at bounding box center [1223, 330] width 369 height 45
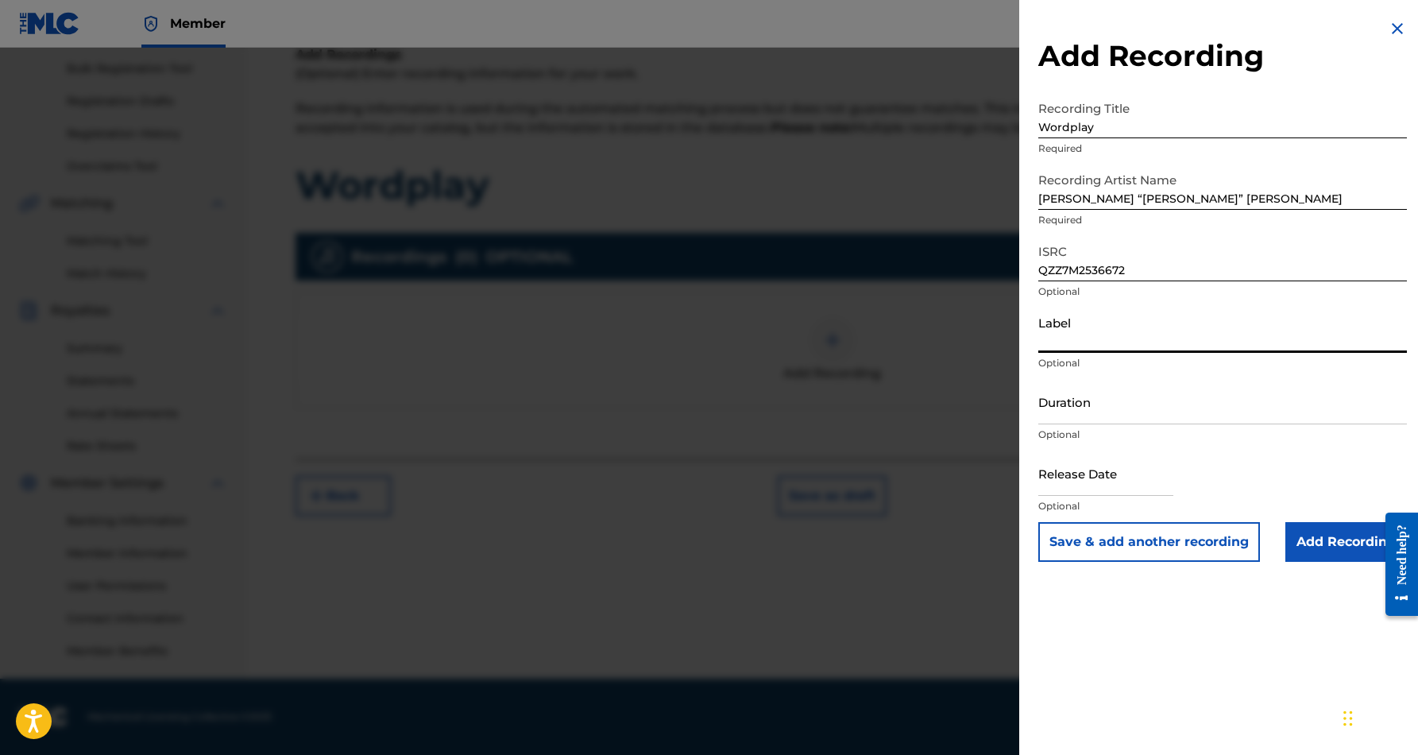
paste input "[PERSON_NAME] Beats Market Records"
type input "[PERSON_NAME] Beats Market Records"
click at [1108, 401] on input "Duration" at bounding box center [1223, 401] width 369 height 45
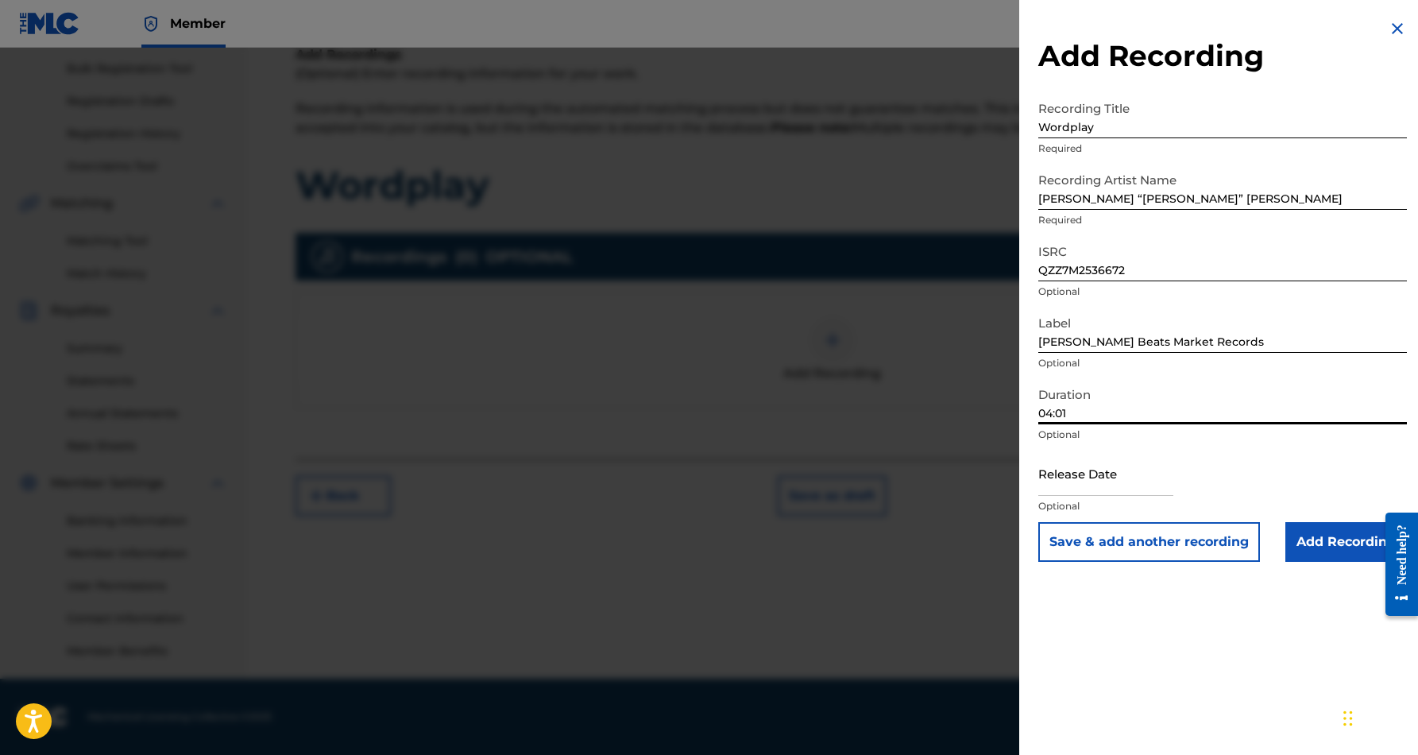
type input "04:01"
click at [1142, 467] on input "text" at bounding box center [1106, 473] width 135 height 45
select select "7"
select select "2025"
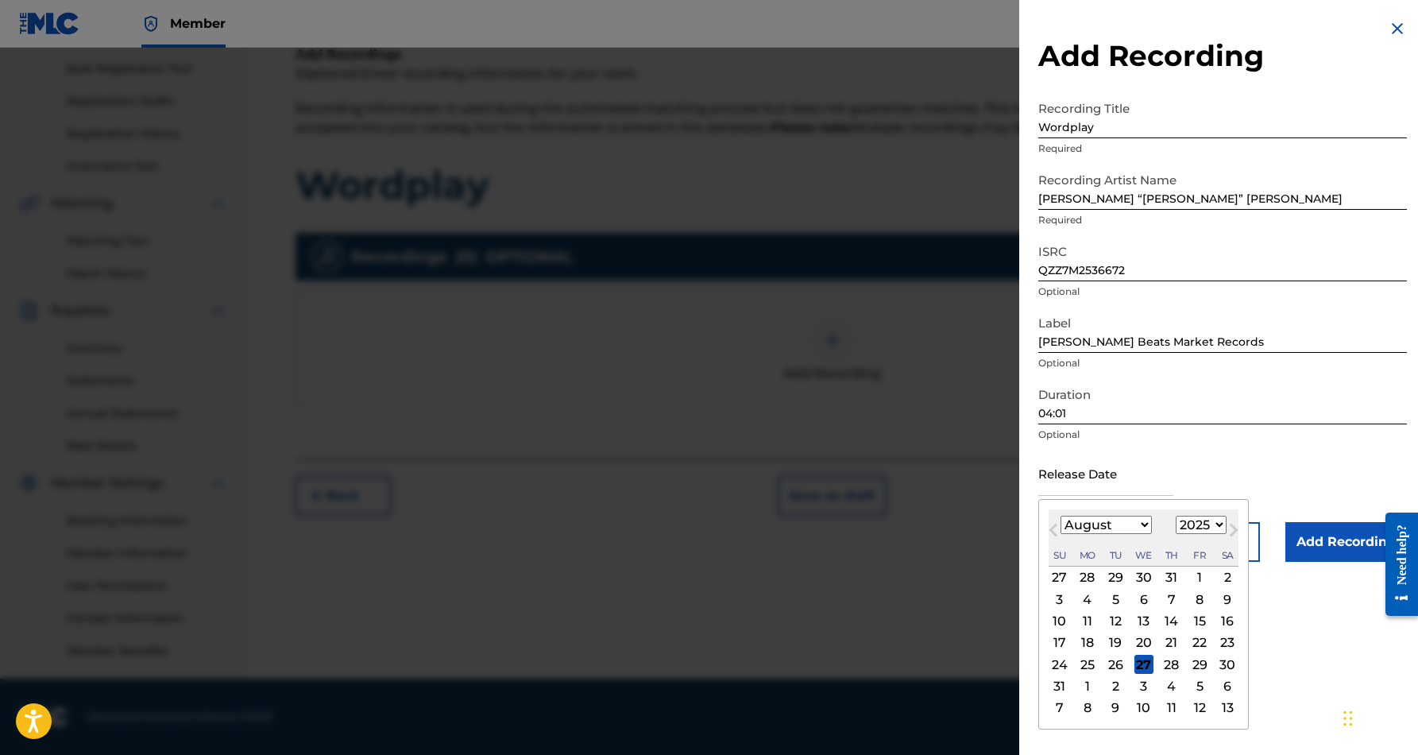
click at [1137, 664] on div "27" at bounding box center [1144, 664] width 19 height 19
type input "[DATE]"
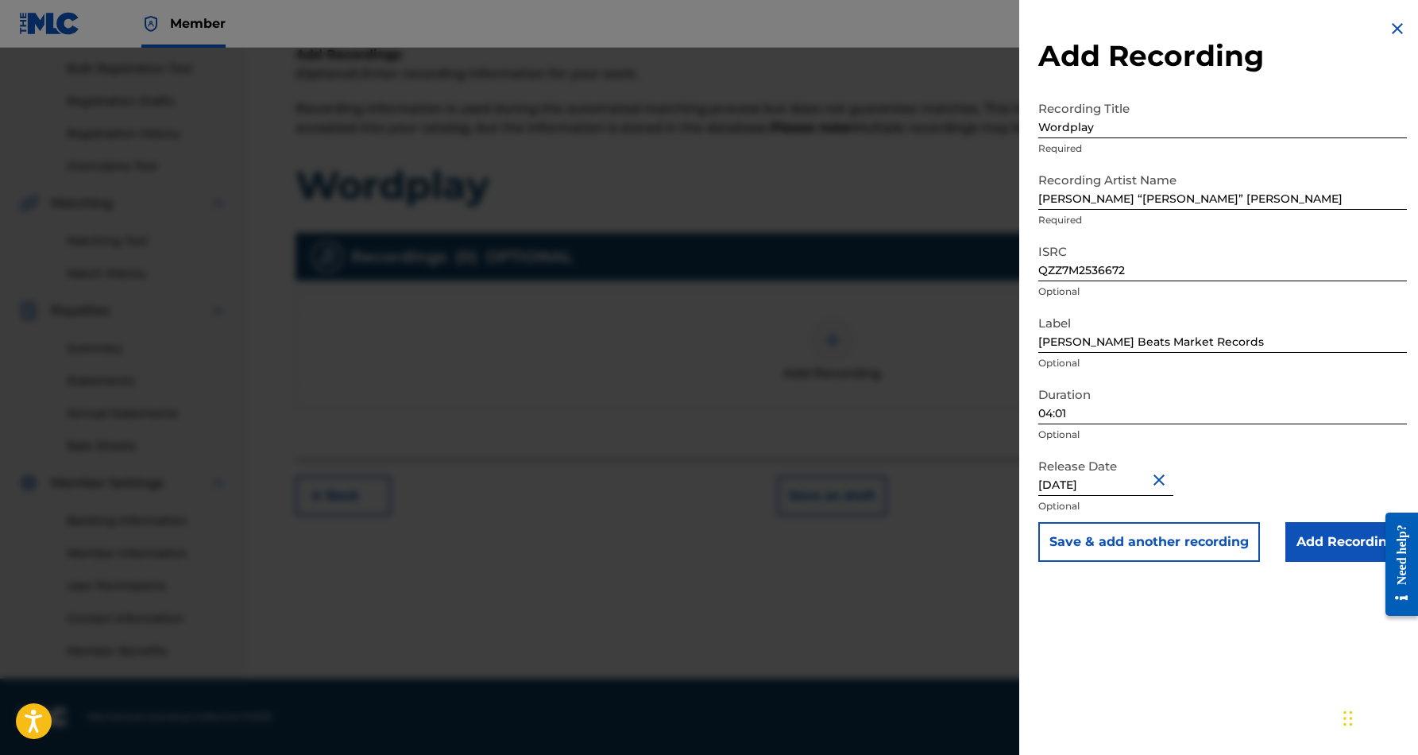
click at [1324, 540] on input "Add Recording" at bounding box center [1347, 542] width 122 height 40
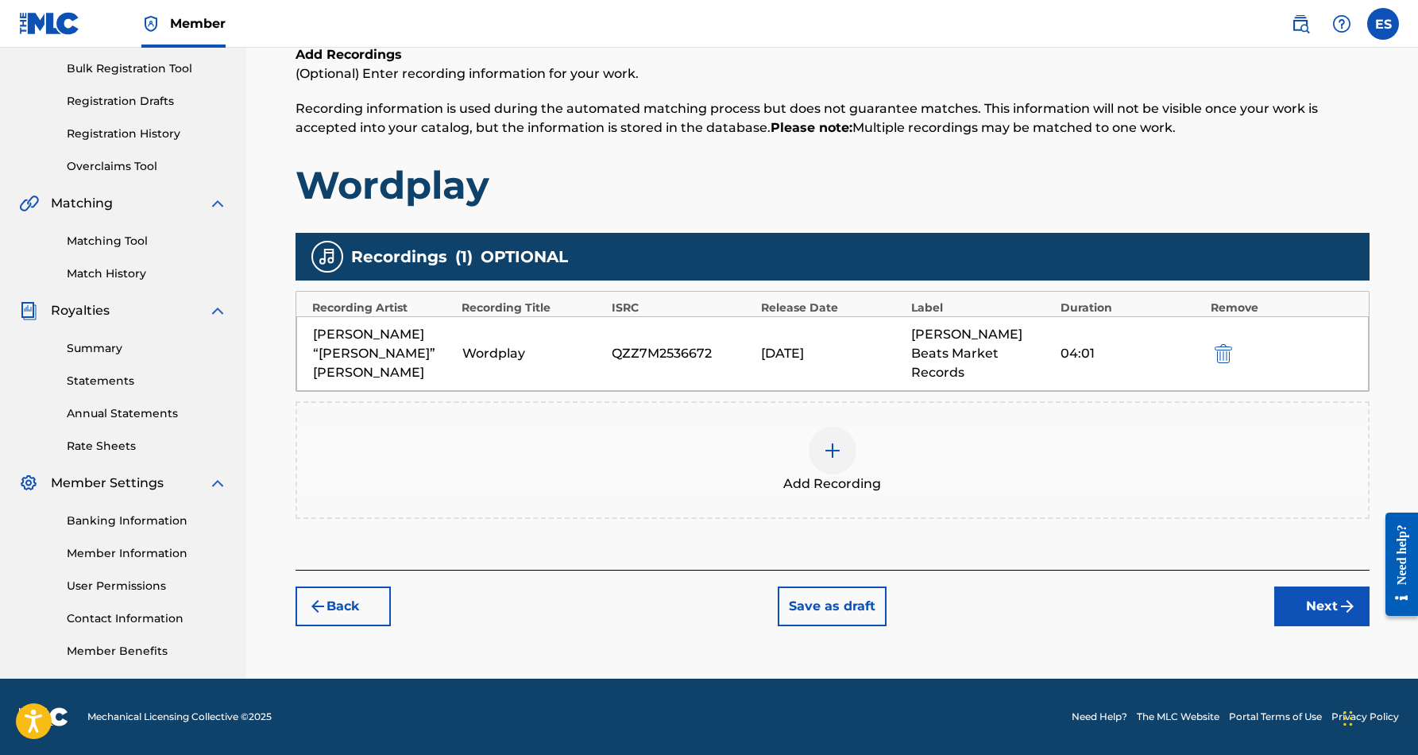
click at [1310, 596] on button "Next" at bounding box center [1322, 606] width 95 height 40
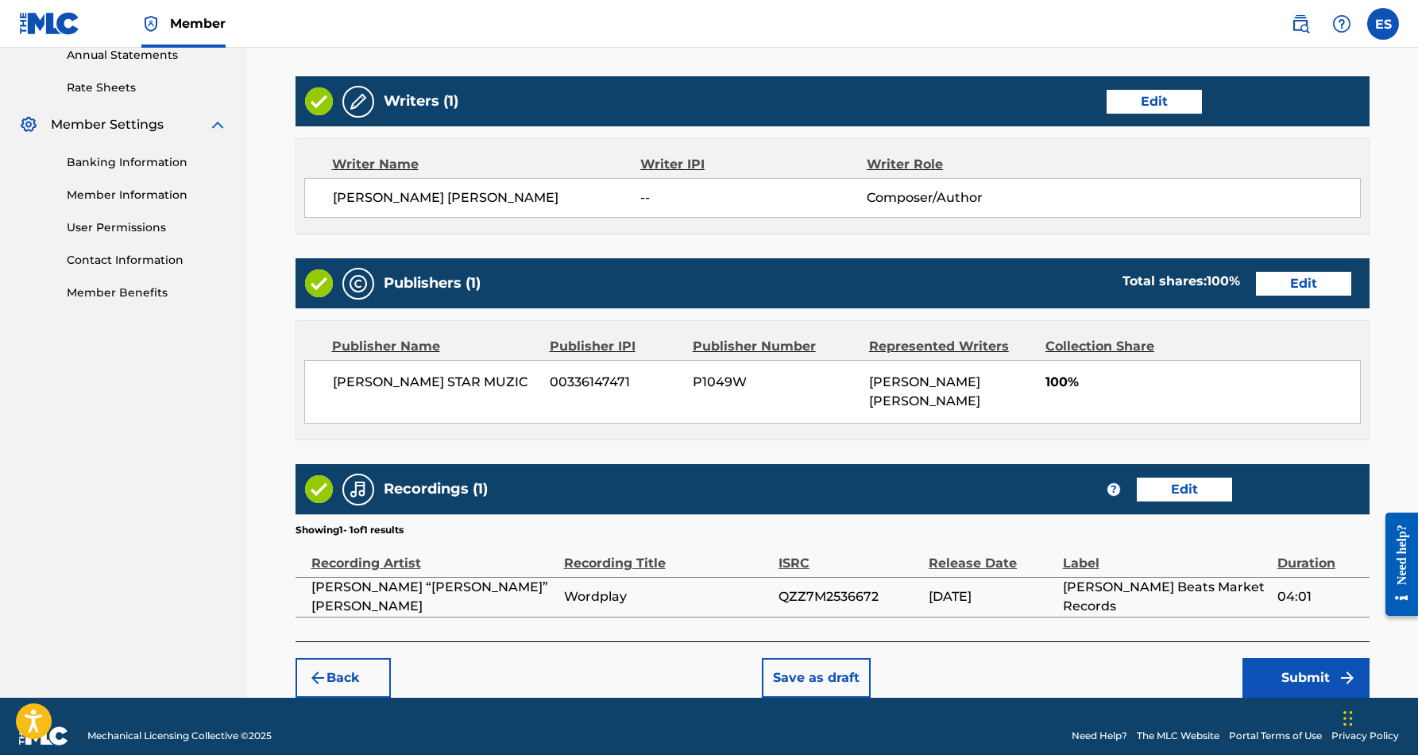
scroll to position [588, 0]
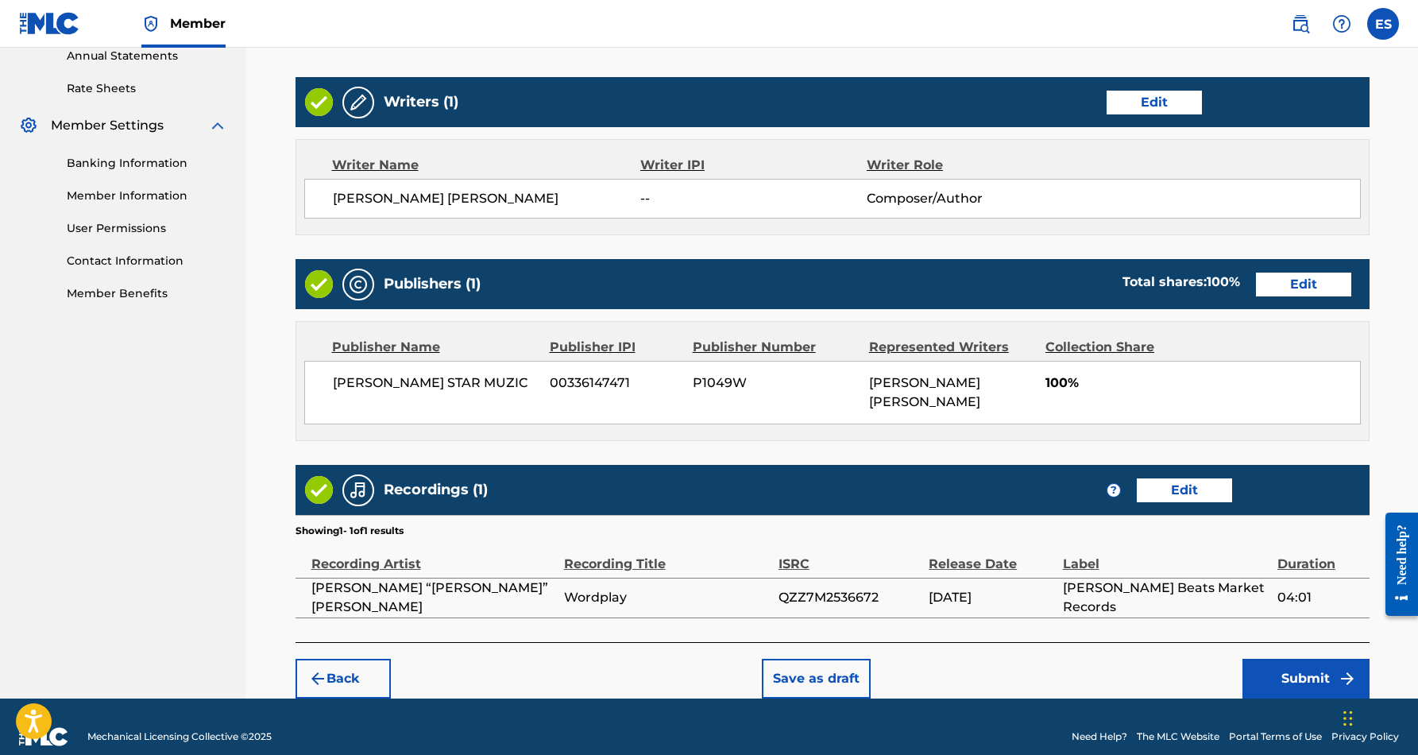
click at [1308, 659] on button "Submit" at bounding box center [1306, 679] width 127 height 40
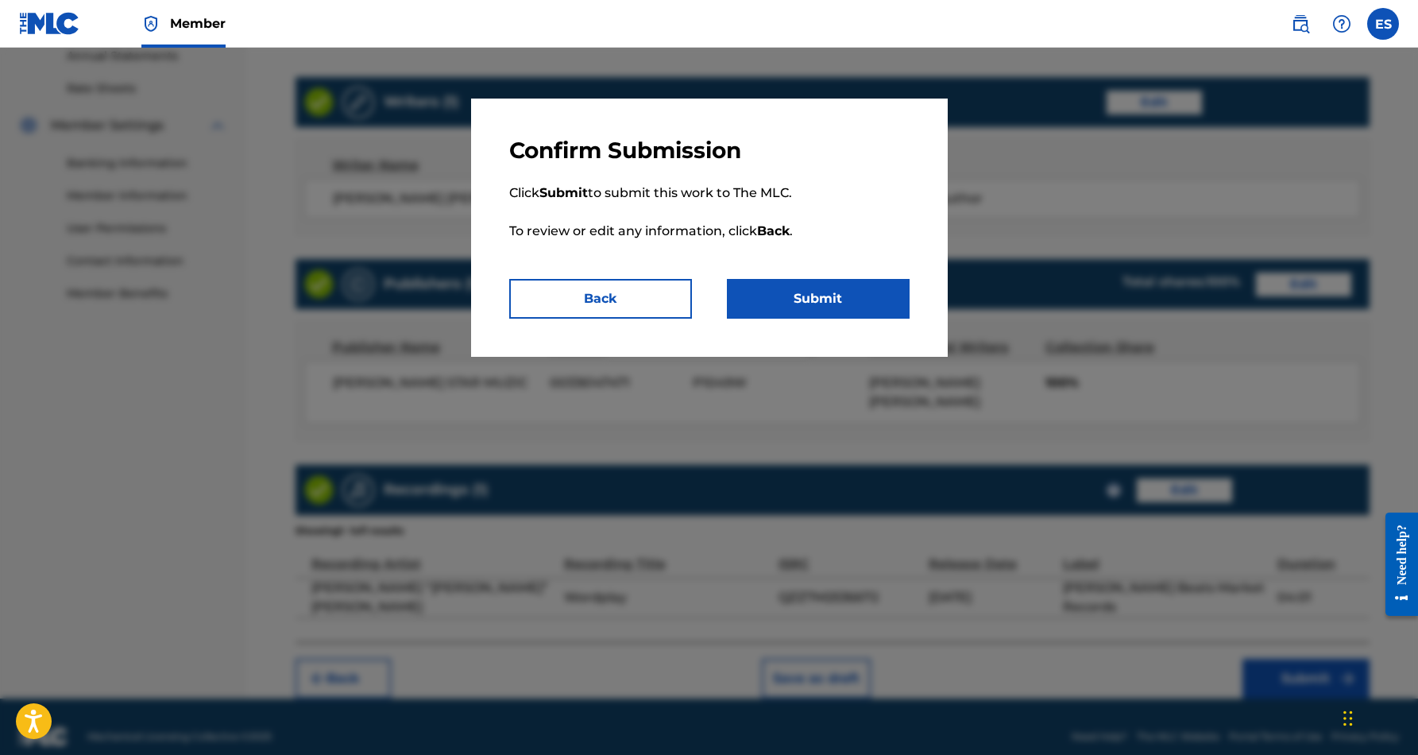
click at [828, 293] on button "Submit" at bounding box center [818, 299] width 183 height 40
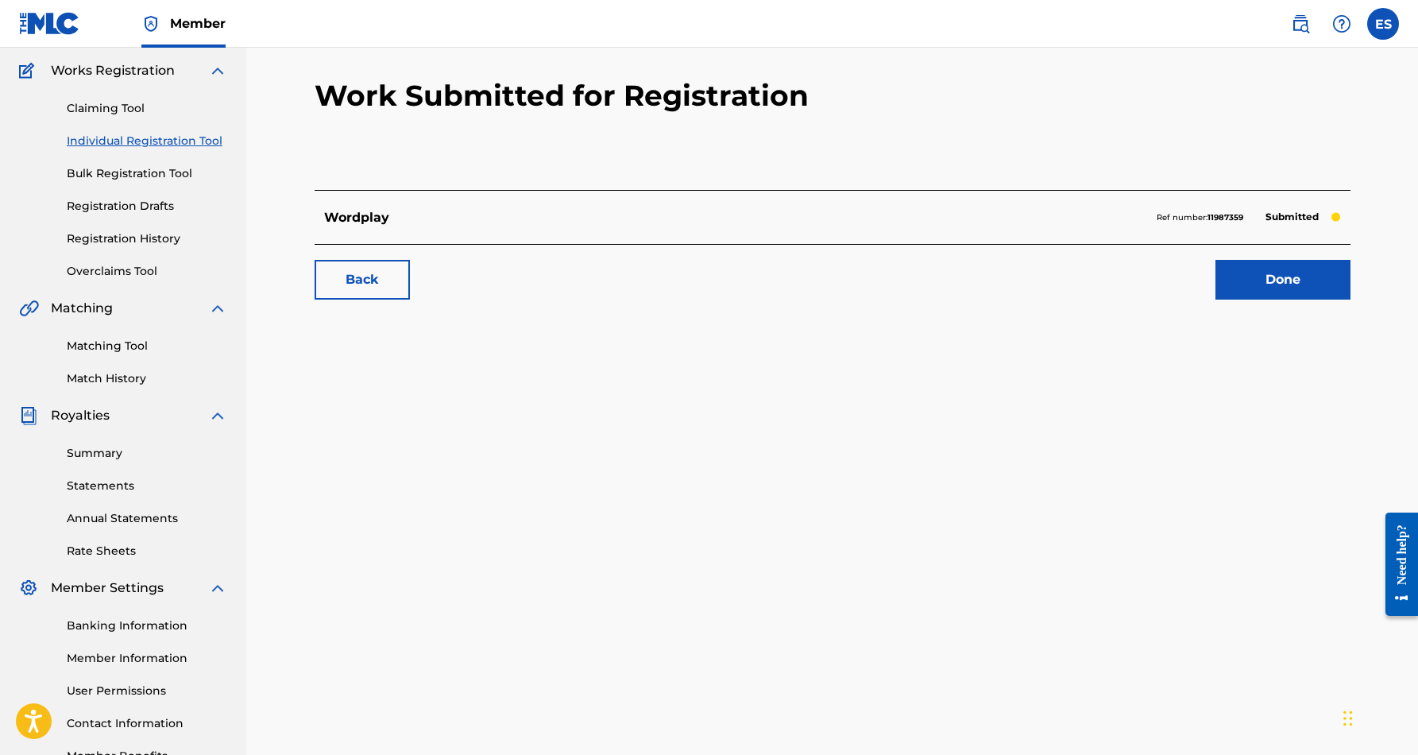
scroll to position [114, 1]
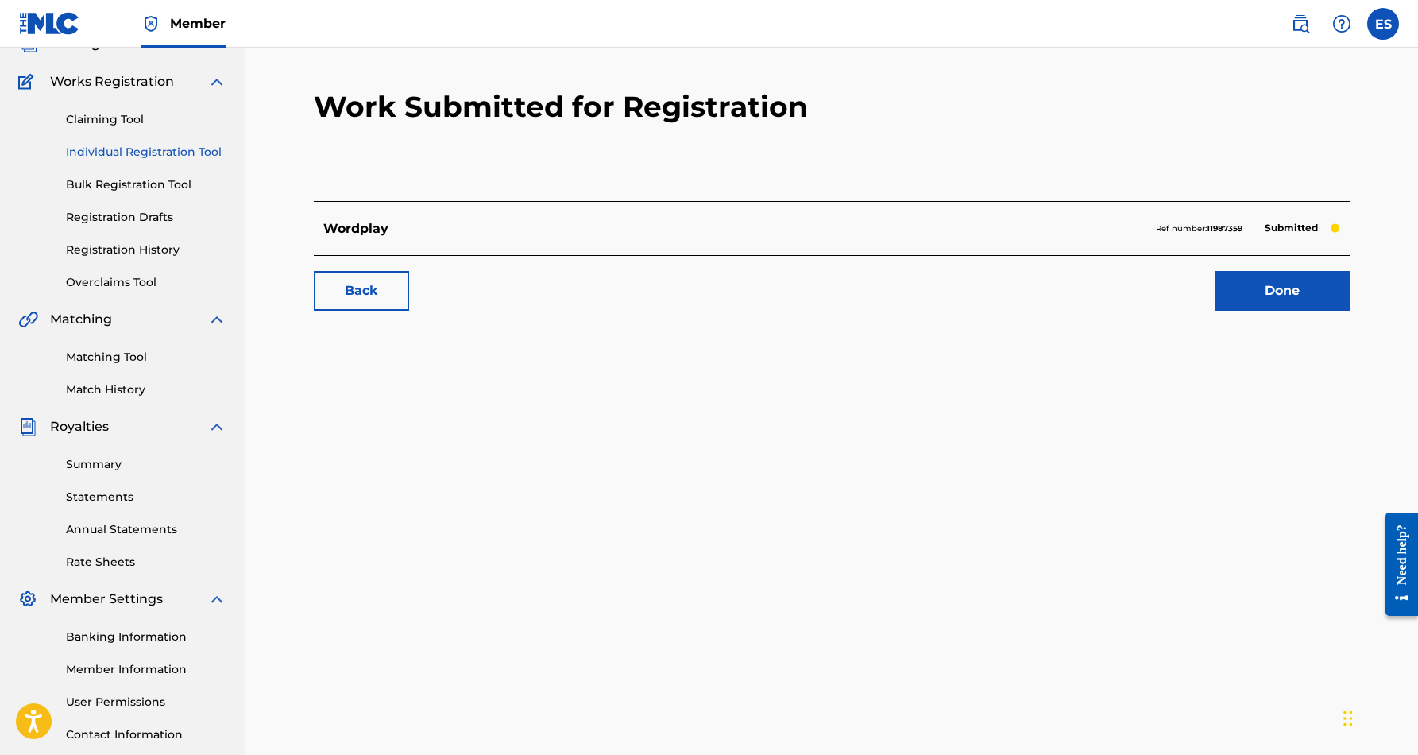
click at [126, 357] on link "Matching Tool" at bounding box center [146, 357] width 161 height 17
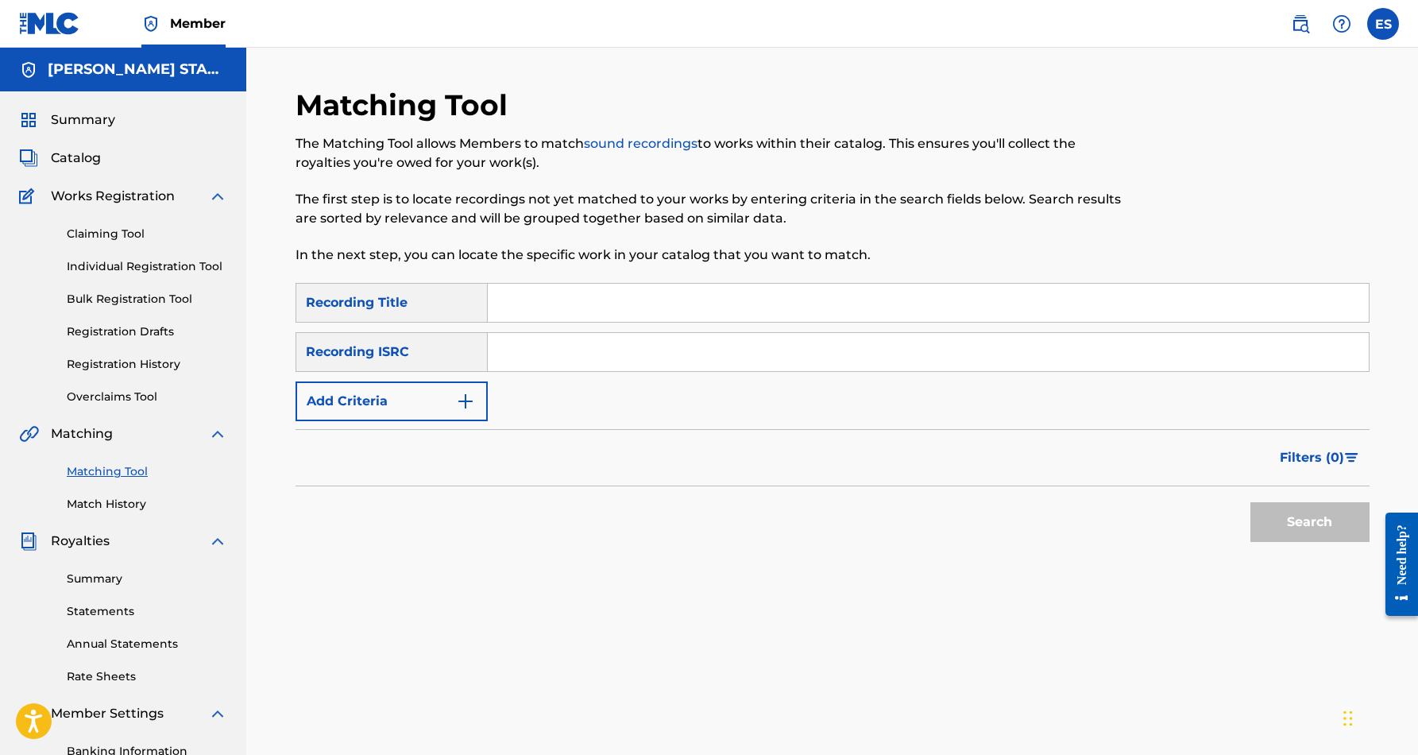
click at [130, 505] on link "Match History" at bounding box center [147, 504] width 161 height 17
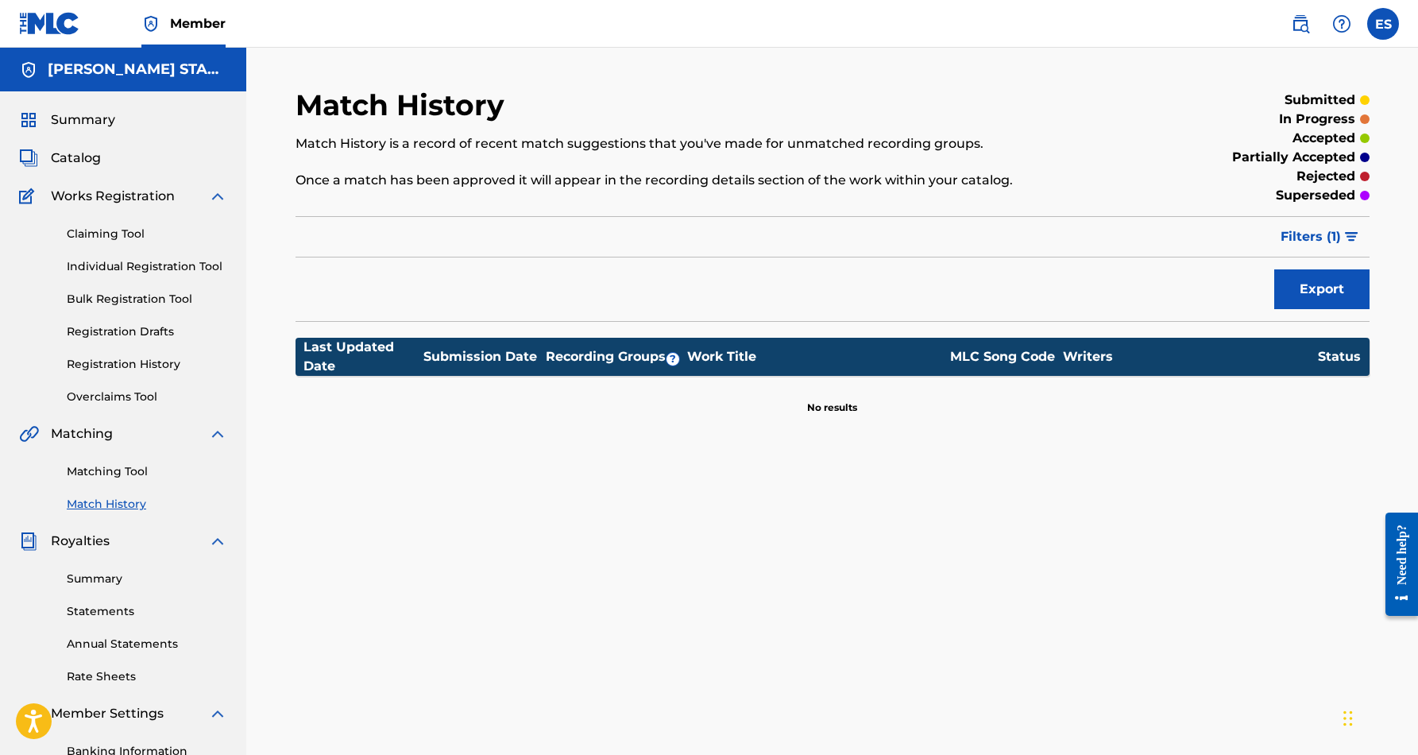
click at [74, 155] on span "Catalog" at bounding box center [76, 158] width 50 height 19
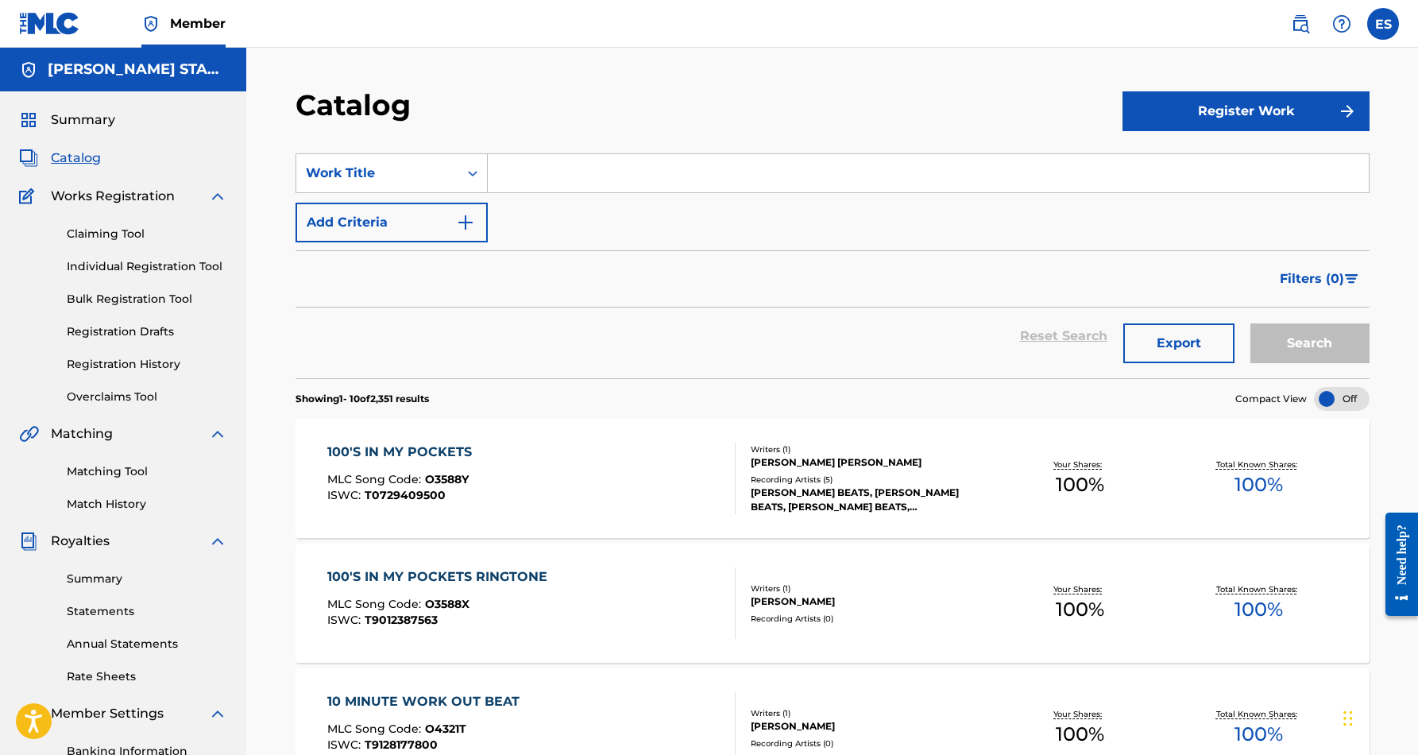
click at [1385, 25] on label at bounding box center [1384, 24] width 32 height 32
click at [1383, 24] on input "ES [PERSON_NAME] [EMAIL_ADDRESS][DOMAIN_NAME] Notification Preferences Profile …" at bounding box center [1383, 24] width 0 height 0
click at [1228, 230] on p "Log out" at bounding box center [1229, 225] width 37 height 14
click at [1383, 24] on input "ES [PERSON_NAME] [EMAIL_ADDRESS][DOMAIN_NAME] Notification Preferences Profile …" at bounding box center [1383, 24] width 0 height 0
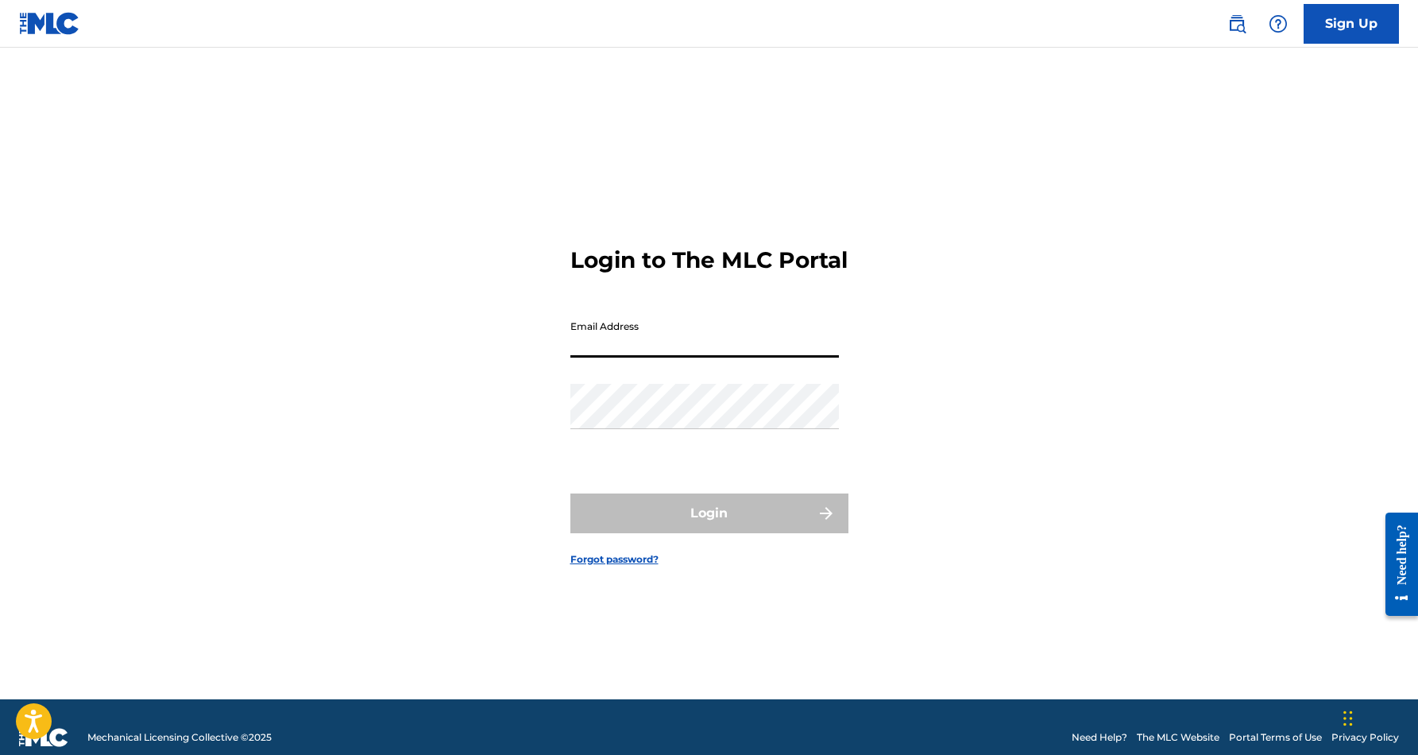
type input "[EMAIL_ADDRESS][DOMAIN_NAME]"
click at [709, 527] on button "Login" at bounding box center [710, 513] width 278 height 40
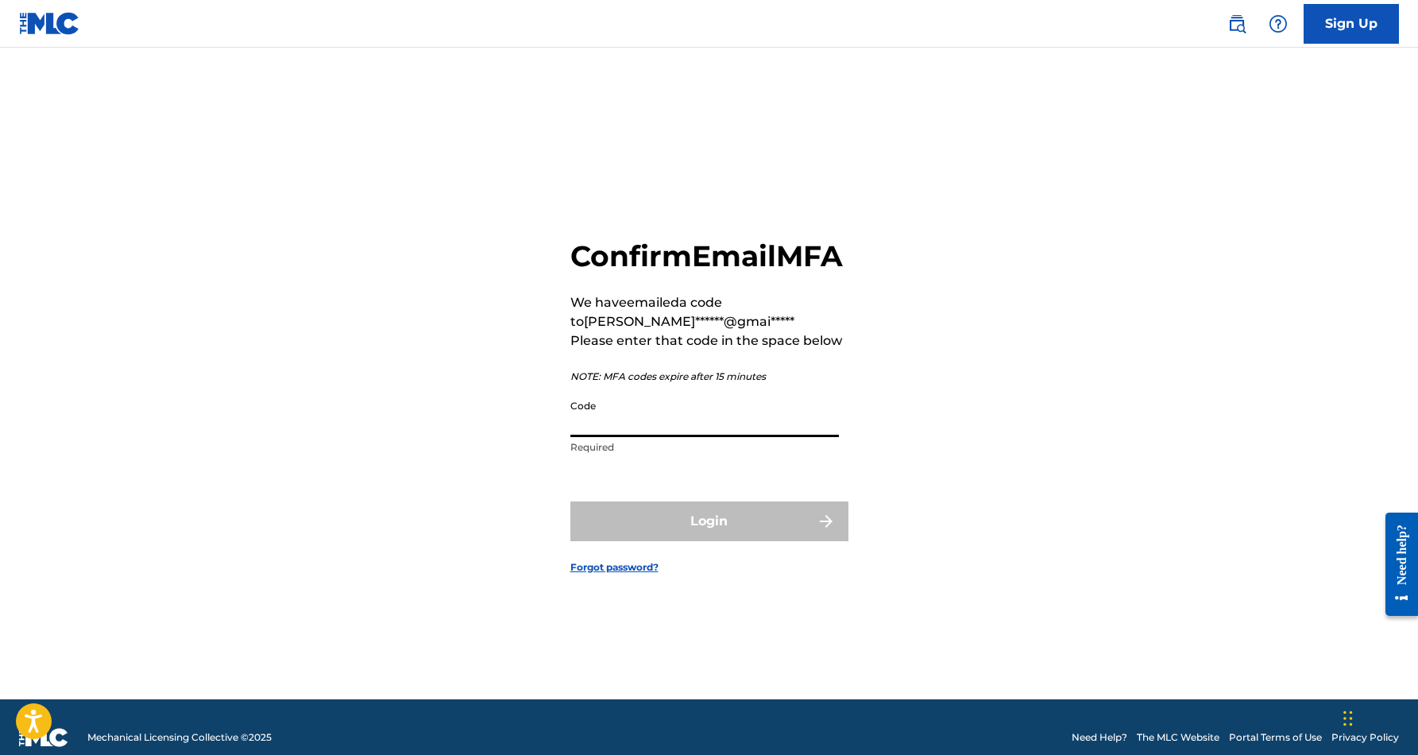
click at [698, 432] on input "Code" at bounding box center [705, 414] width 269 height 45
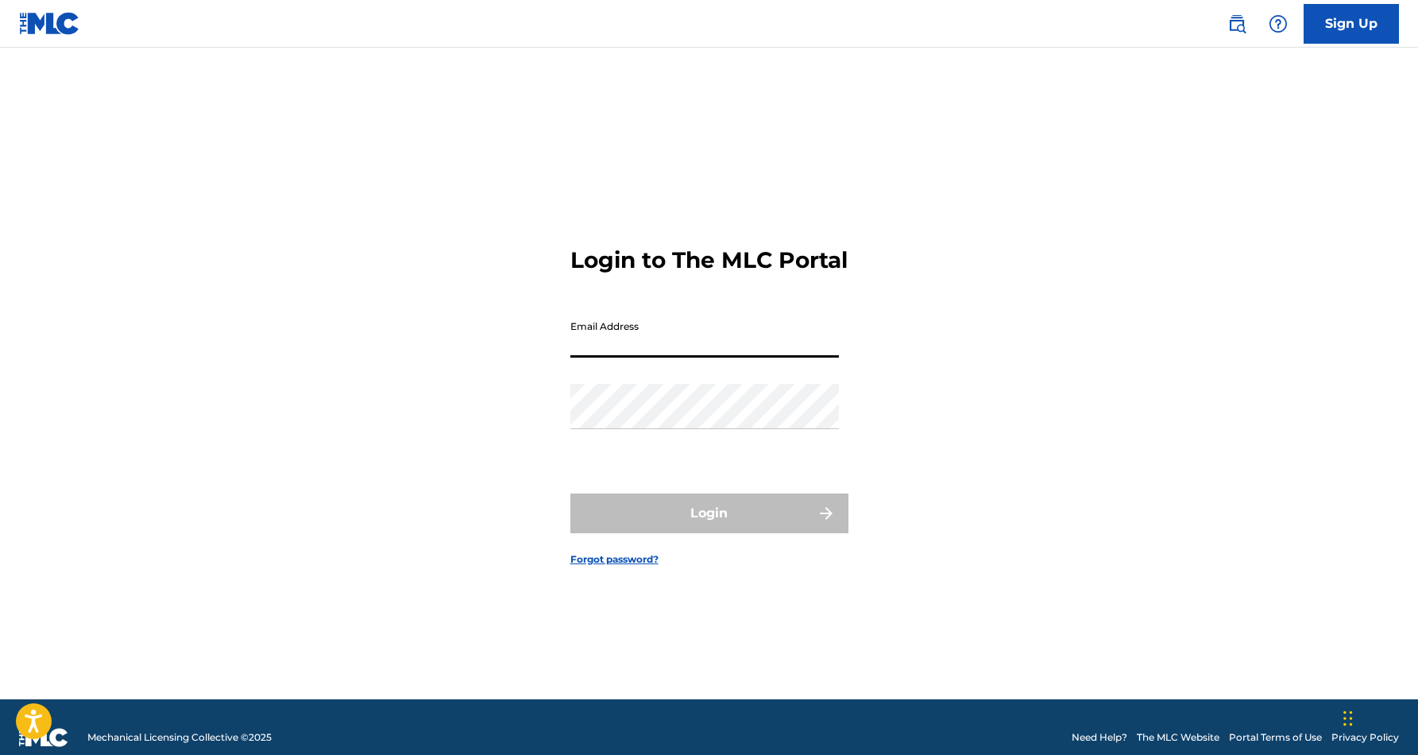
type input "[EMAIL_ADDRESS][DOMAIN_NAME]"
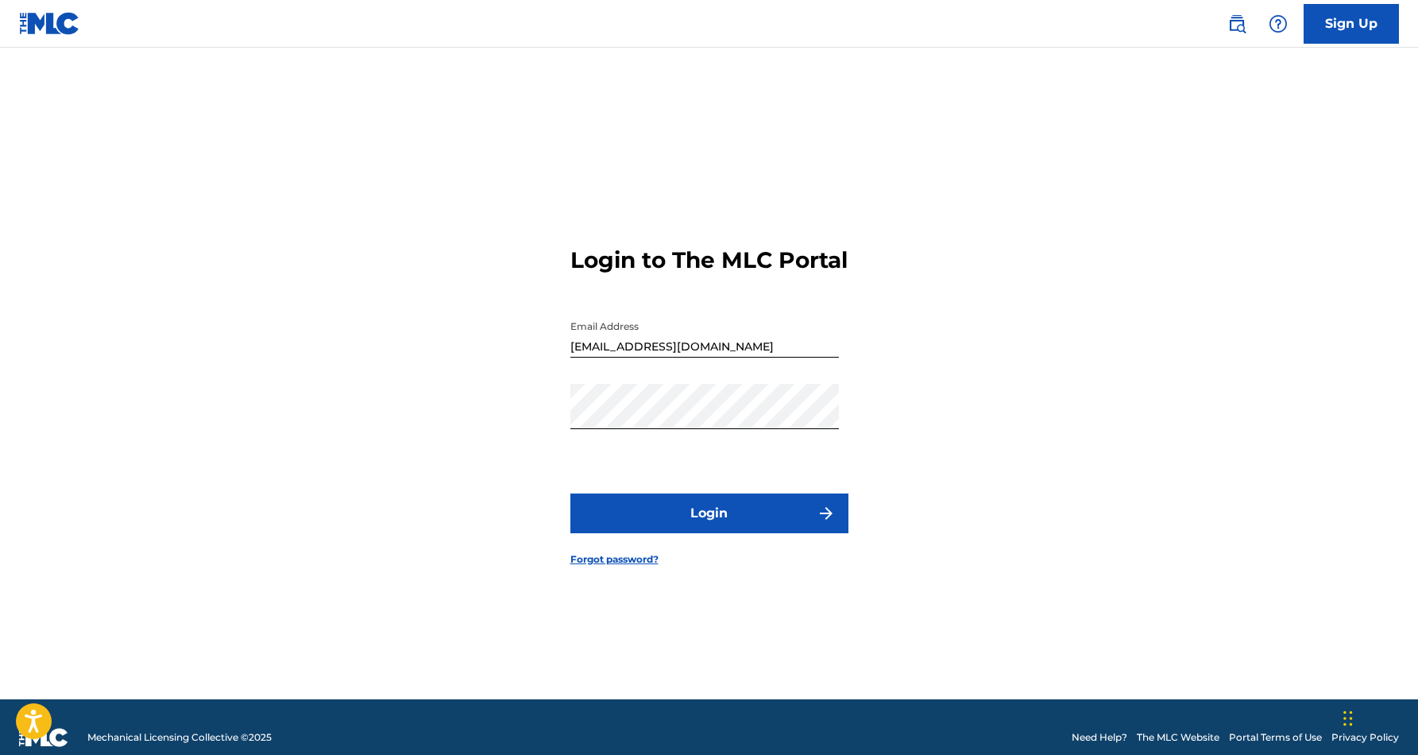
click at [739, 533] on button "Login" at bounding box center [710, 513] width 278 height 40
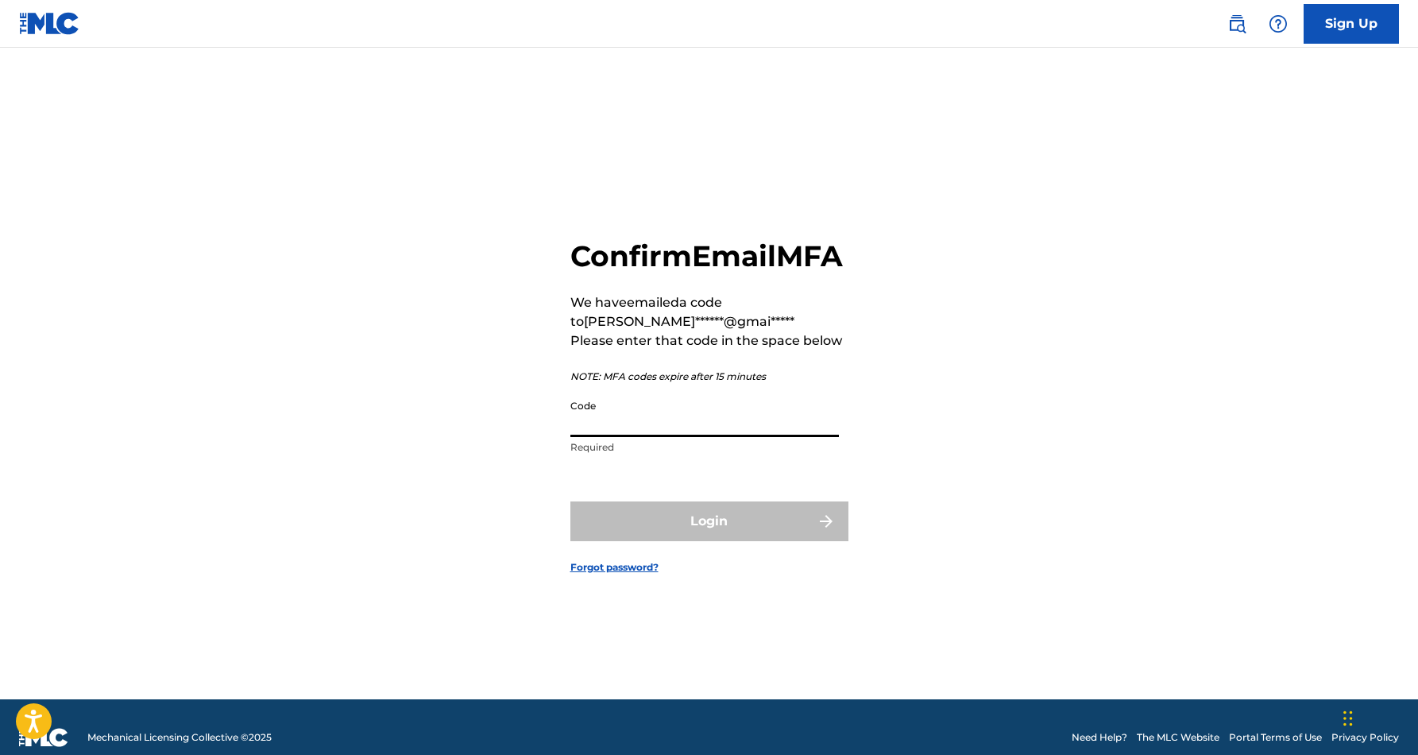
click at [663, 417] on input "Code" at bounding box center [705, 414] width 269 height 45
paste input "733561"
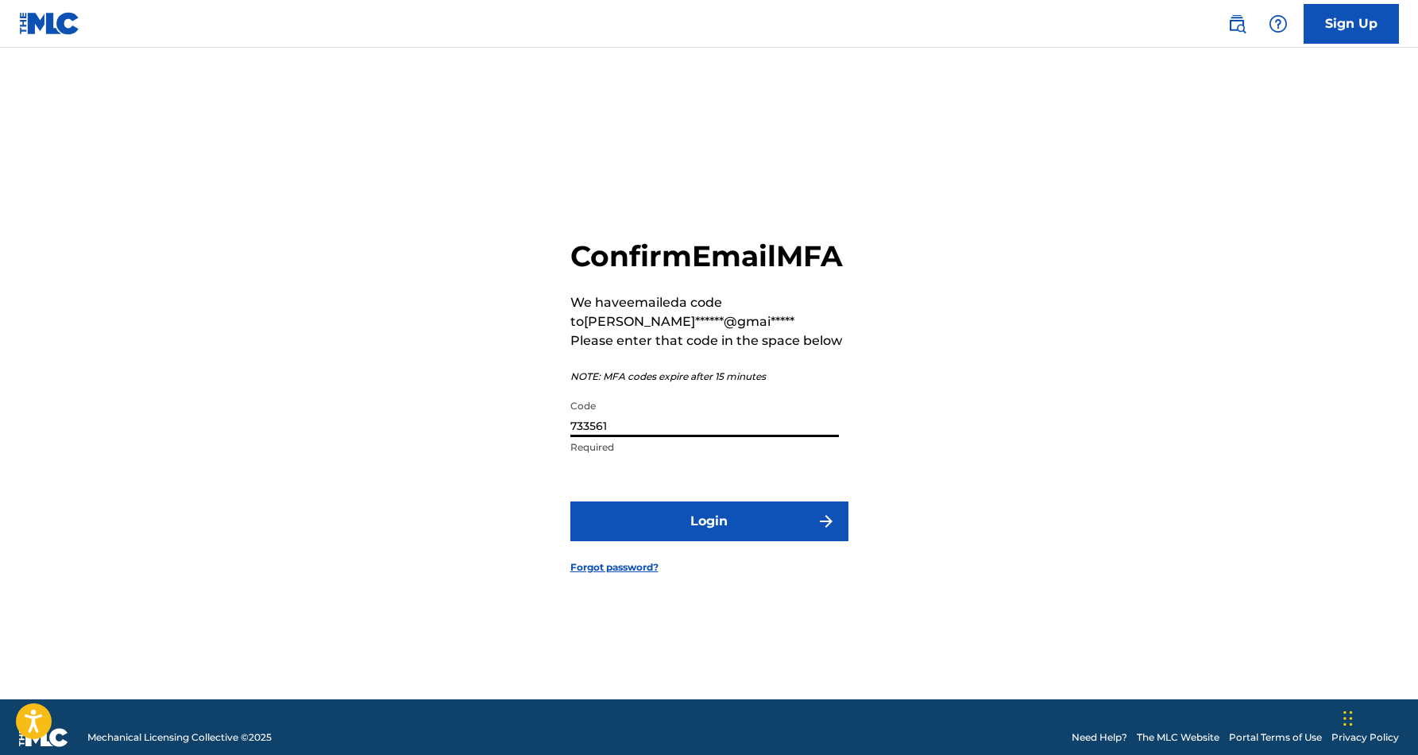
type input "733561"
click at [744, 535] on button "Login" at bounding box center [710, 521] width 278 height 40
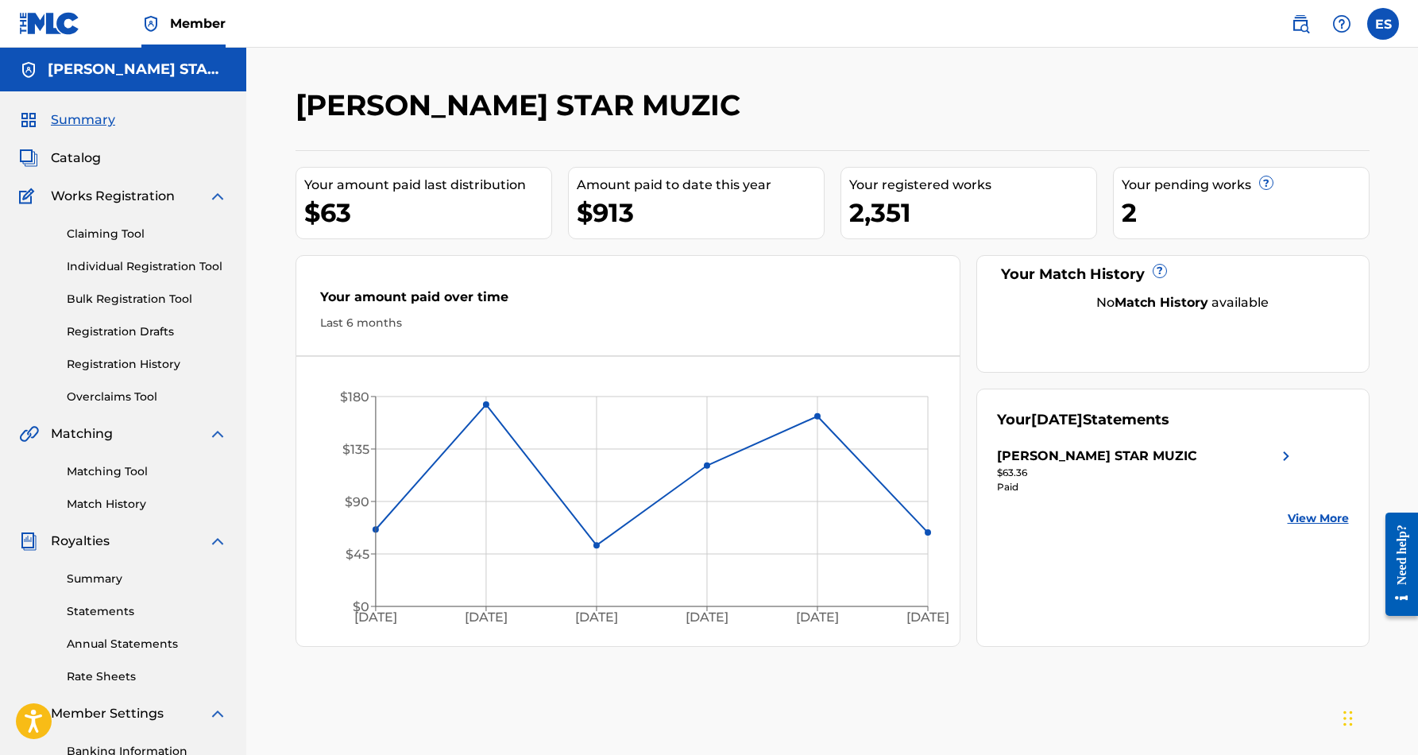
click at [1203, 183] on div "Your pending works ?" at bounding box center [1245, 185] width 247 height 19
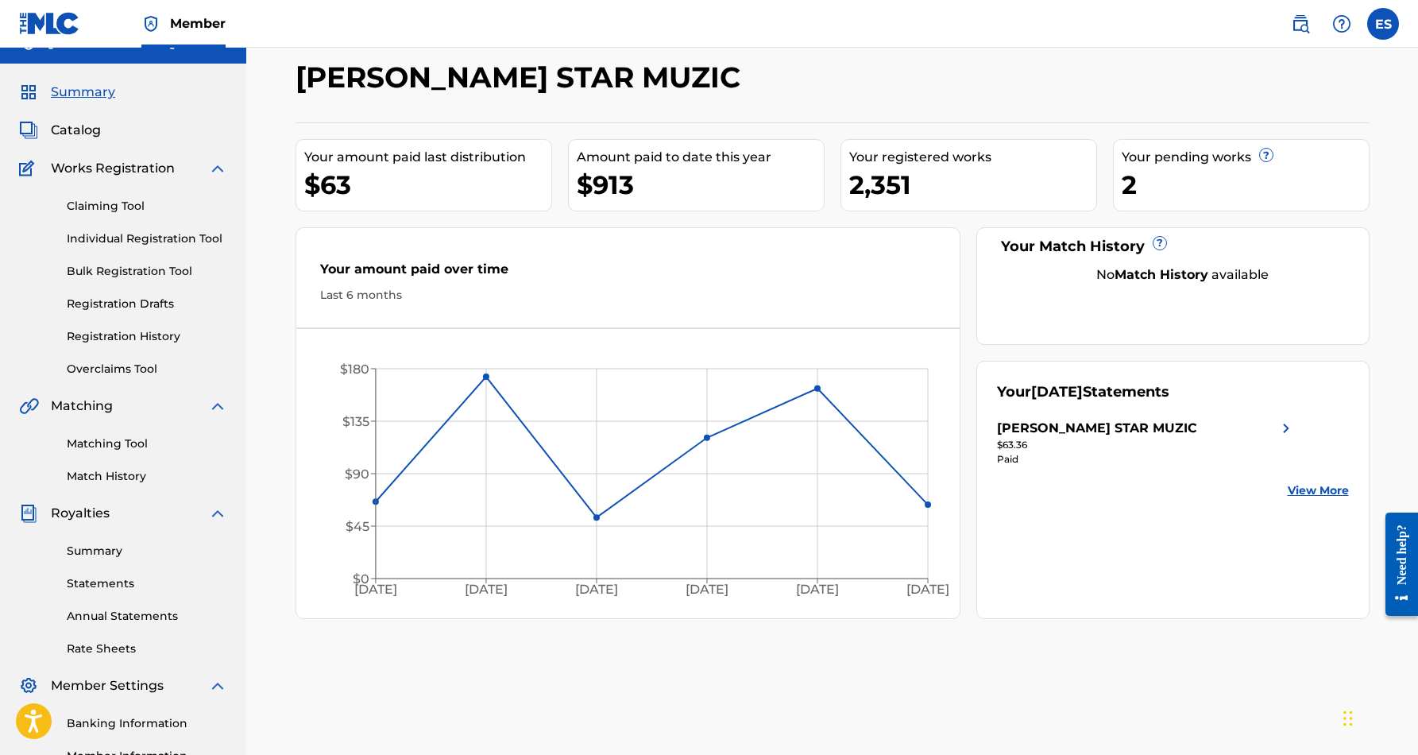
scroll to position [29, 0]
click at [83, 132] on span "Catalog" at bounding box center [76, 128] width 50 height 19
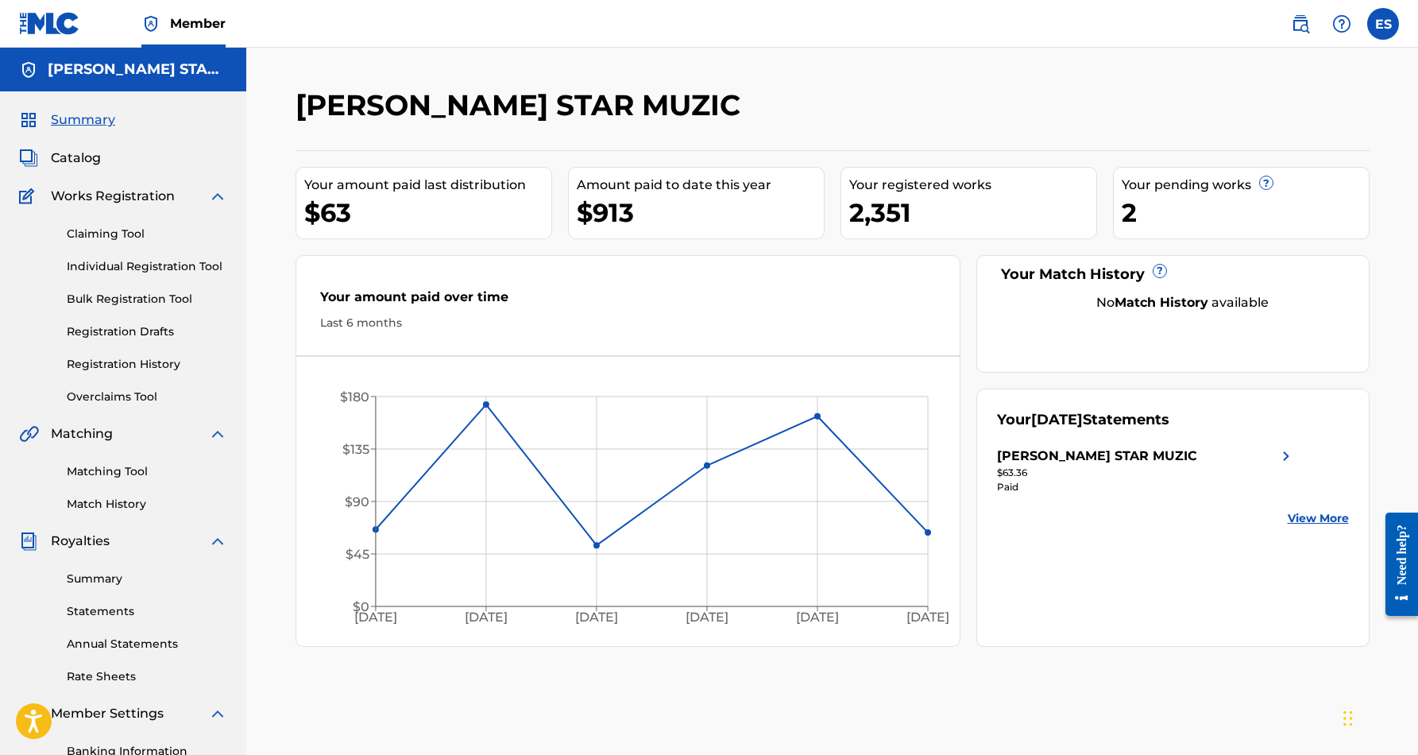
click at [74, 160] on span "Catalog" at bounding box center [76, 158] width 50 height 19
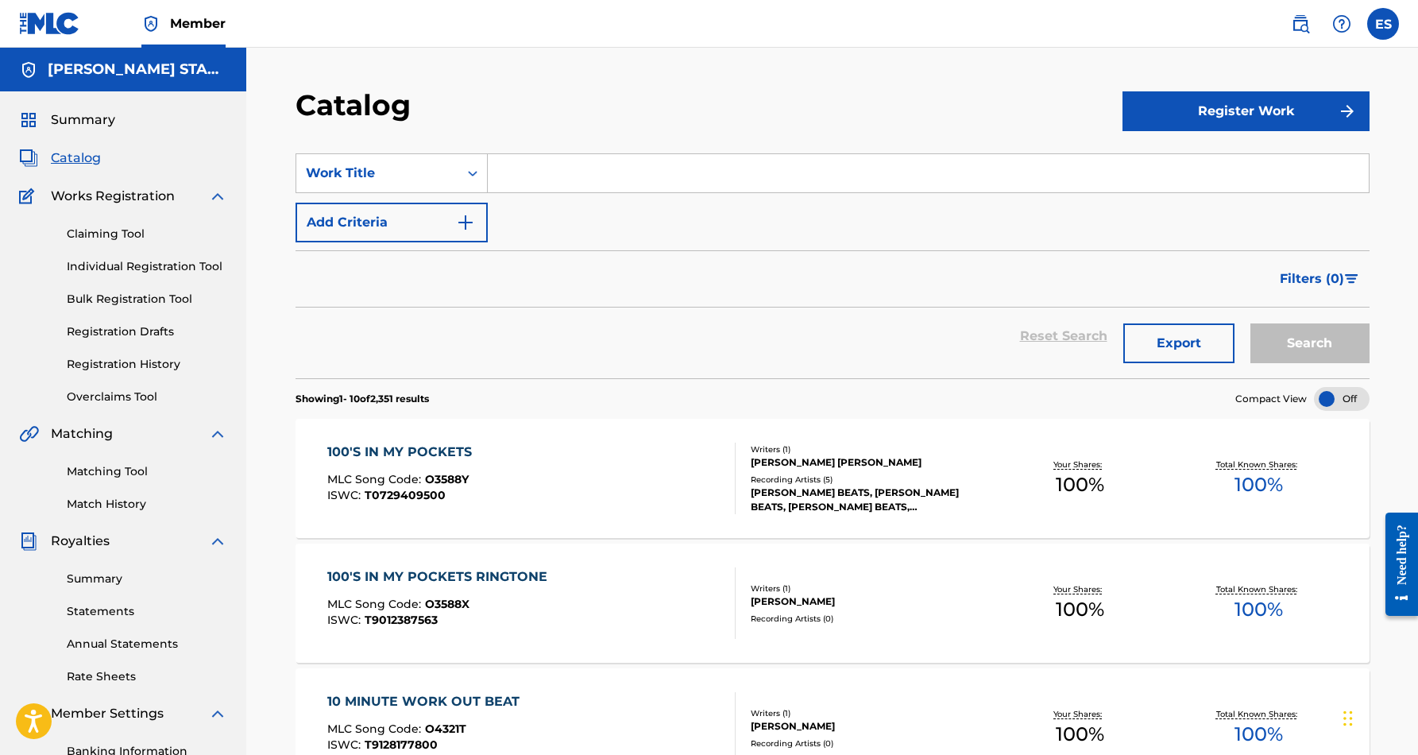
click at [1383, 24] on label at bounding box center [1384, 24] width 32 height 32
click at [1383, 24] on input "ES [PERSON_NAME] [EMAIL_ADDRESS][DOMAIN_NAME] Notification Preferences Profile …" at bounding box center [1383, 24] width 0 height 0
click at [1232, 225] on p "Log out" at bounding box center [1229, 225] width 37 height 14
click at [1383, 24] on input "ES [PERSON_NAME] [EMAIL_ADDRESS][DOMAIN_NAME] Notification Preferences Profile …" at bounding box center [1383, 24] width 0 height 0
